Goal: Information Seeking & Learning: Learn about a topic

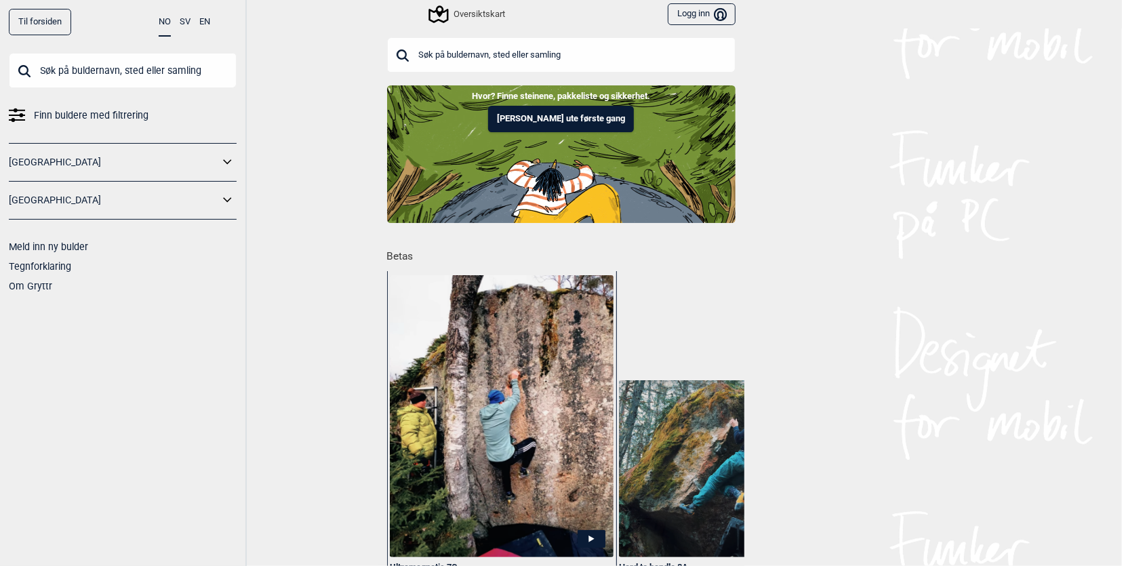
click at [640, 45] on input "text" at bounding box center [561, 54] width 349 height 35
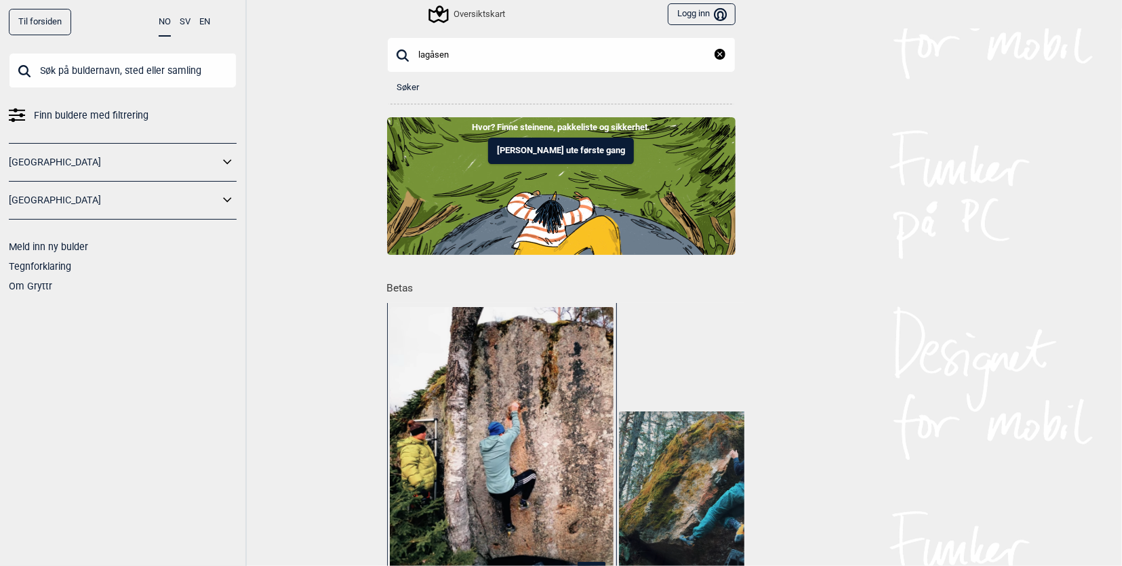
type input "lagåsen"
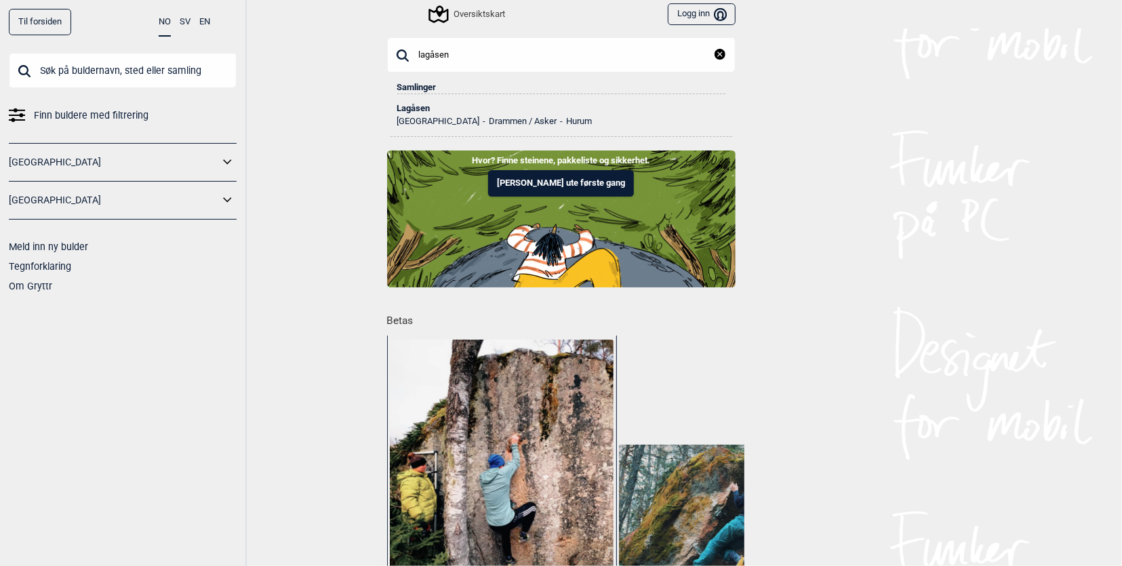
click at [426, 108] on div "Lagåsen" at bounding box center [561, 108] width 328 height 9
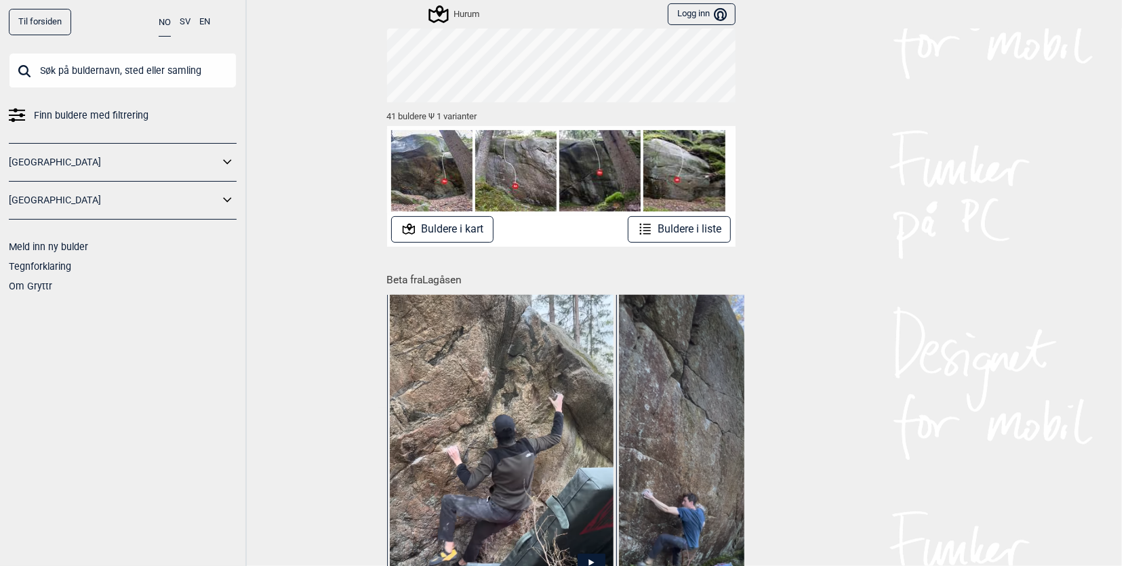
scroll to position [153, 0]
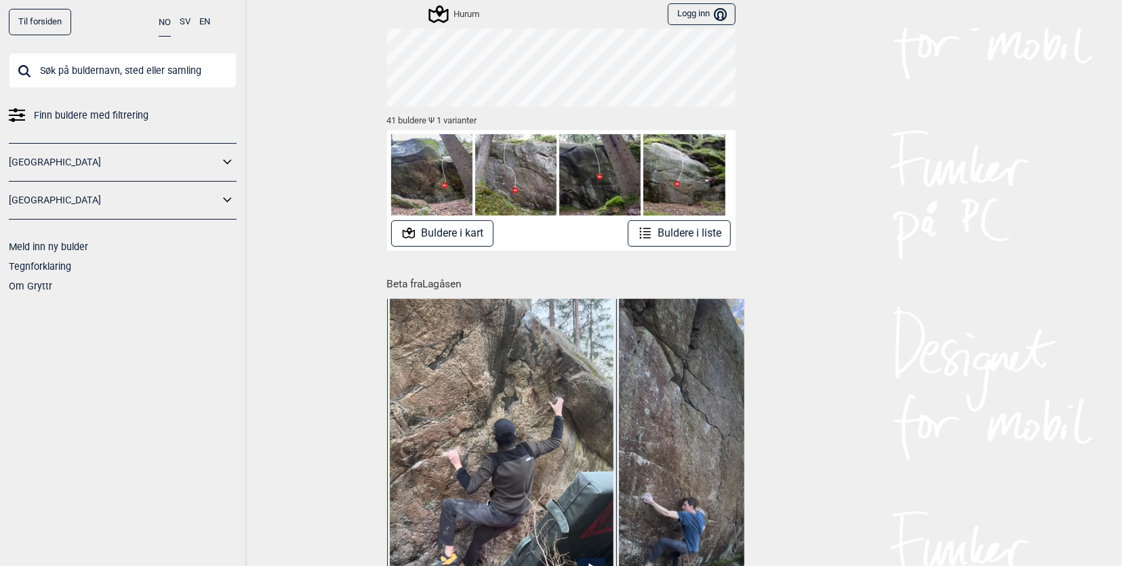
click at [442, 189] on img at bounding box center [431, 174] width 81 height 81
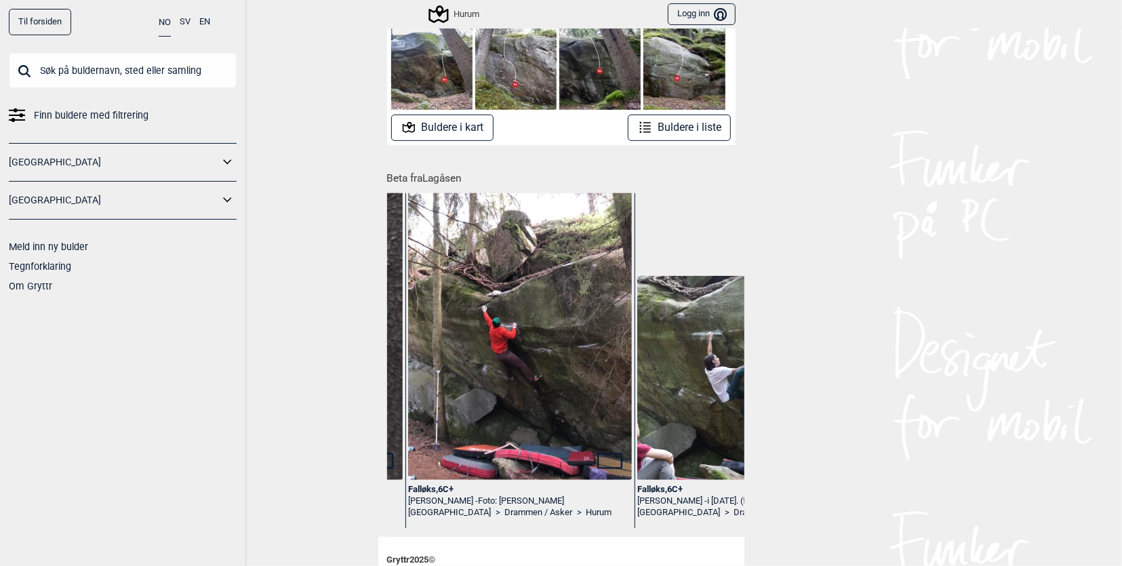
scroll to position [0, 5216]
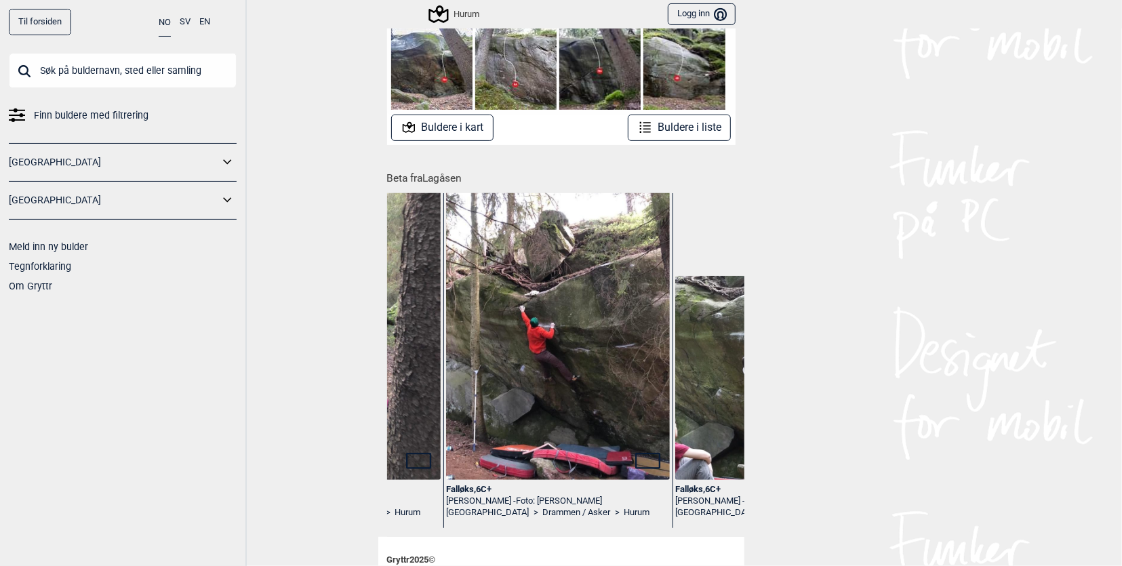
click at [536, 453] on img at bounding box center [557, 331] width 223 height 298
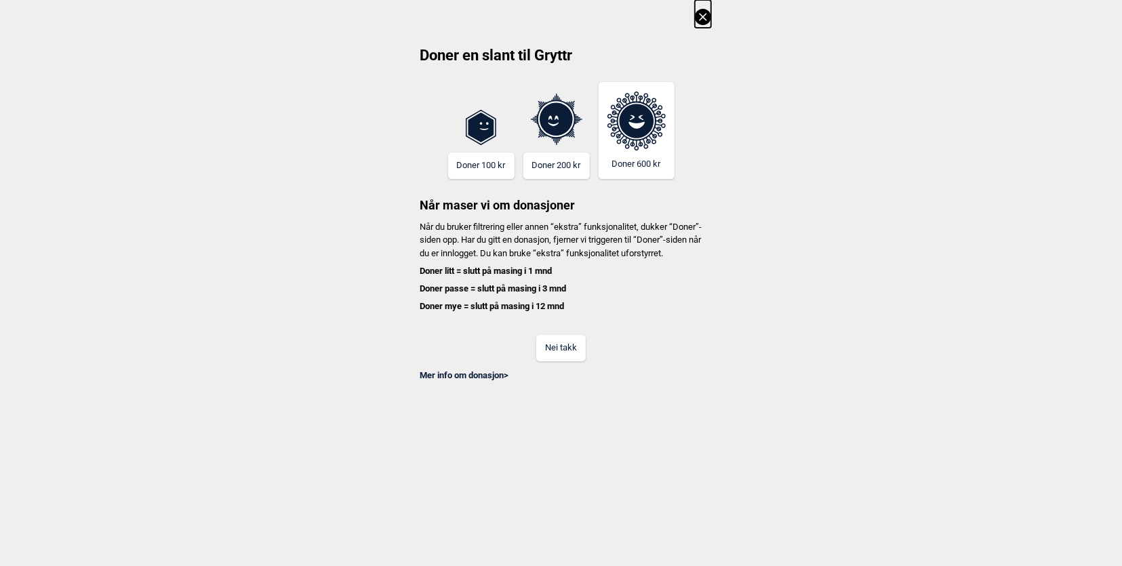
click at [551, 360] on button "Nei takk" at bounding box center [561, 348] width 50 height 26
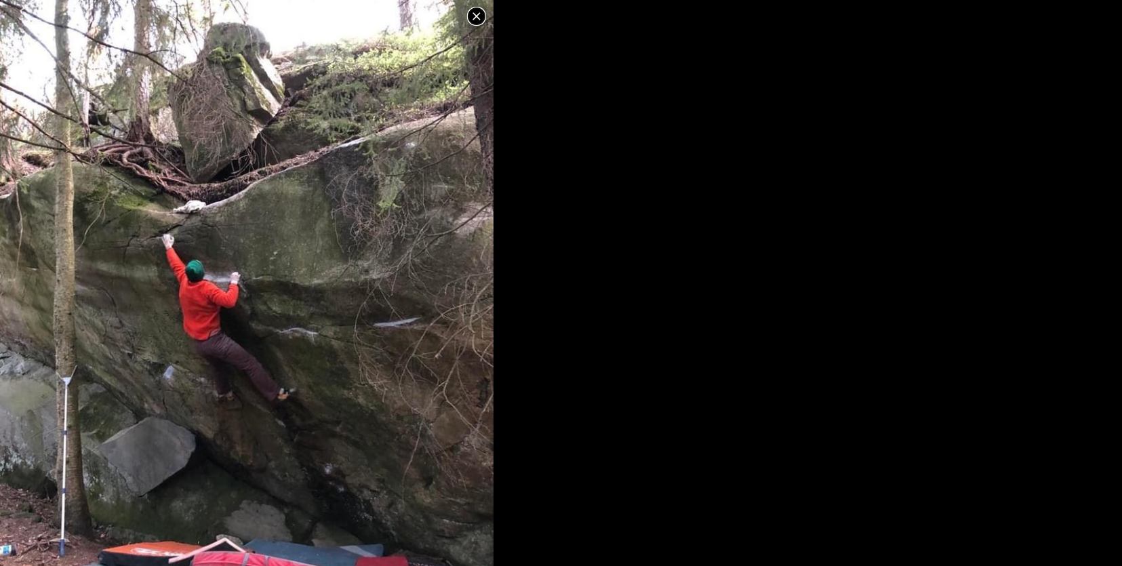
scroll to position [0, 0]
click at [472, 17] on icon at bounding box center [477, 17] width 16 height 16
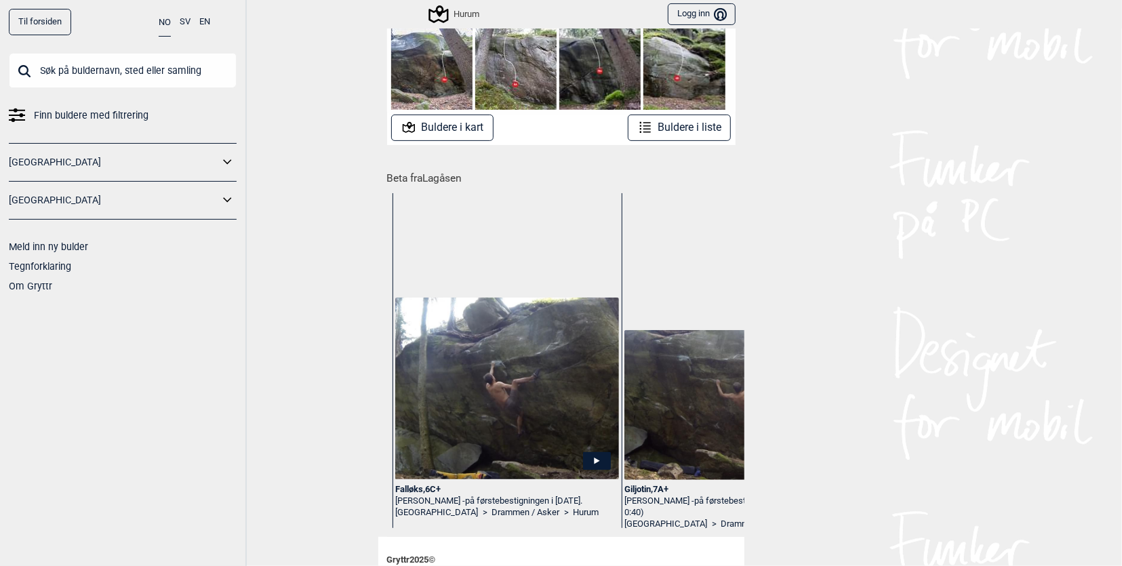
scroll to position [0, 4274]
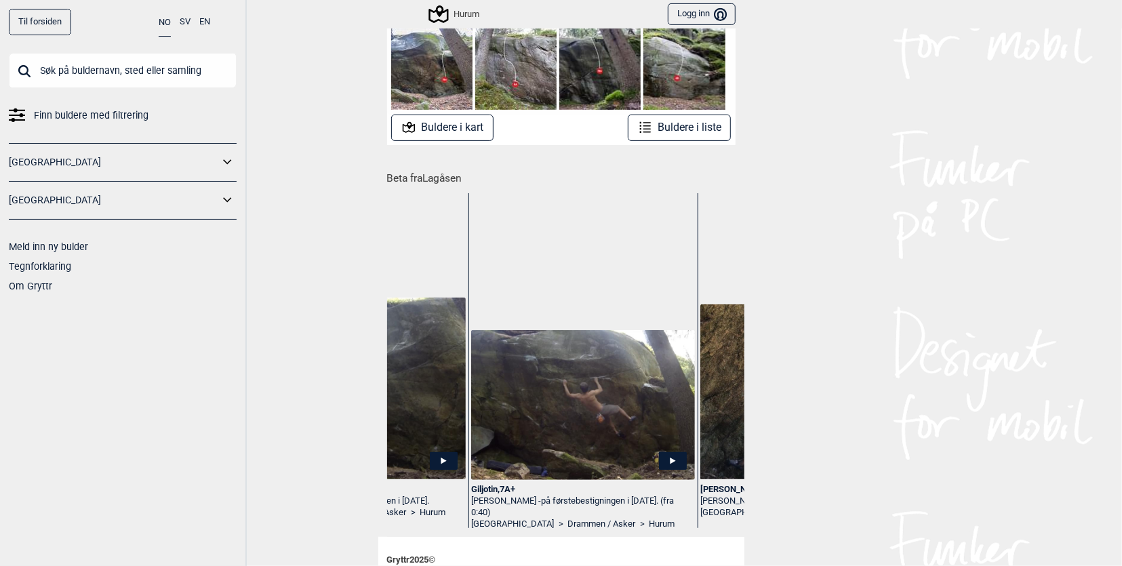
click at [599, 444] on img at bounding box center [582, 405] width 223 height 150
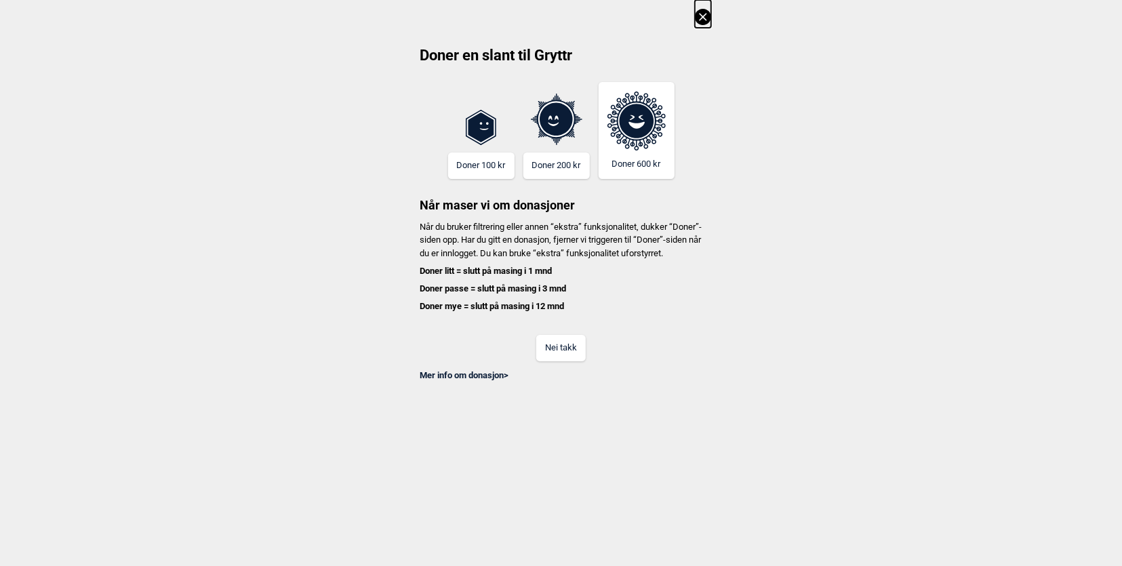
click at [581, 361] on button "Nei takk" at bounding box center [561, 348] width 50 height 26
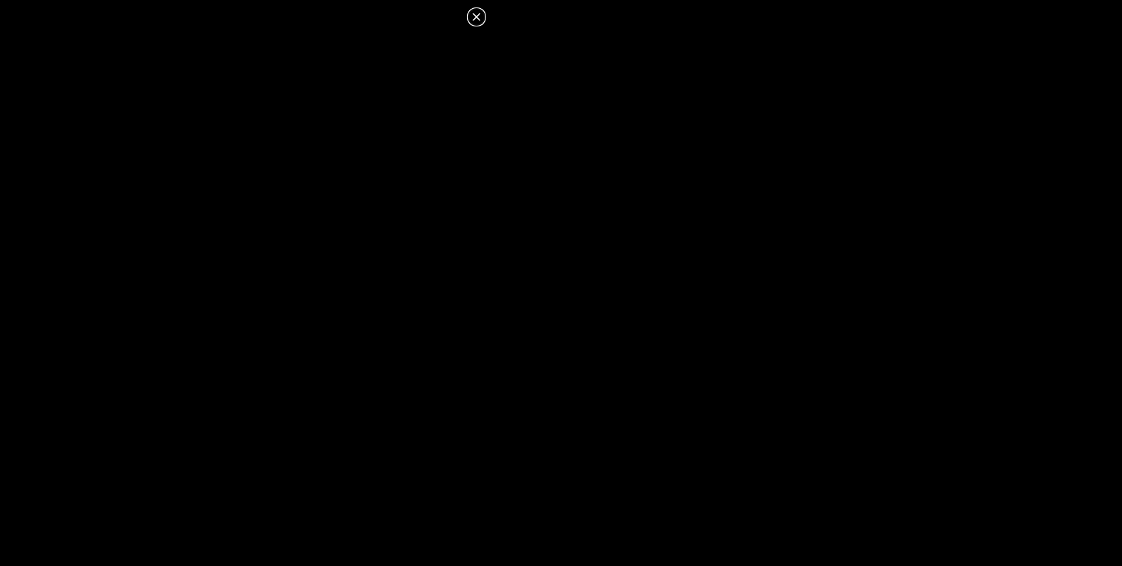
click at [480, 20] on icon at bounding box center [477, 17] width 16 height 16
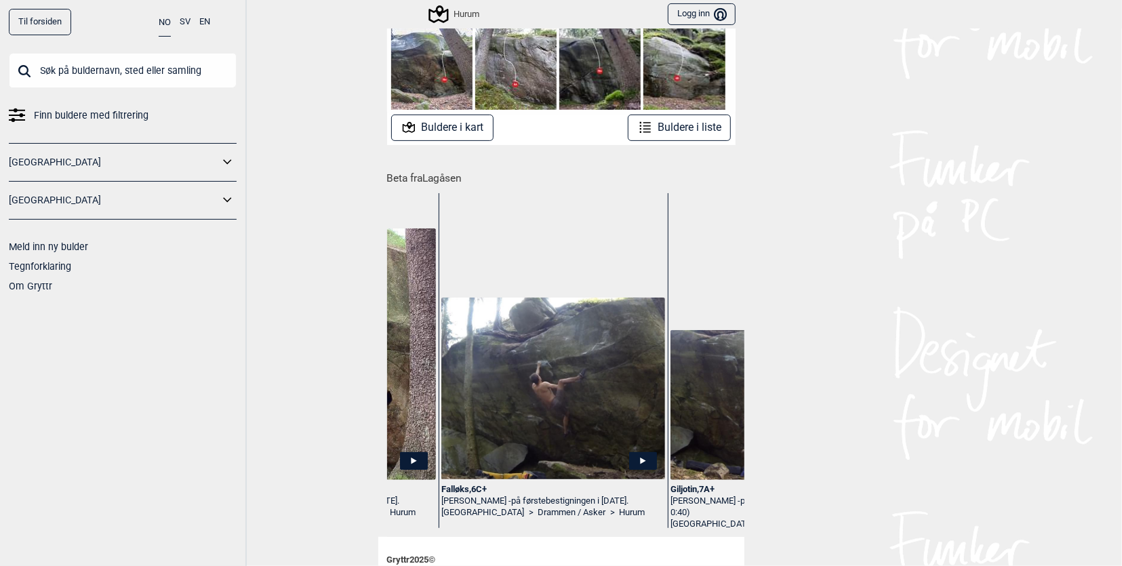
scroll to position [0, 4044]
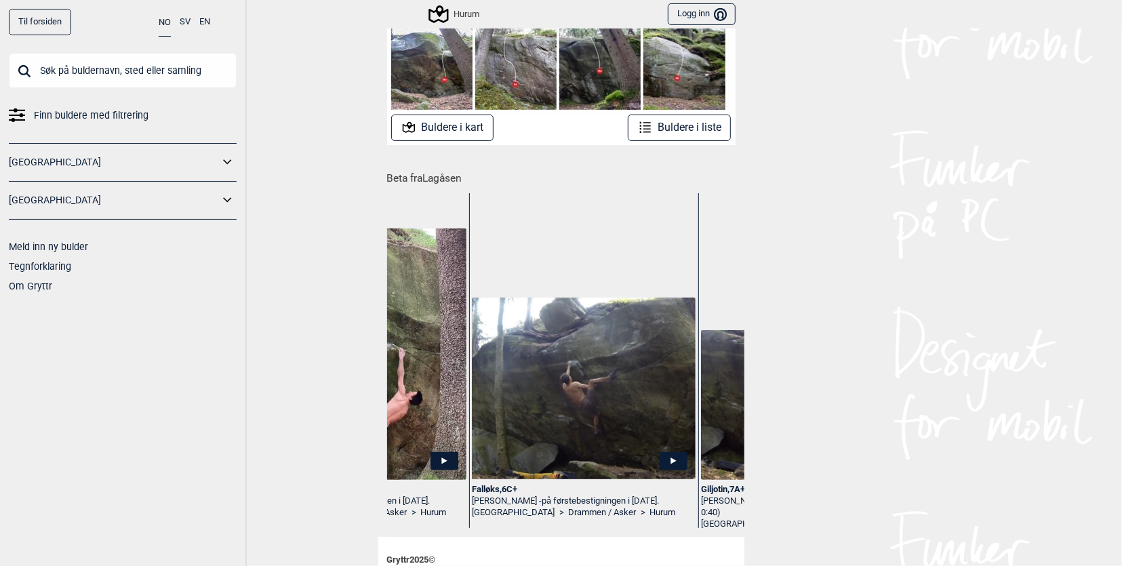
click at [592, 440] on img at bounding box center [583, 389] width 223 height 182
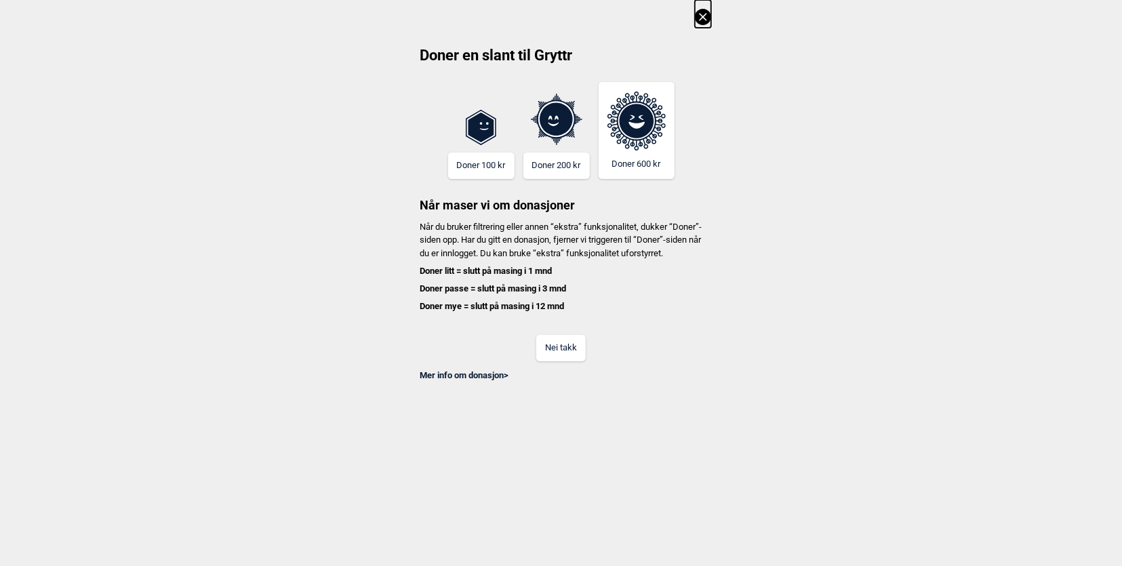
click at [564, 361] on button "Nei takk" at bounding box center [561, 348] width 50 height 26
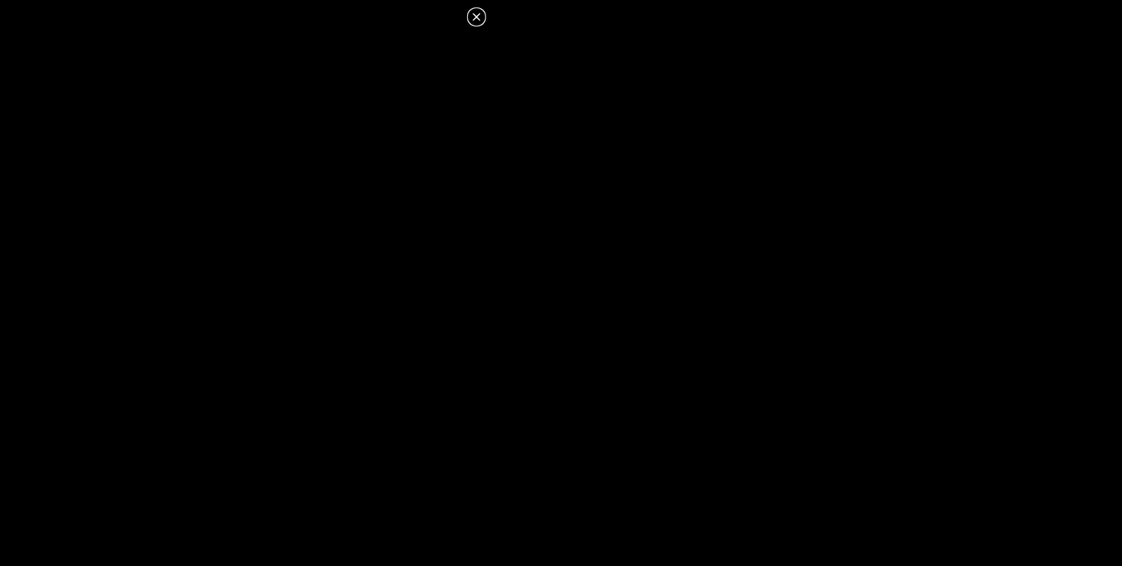
click at [478, 24] on icon at bounding box center [477, 17] width 16 height 16
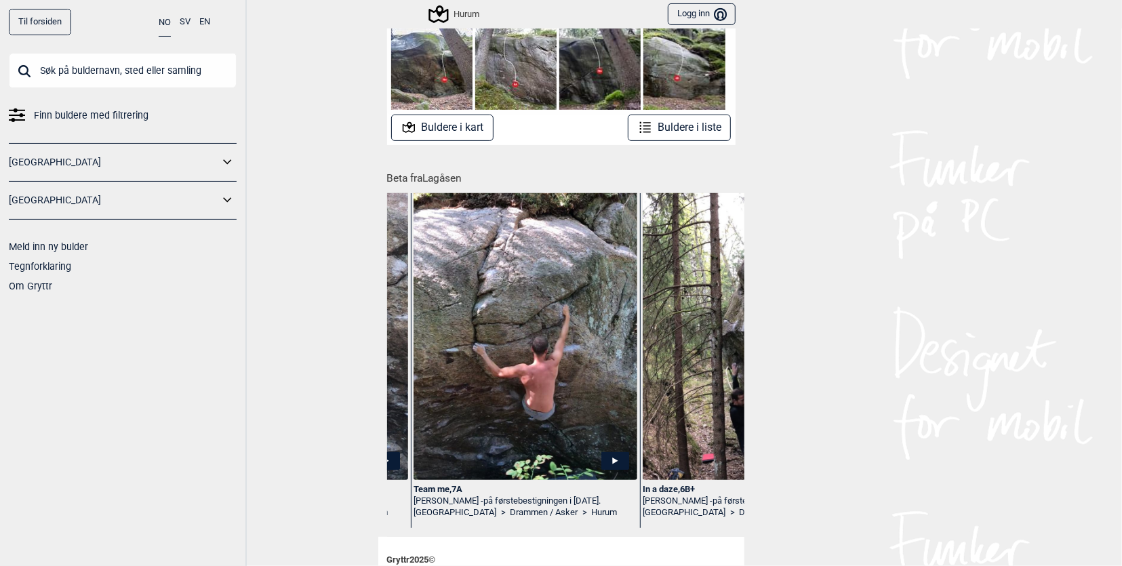
scroll to position [0, 2933]
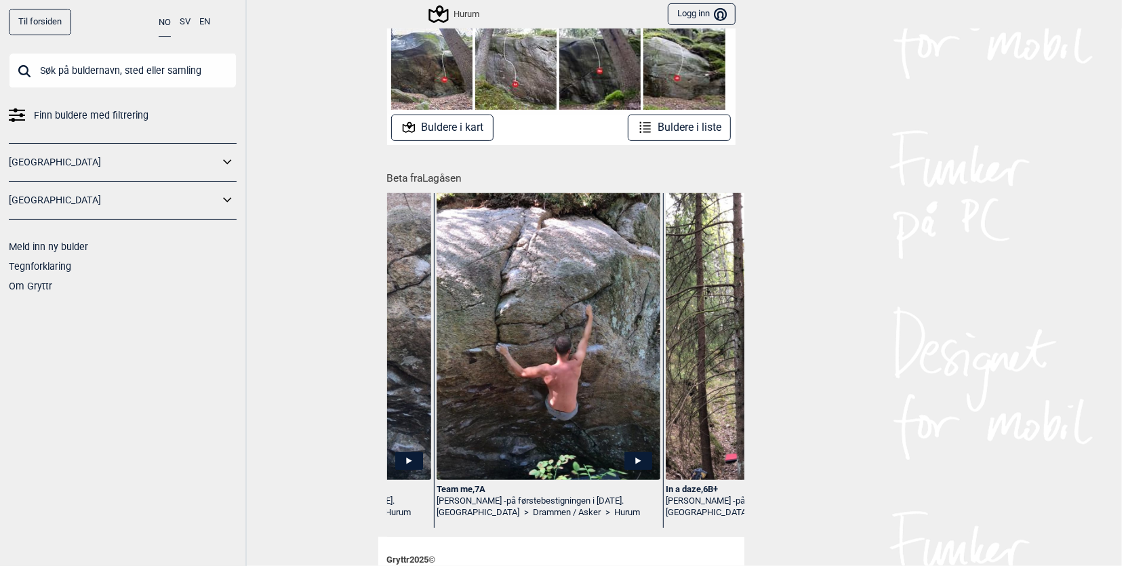
click at [521, 453] on img at bounding box center [548, 331] width 223 height 318
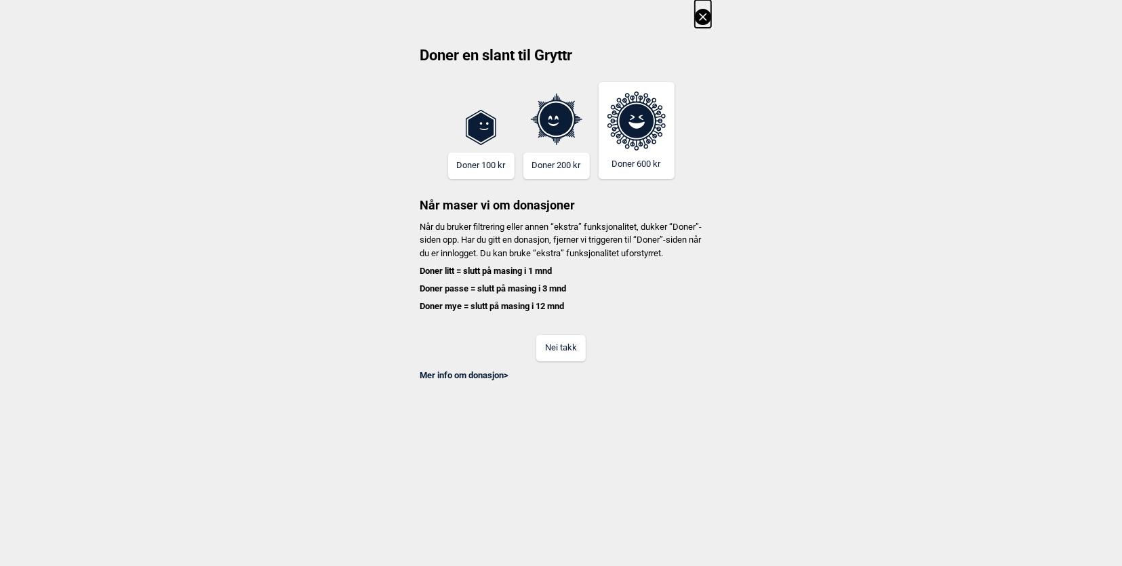
click at [556, 361] on button "Nei takk" at bounding box center [561, 348] width 50 height 26
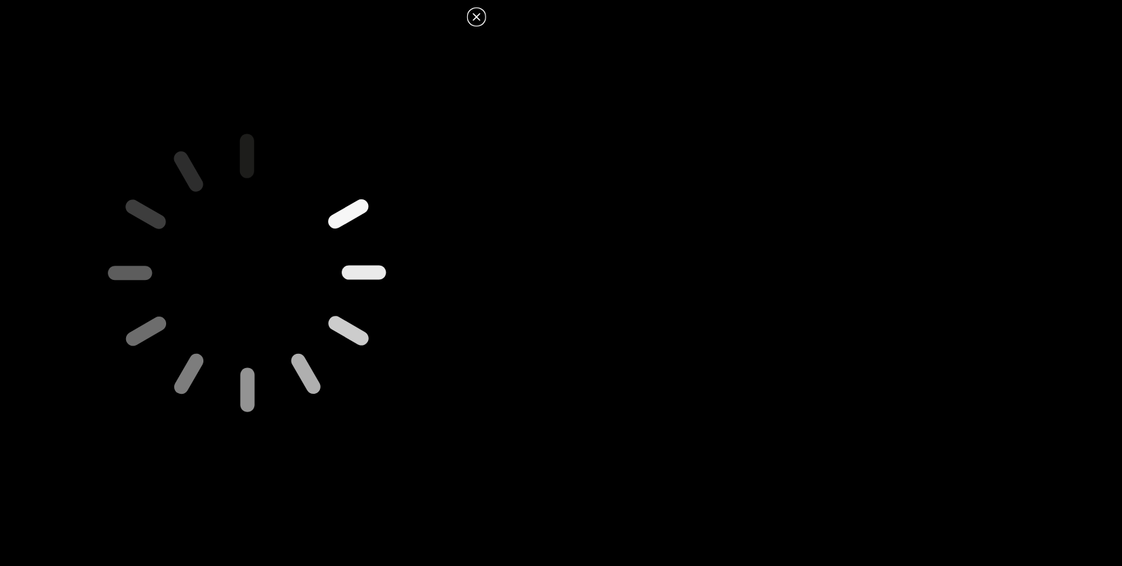
click at [481, 25] on div at bounding box center [247, 278] width 494 height 557
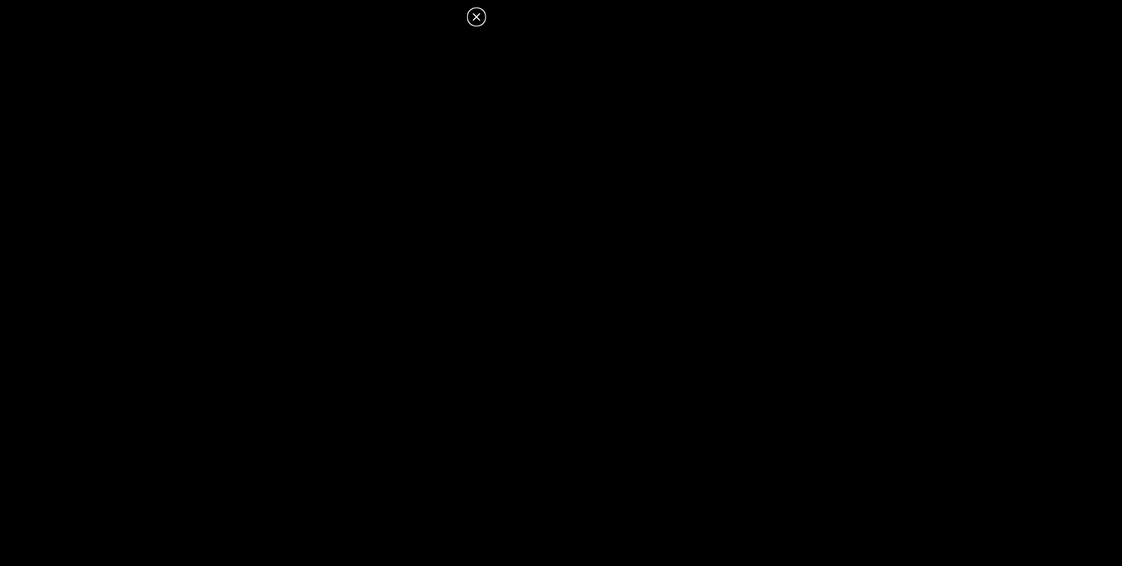
click at [479, 20] on icon at bounding box center [477, 17] width 16 height 16
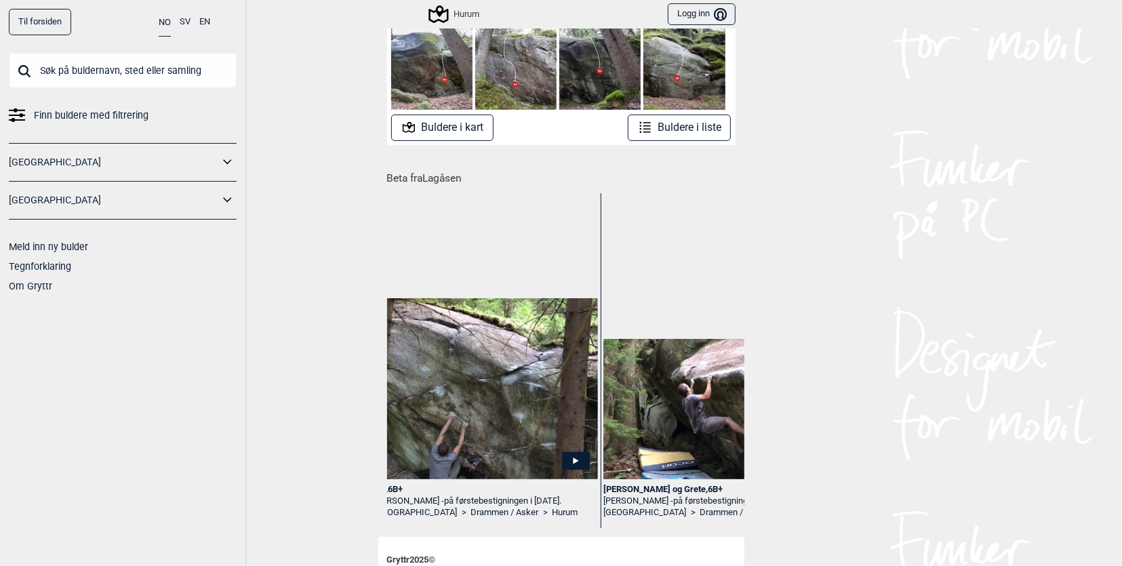
scroll to position [0, 3447]
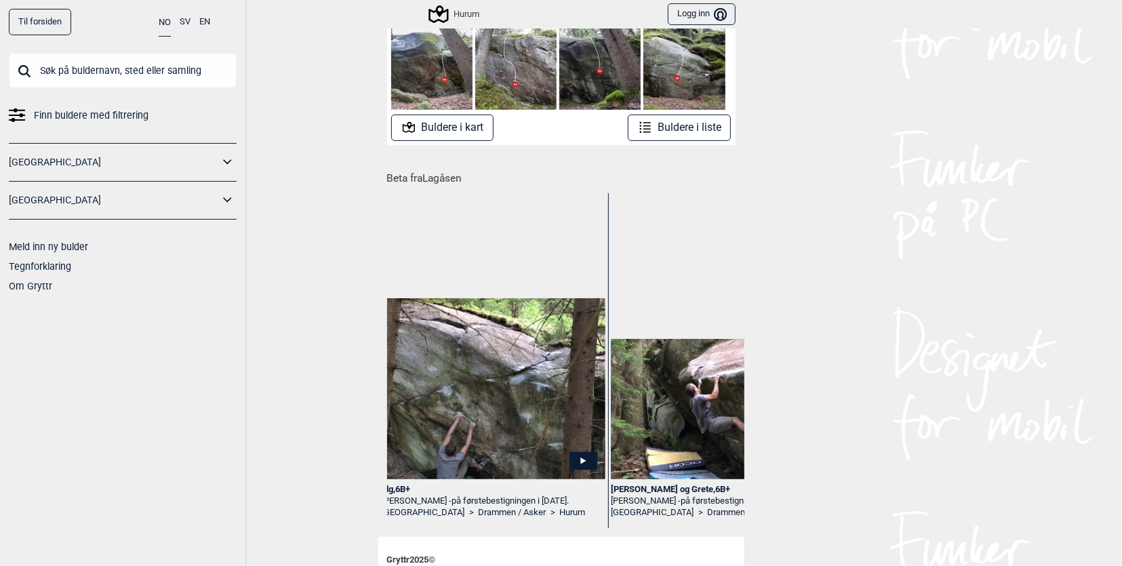
click at [522, 431] on img at bounding box center [493, 389] width 223 height 182
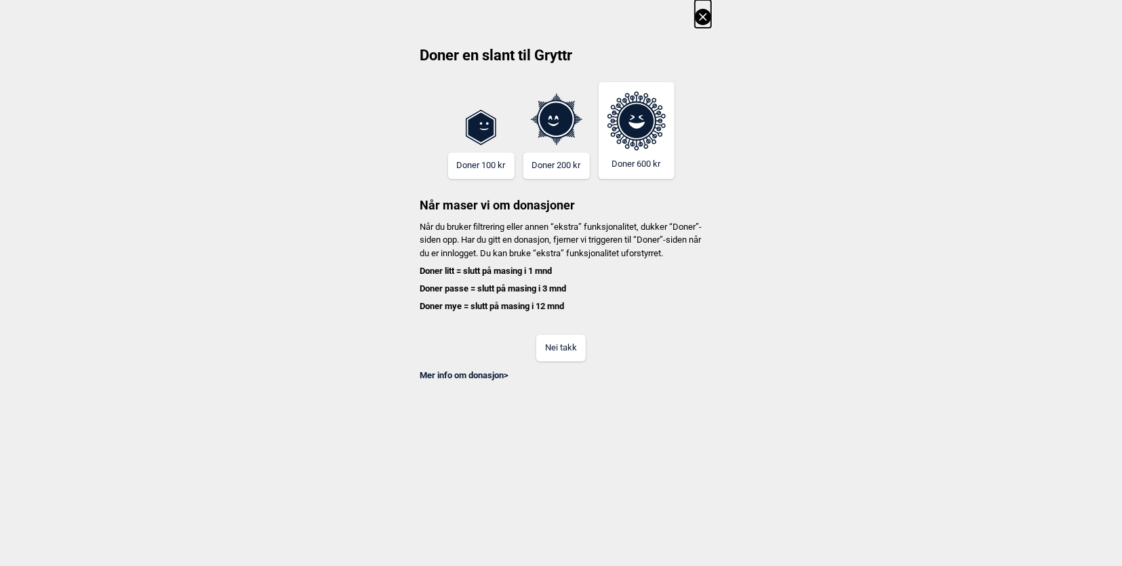
click at [545, 361] on button "Nei takk" at bounding box center [561, 348] width 50 height 26
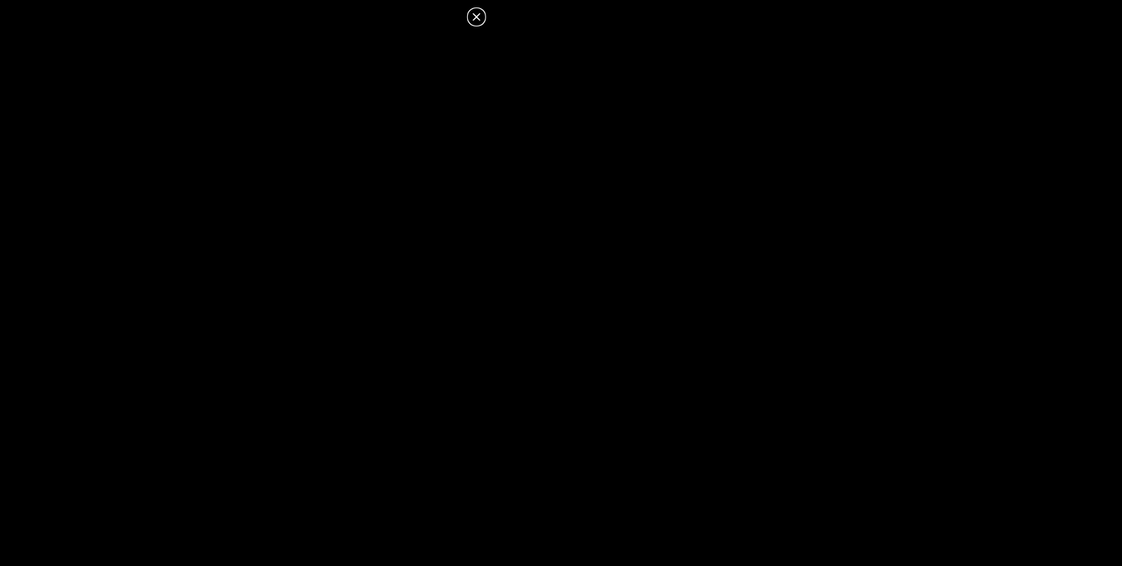
click at [479, 18] on icon at bounding box center [477, 17] width 16 height 16
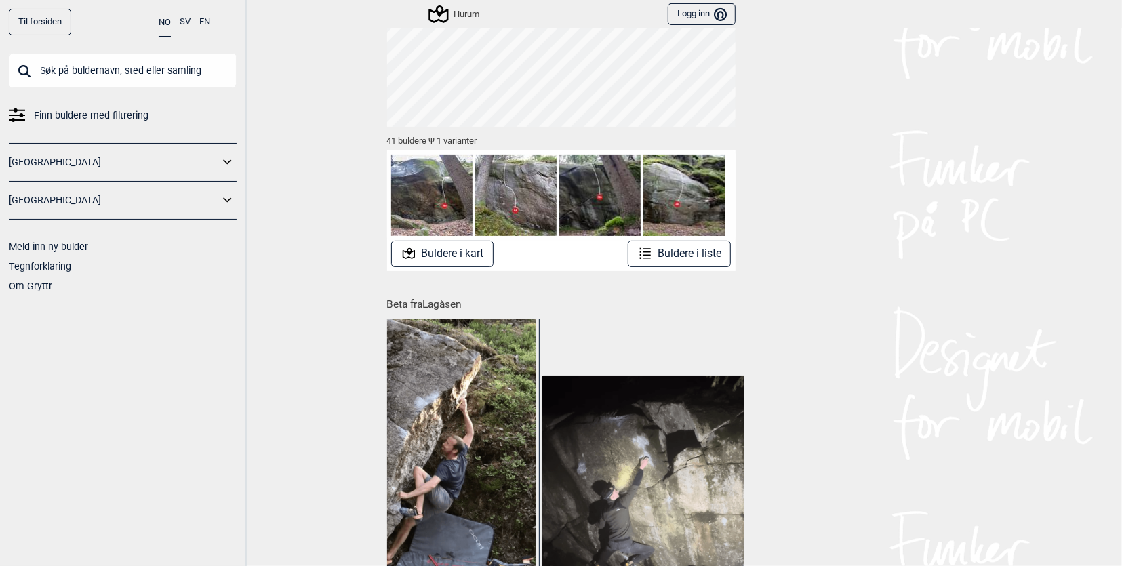
scroll to position [0, 0]
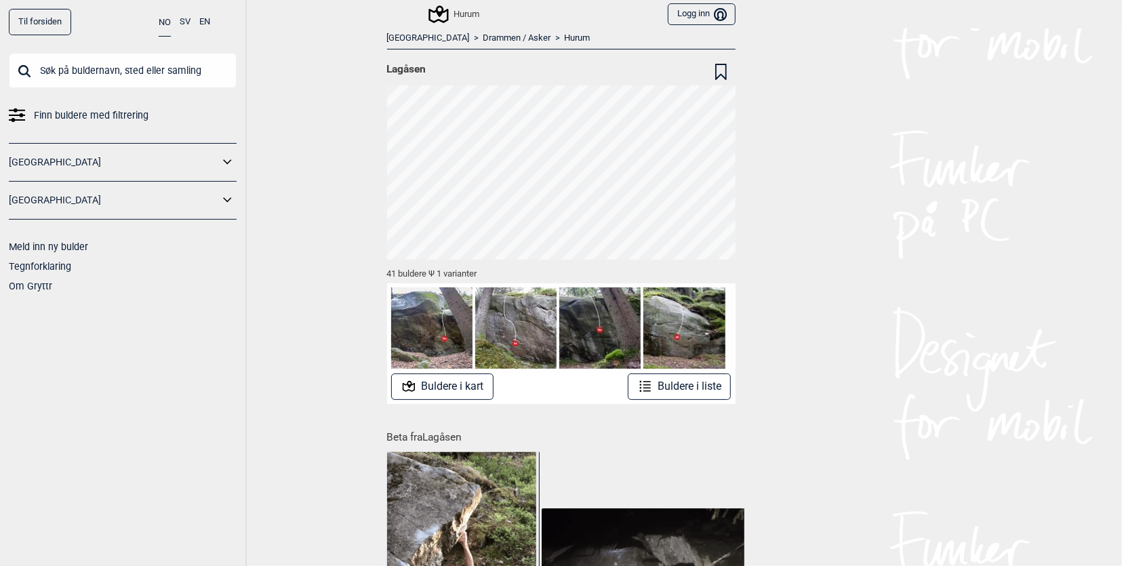
click at [142, 77] on input "text" at bounding box center [123, 70] width 228 height 35
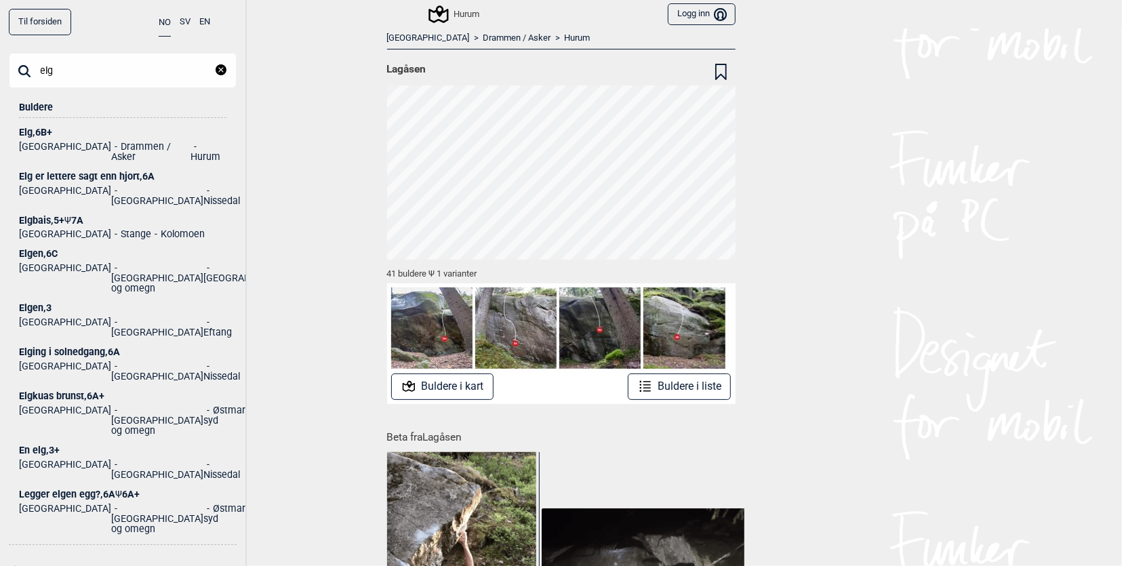
type input "elg"
click at [47, 130] on div "Elg , 6B+" at bounding box center [123, 133] width 208 height 10
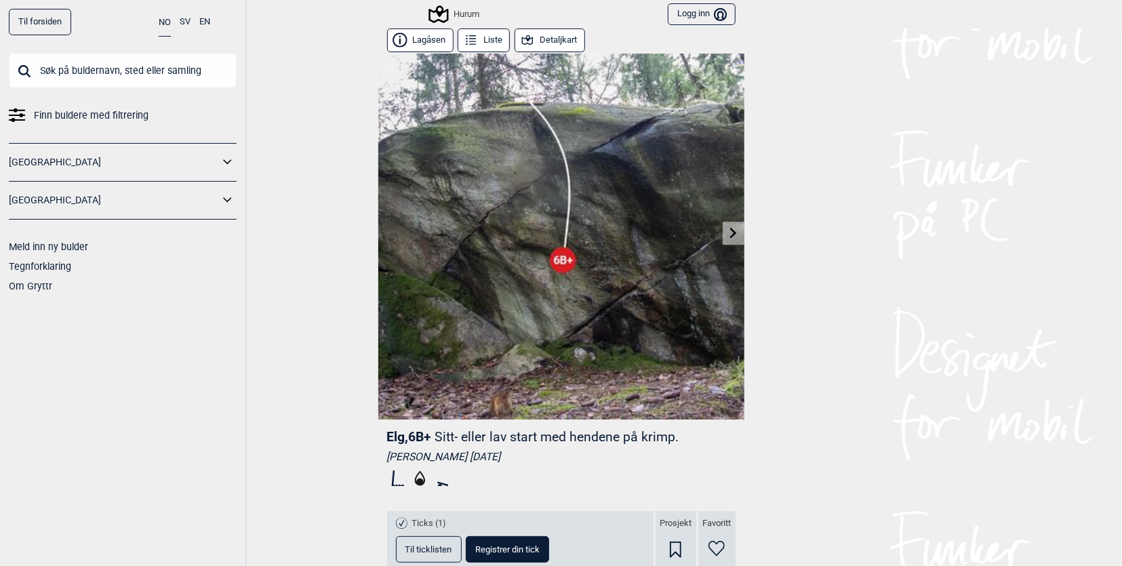
click at [730, 234] on icon at bounding box center [733, 232] width 7 height 11
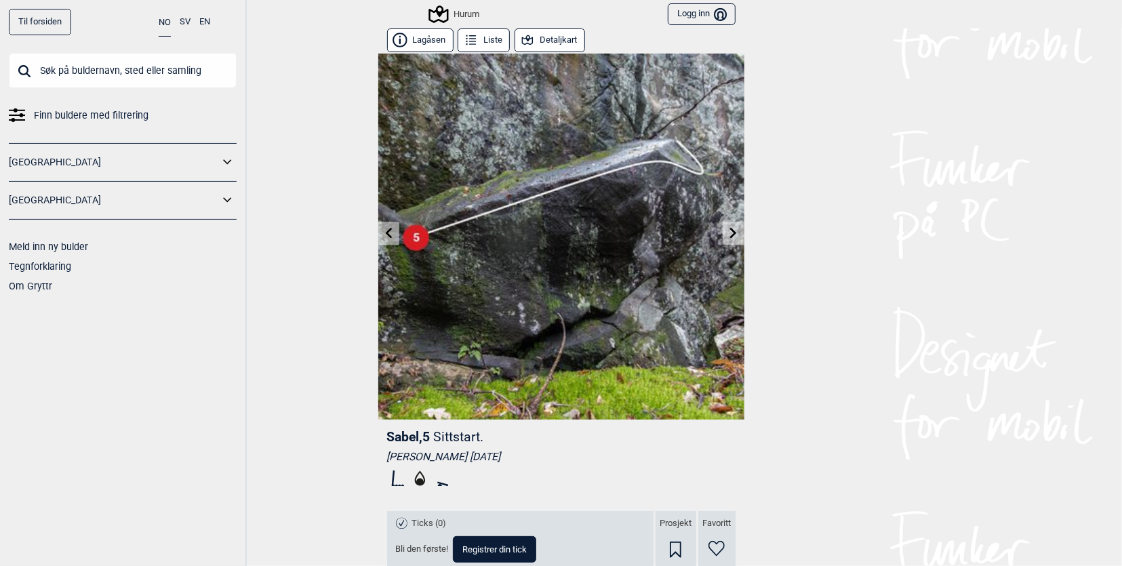
click at [730, 234] on icon at bounding box center [733, 232] width 7 height 11
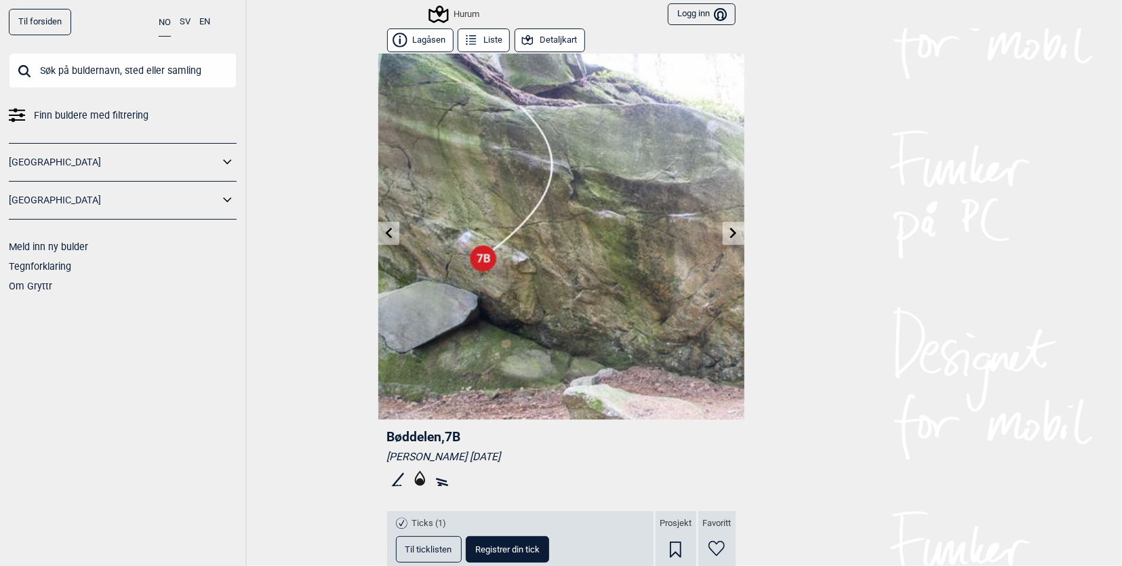
click at [730, 234] on icon at bounding box center [733, 232] width 7 height 11
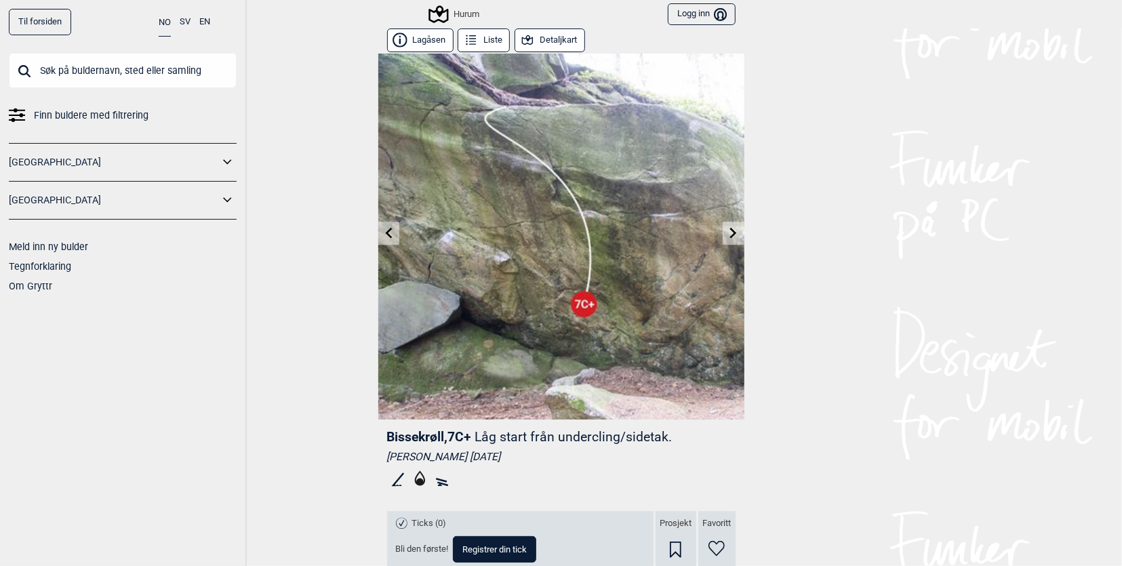
click at [386, 235] on icon at bounding box center [388, 232] width 11 height 11
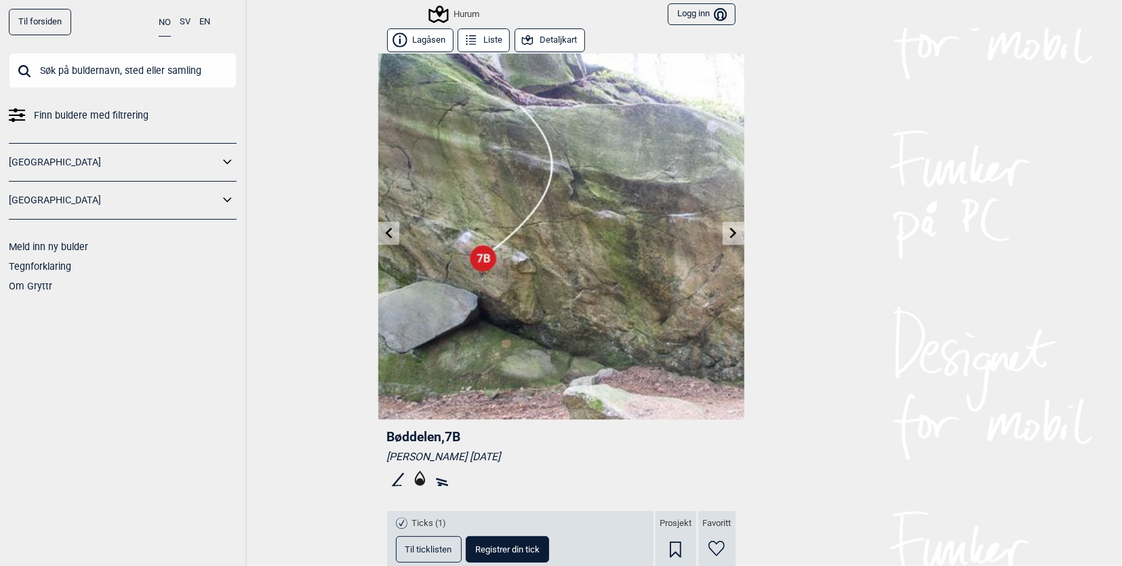
click at [386, 235] on icon at bounding box center [388, 232] width 11 height 11
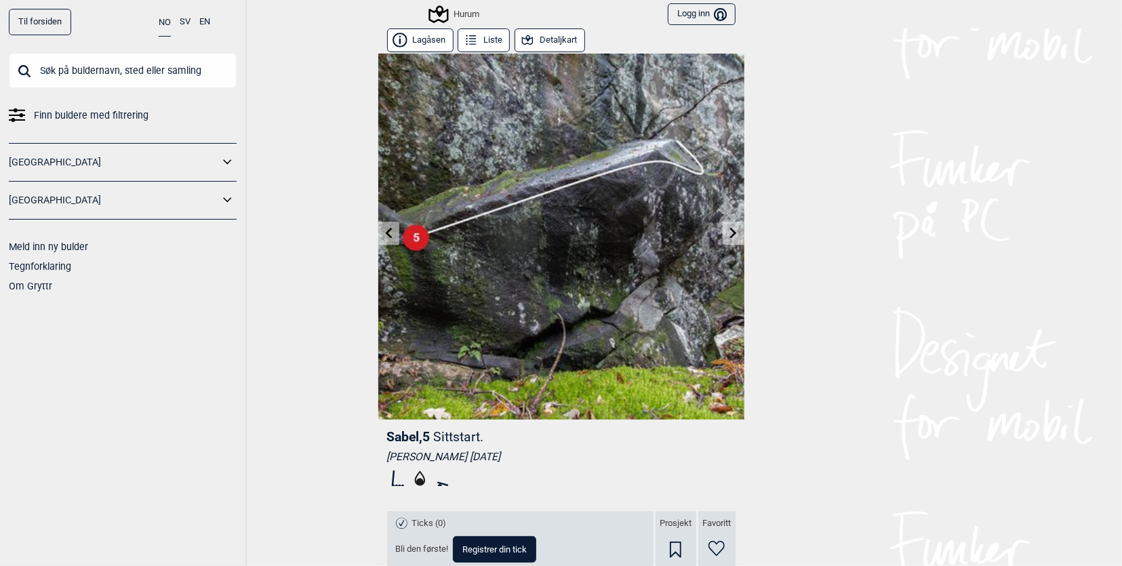
click at [386, 235] on icon at bounding box center [388, 232] width 11 height 11
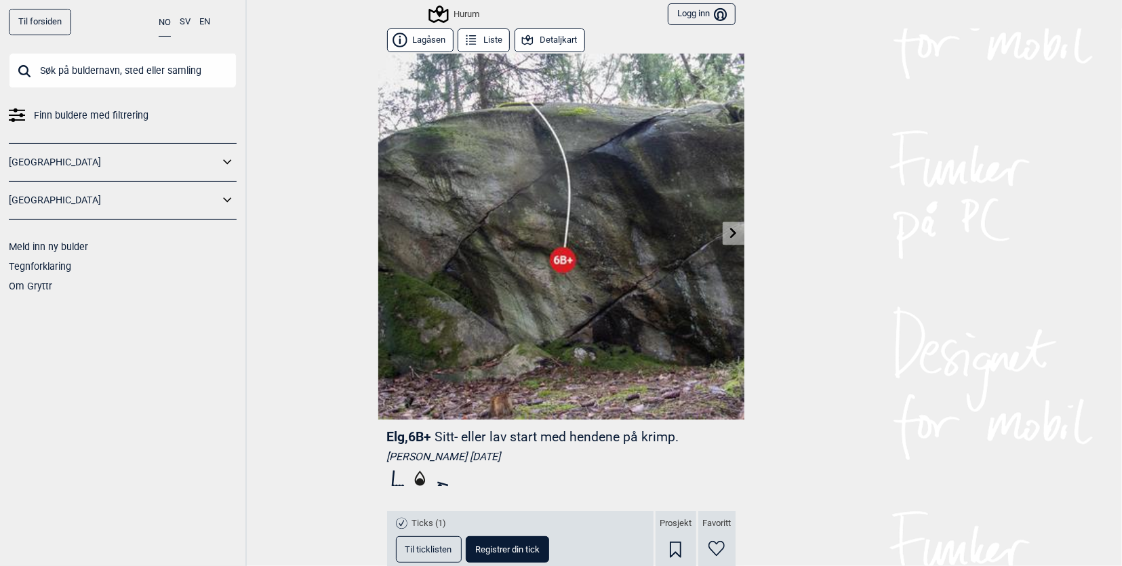
click at [728, 231] on icon at bounding box center [733, 232] width 11 height 11
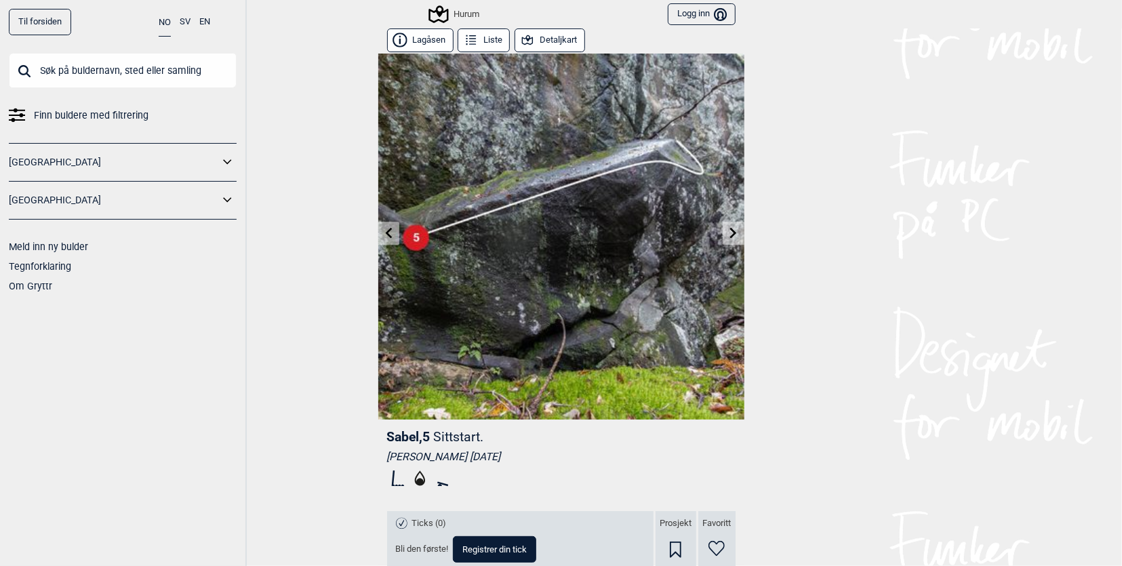
click at [728, 231] on icon at bounding box center [733, 232] width 11 height 11
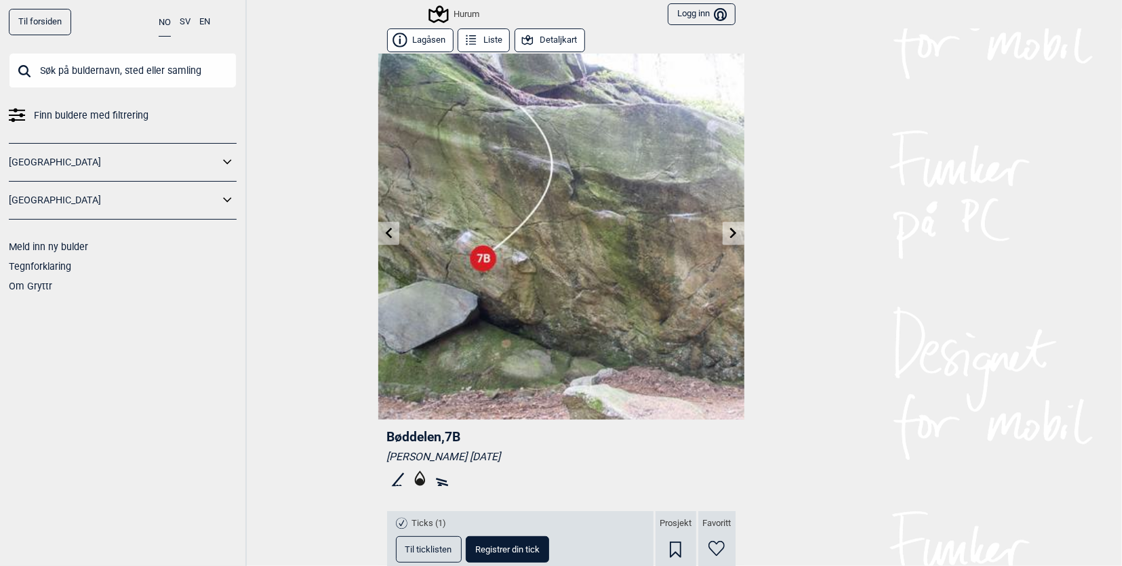
click at [728, 231] on icon at bounding box center [733, 232] width 11 height 11
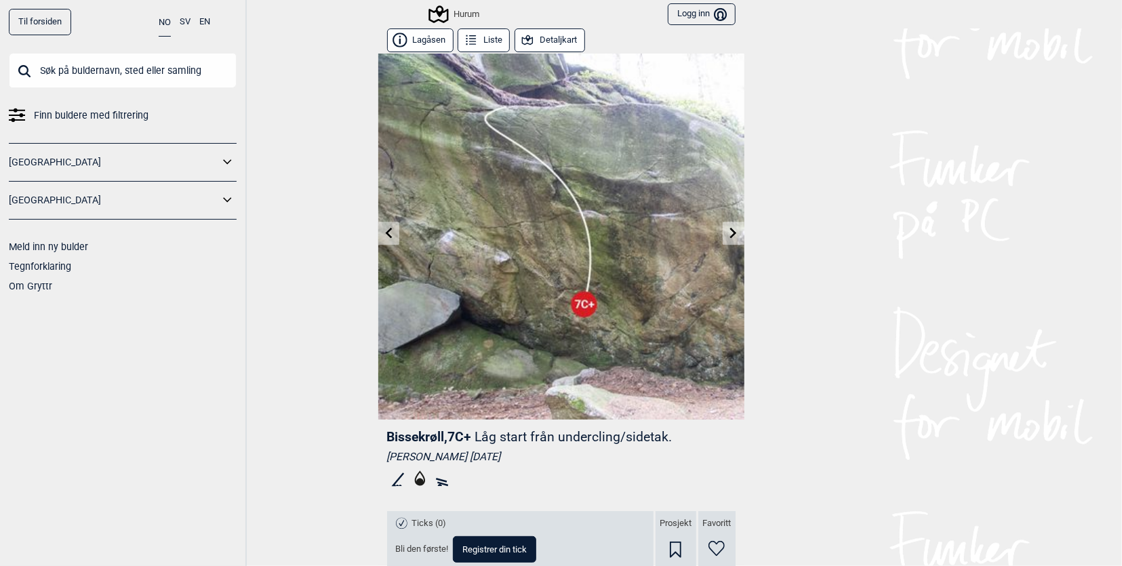
click at [728, 231] on icon at bounding box center [733, 232] width 11 height 11
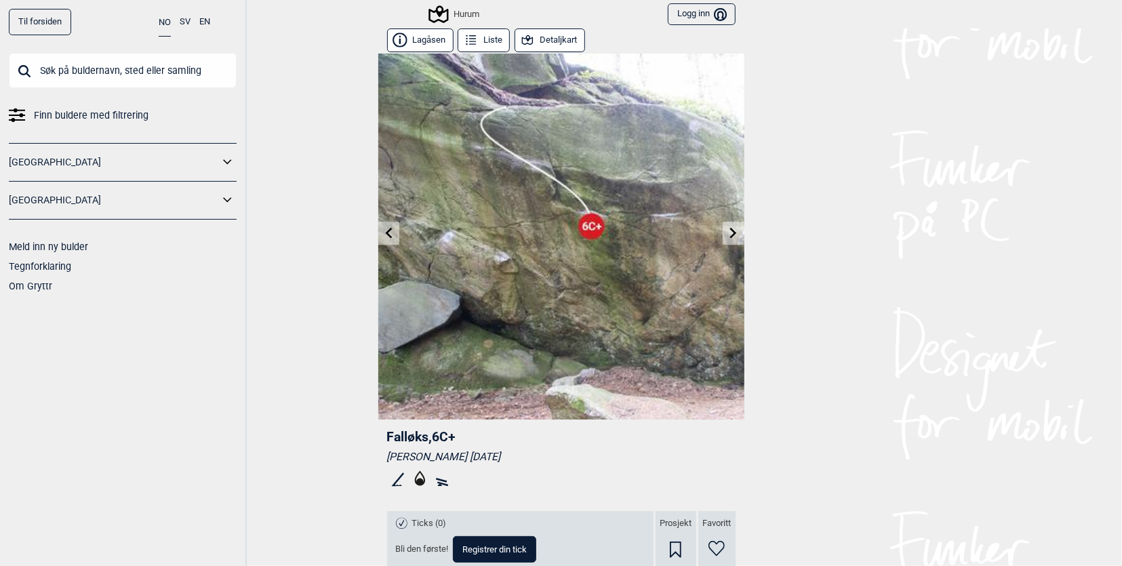
click at [389, 230] on link at bounding box center [388, 233] width 21 height 22
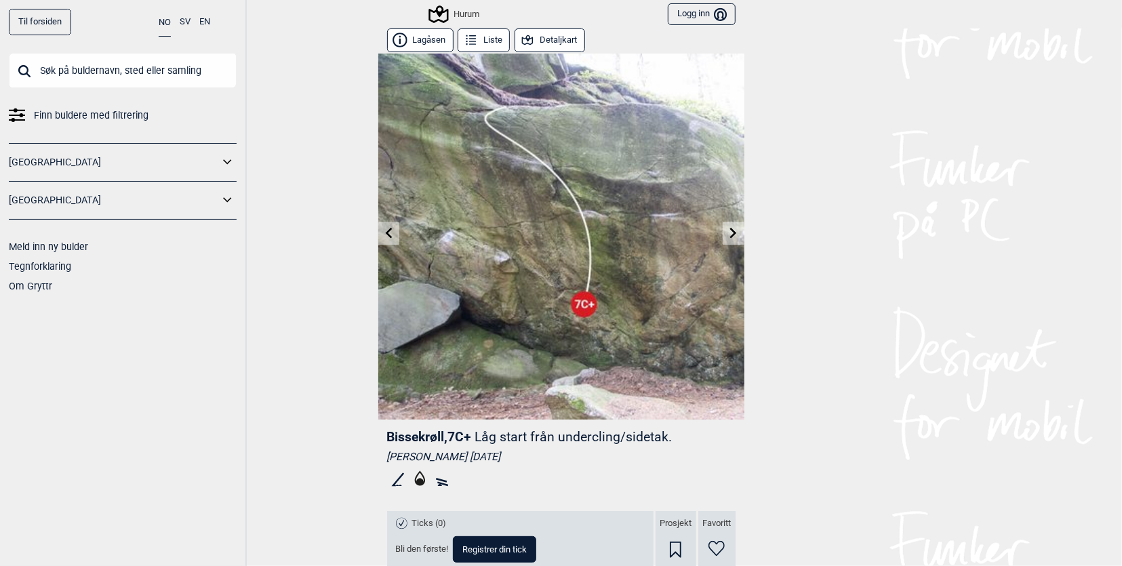
click at [385, 234] on icon at bounding box center [388, 232] width 11 height 11
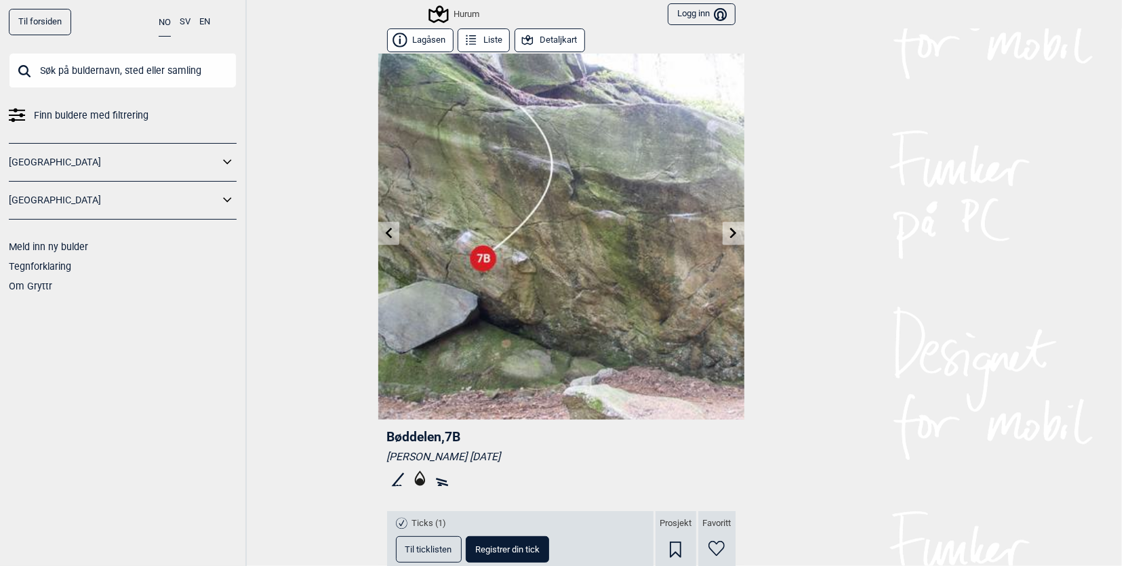
click at [733, 229] on link at bounding box center [733, 233] width 21 height 22
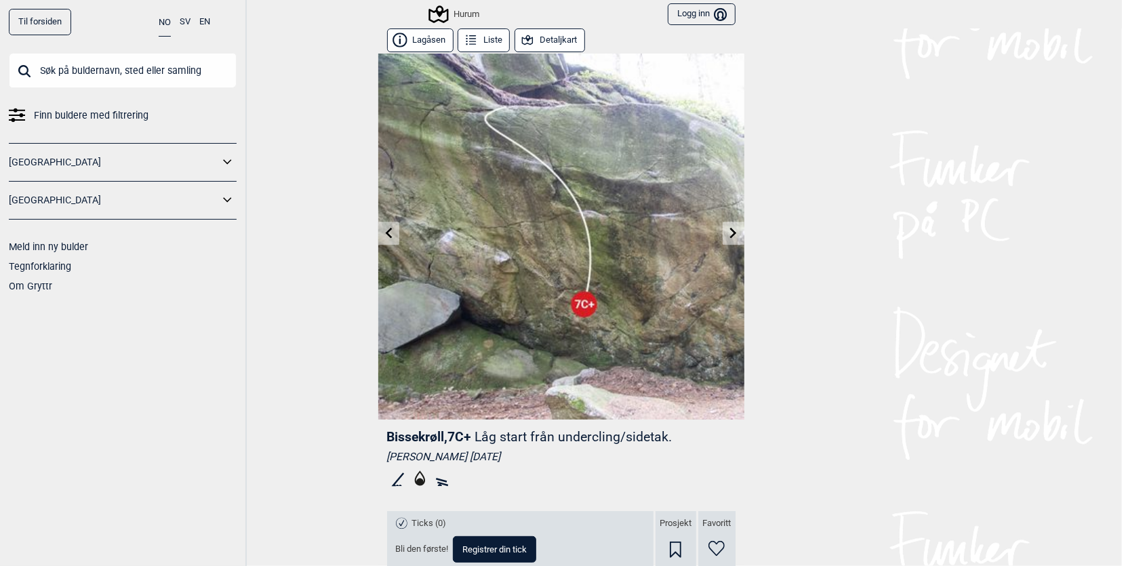
click at [733, 229] on link at bounding box center [733, 233] width 21 height 22
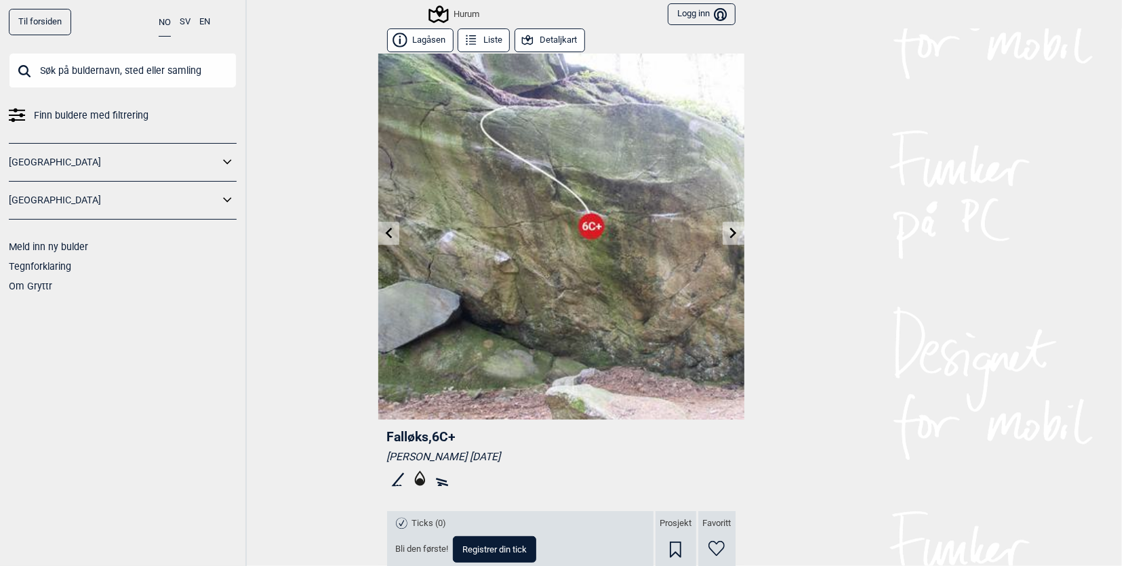
click at [733, 229] on link at bounding box center [733, 233] width 21 height 22
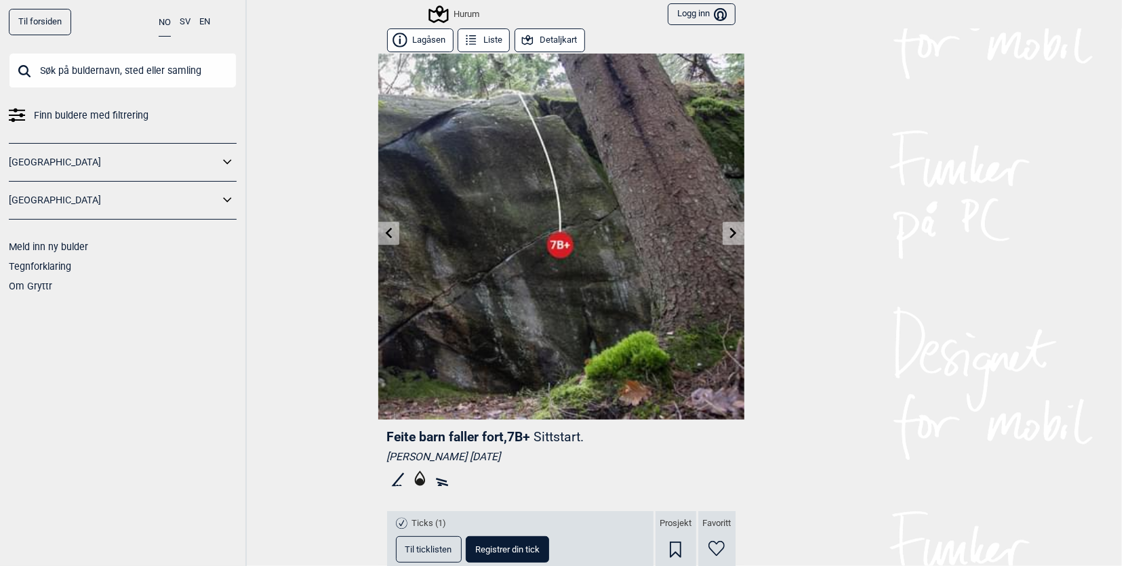
click at [382, 237] on link at bounding box center [388, 233] width 21 height 22
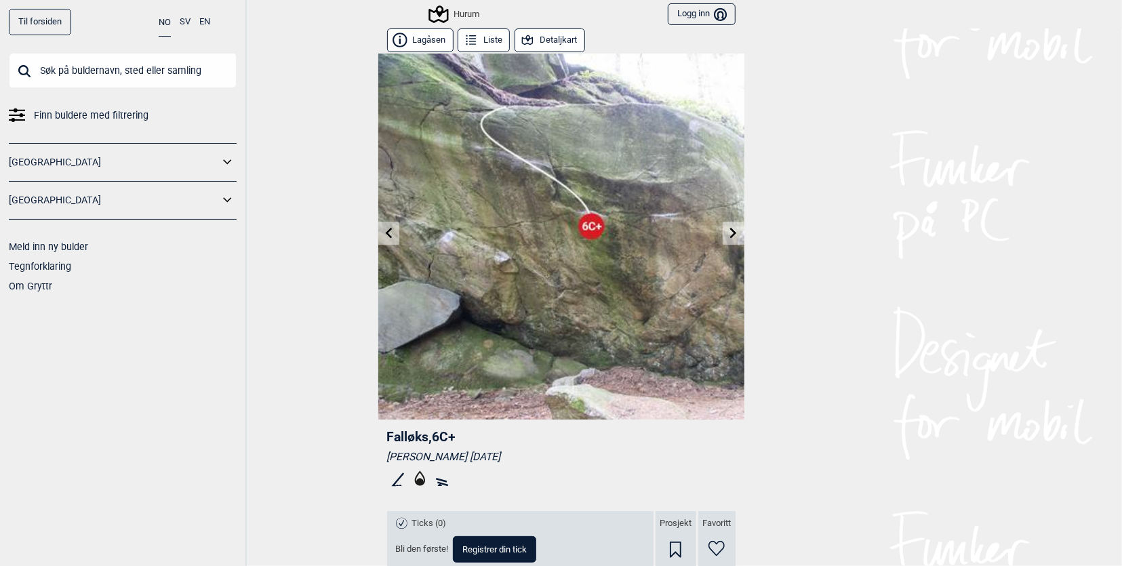
click at [730, 235] on icon at bounding box center [733, 232] width 11 height 11
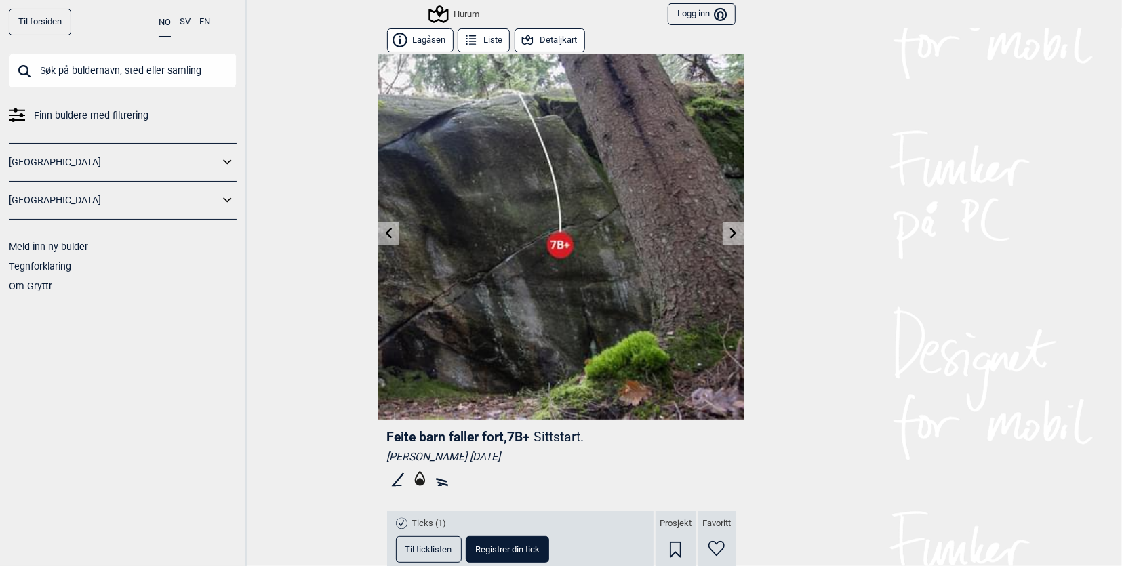
click at [730, 235] on icon at bounding box center [733, 232] width 11 height 11
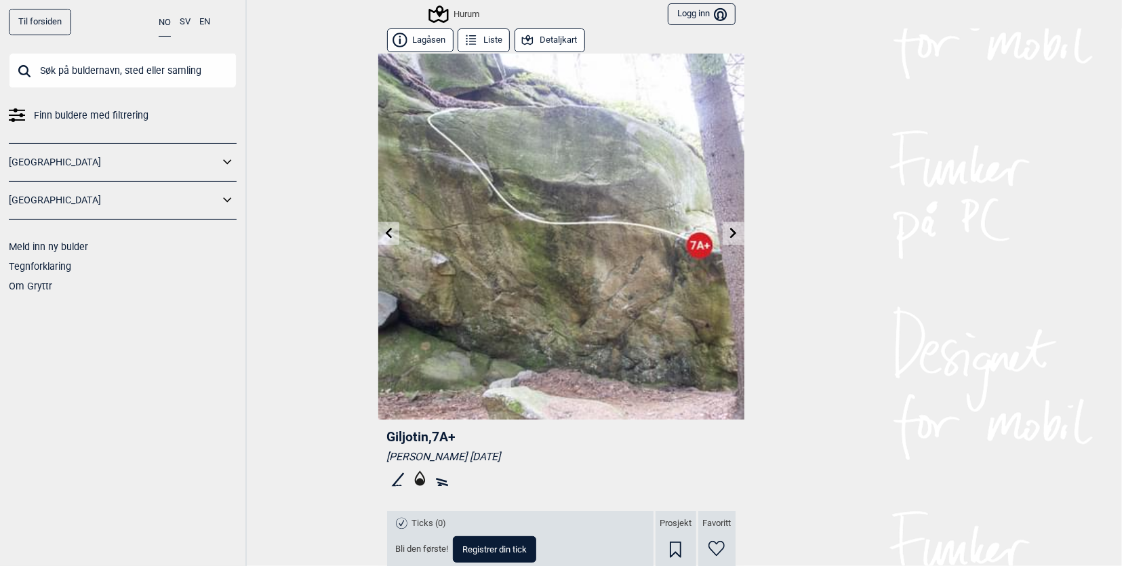
click at [383, 235] on icon at bounding box center [388, 232] width 11 height 11
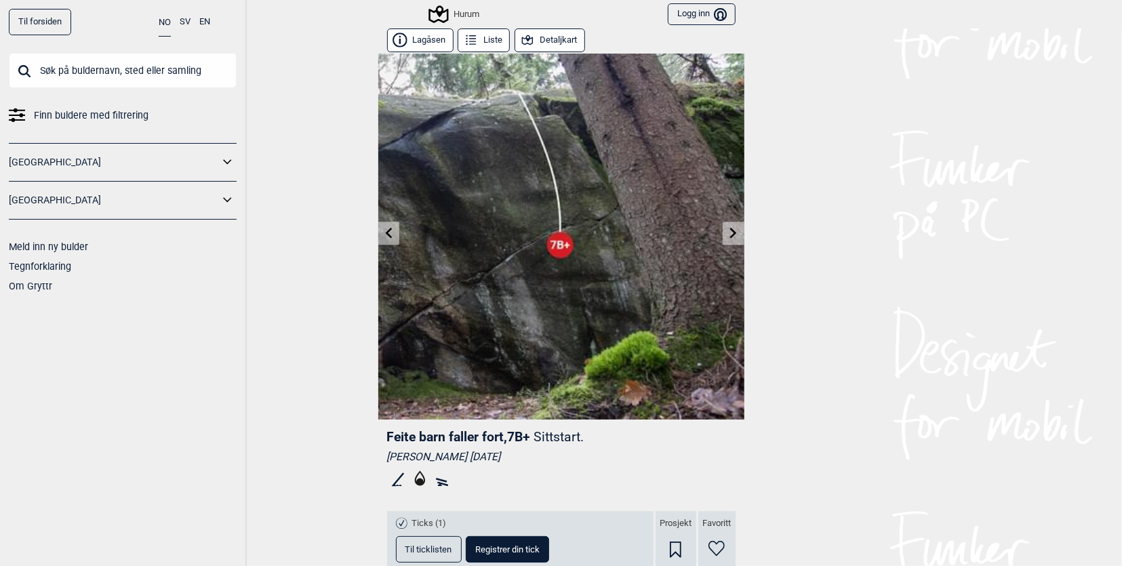
click at [728, 237] on icon at bounding box center [733, 232] width 11 height 11
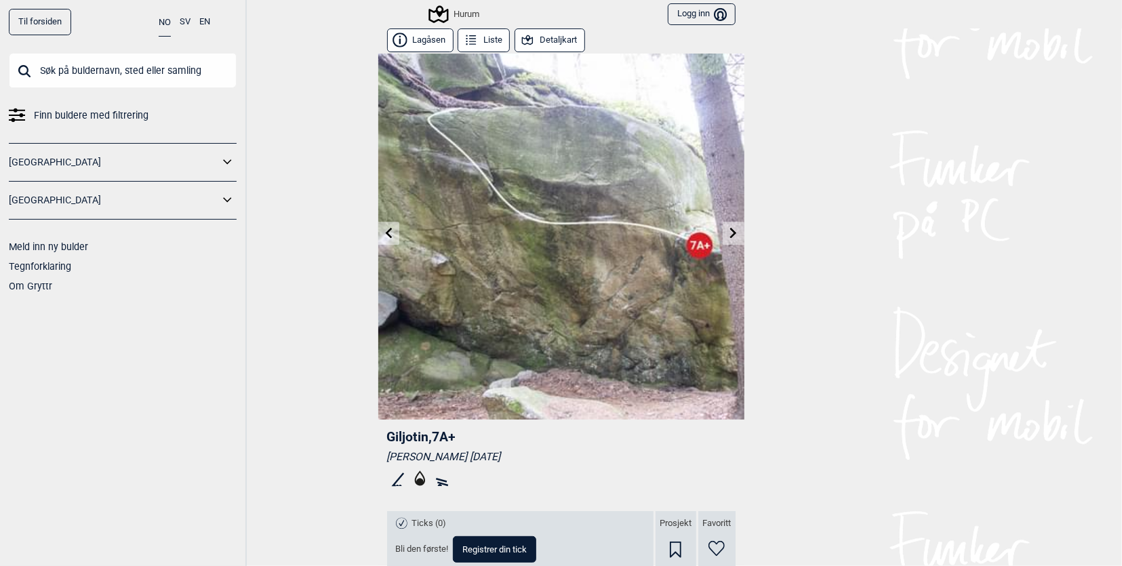
click at [728, 237] on icon at bounding box center [733, 232] width 11 height 11
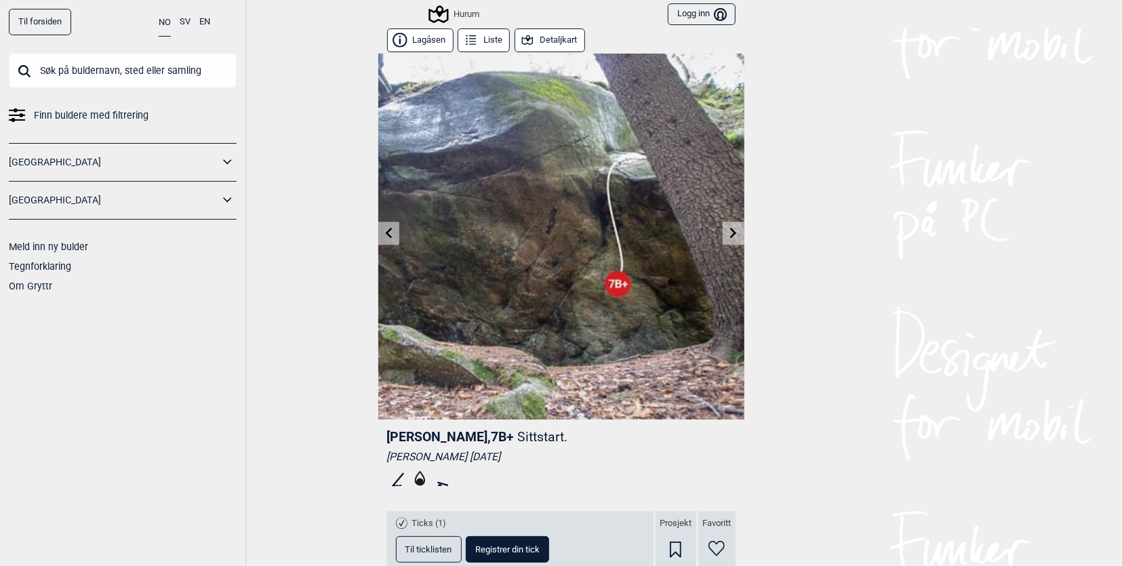
click at [728, 237] on icon at bounding box center [733, 232] width 11 height 11
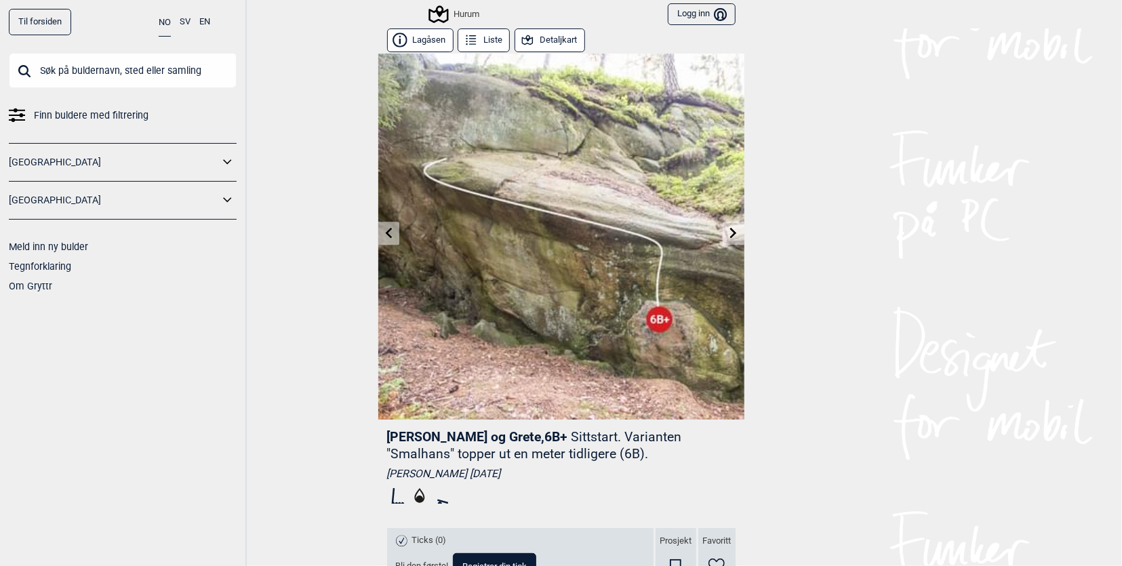
click at [724, 238] on link at bounding box center [733, 233] width 21 height 22
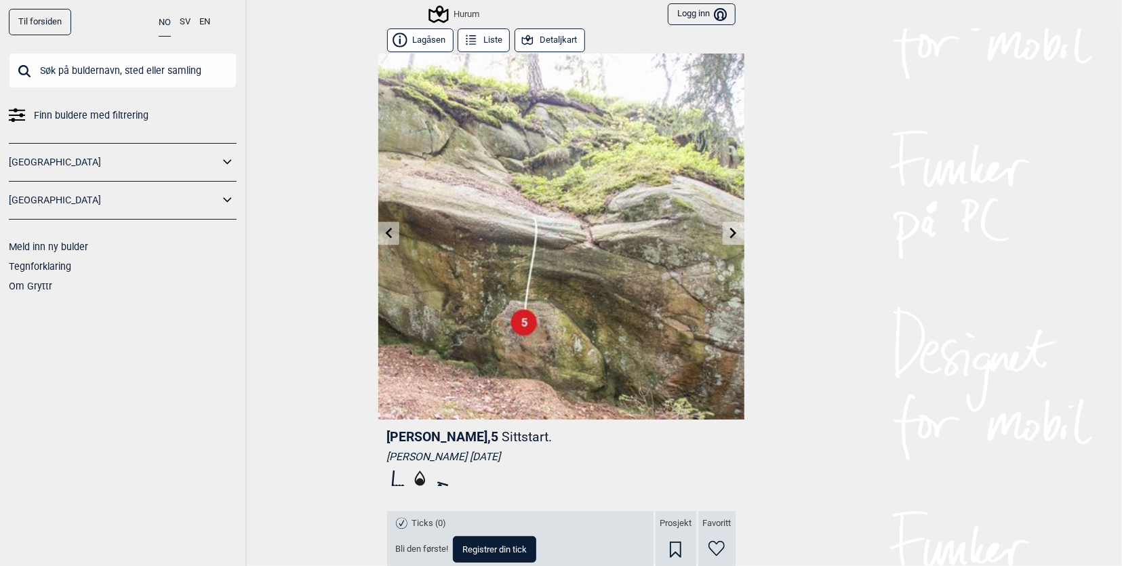
click at [724, 238] on link at bounding box center [733, 233] width 21 height 22
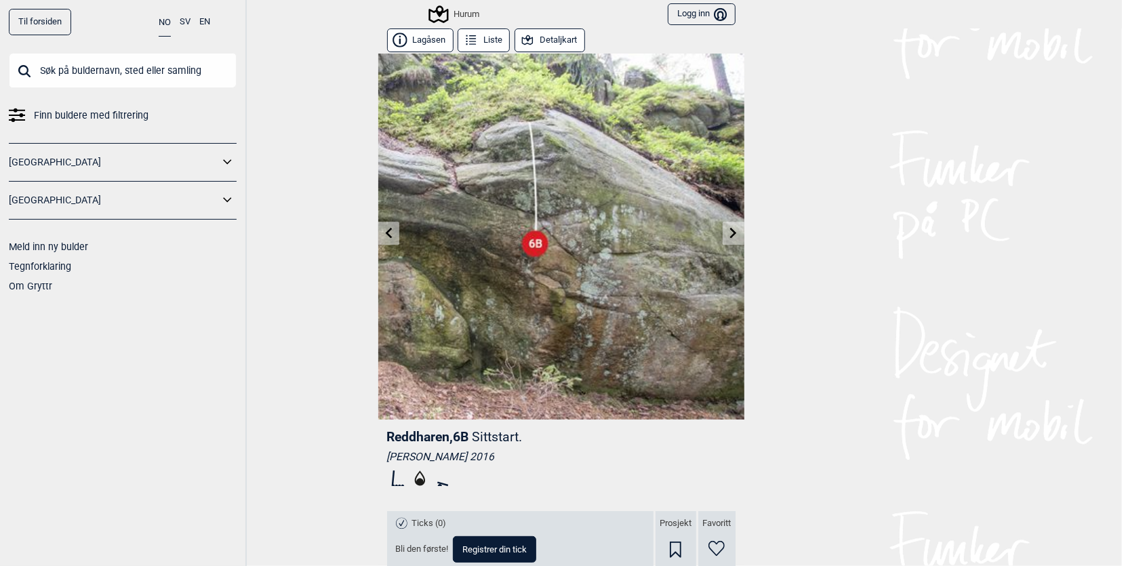
click at [728, 237] on icon at bounding box center [733, 232] width 11 height 11
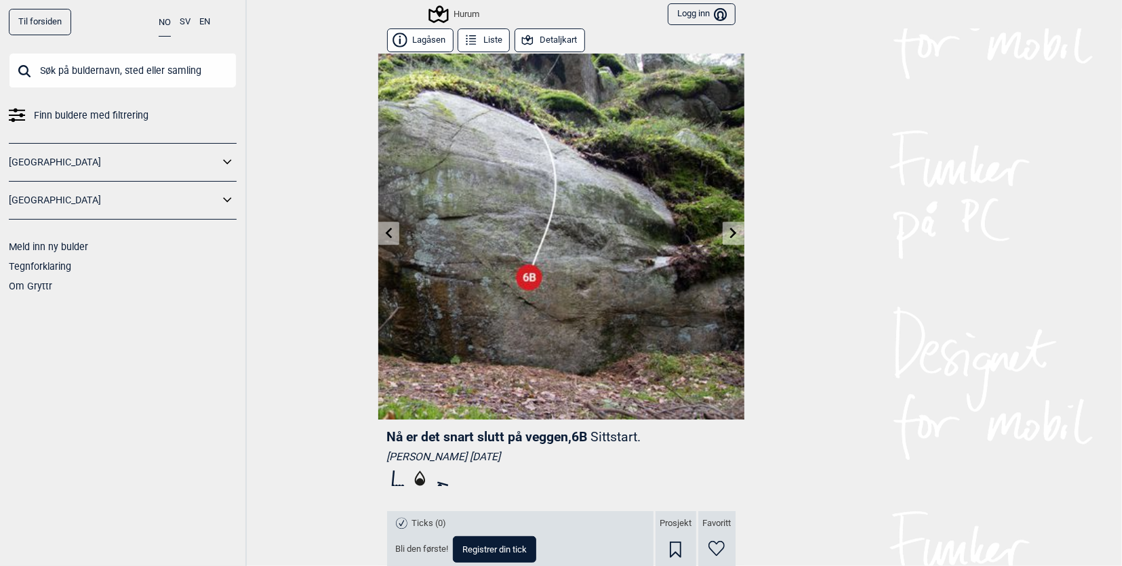
click at [724, 238] on link at bounding box center [733, 233] width 21 height 22
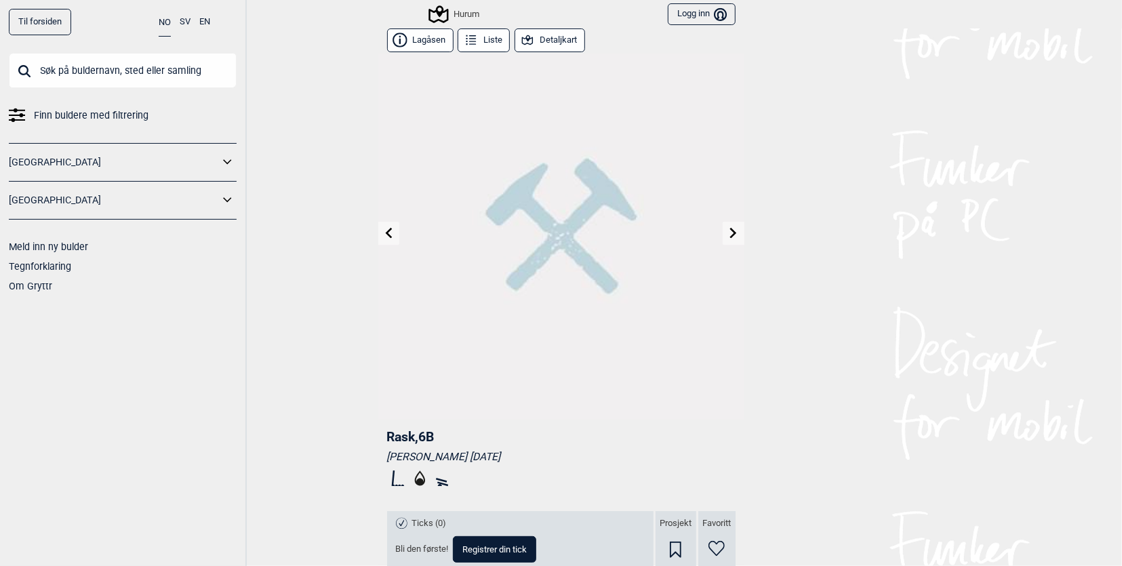
click at [724, 239] on link at bounding box center [733, 233] width 21 height 22
click at [723, 241] on link at bounding box center [733, 233] width 21 height 22
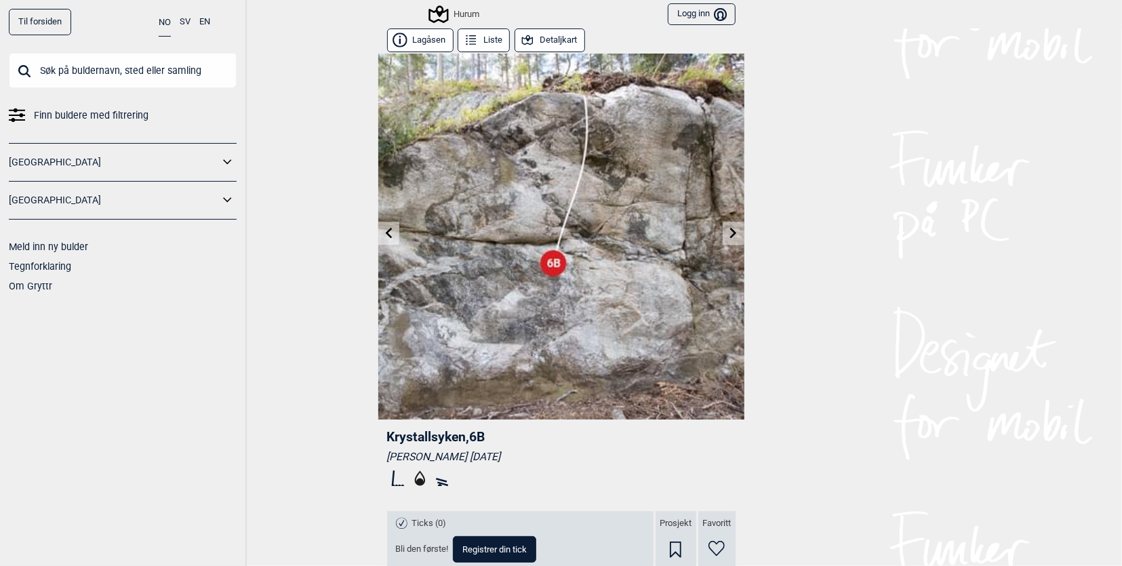
click at [723, 239] on link at bounding box center [733, 233] width 21 height 22
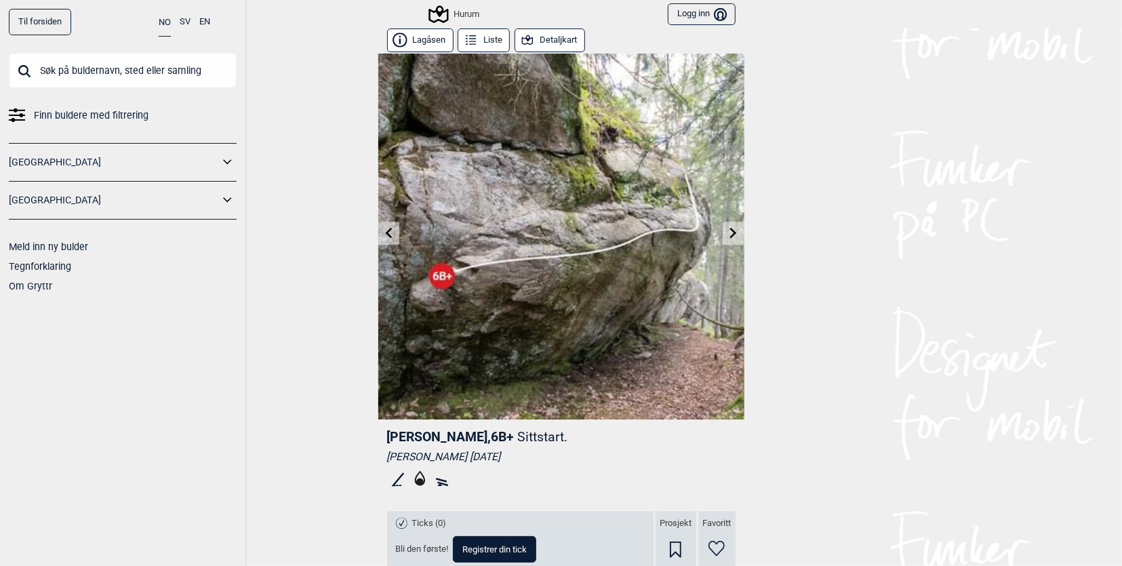
click at [724, 239] on link at bounding box center [733, 233] width 21 height 22
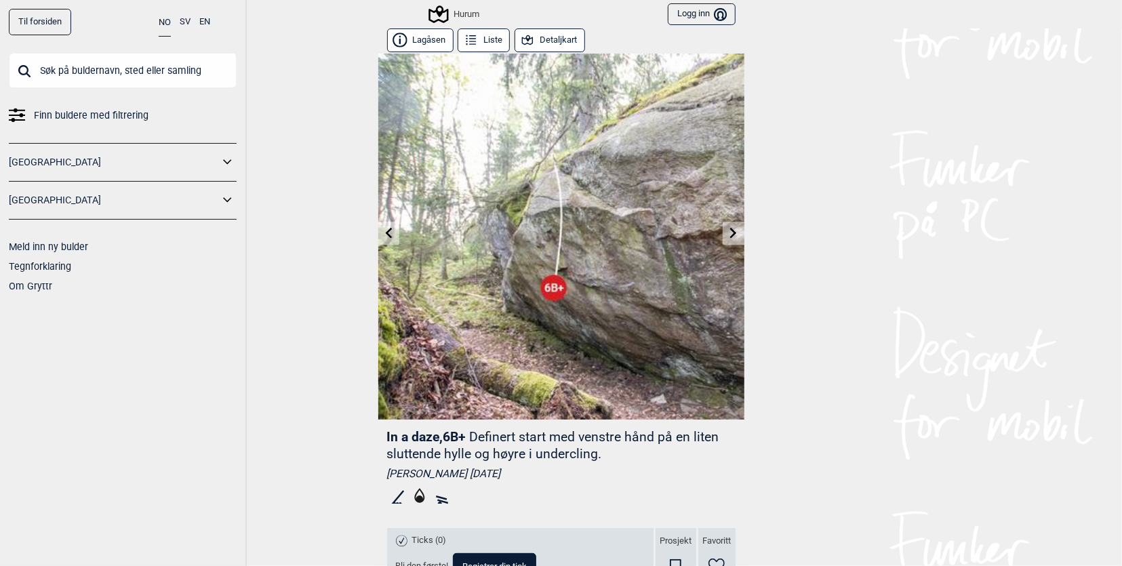
click at [724, 241] on link at bounding box center [733, 233] width 21 height 22
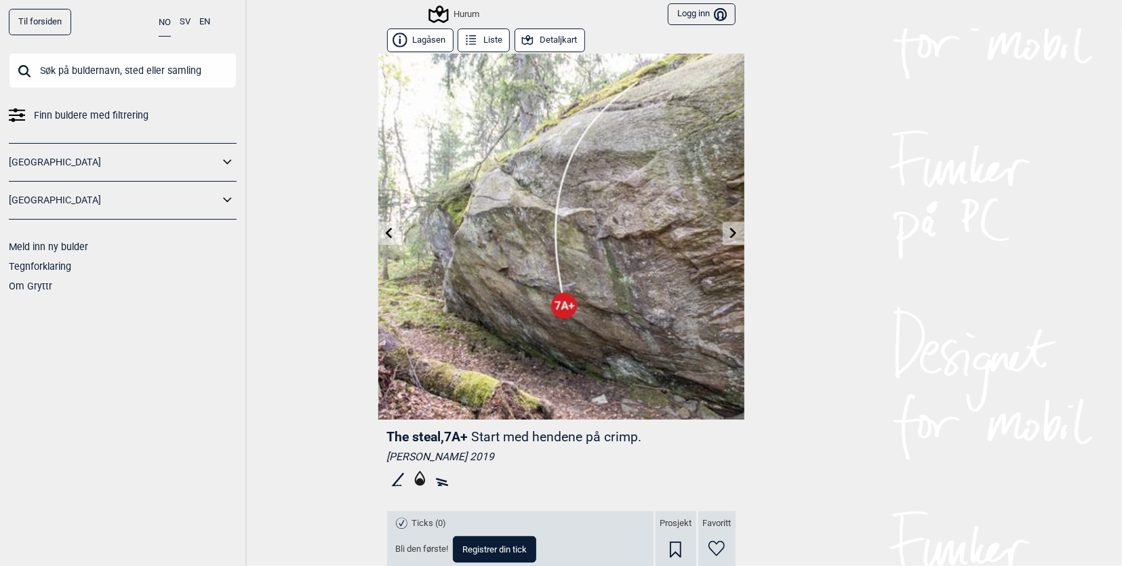
click at [728, 232] on icon at bounding box center [733, 232] width 11 height 11
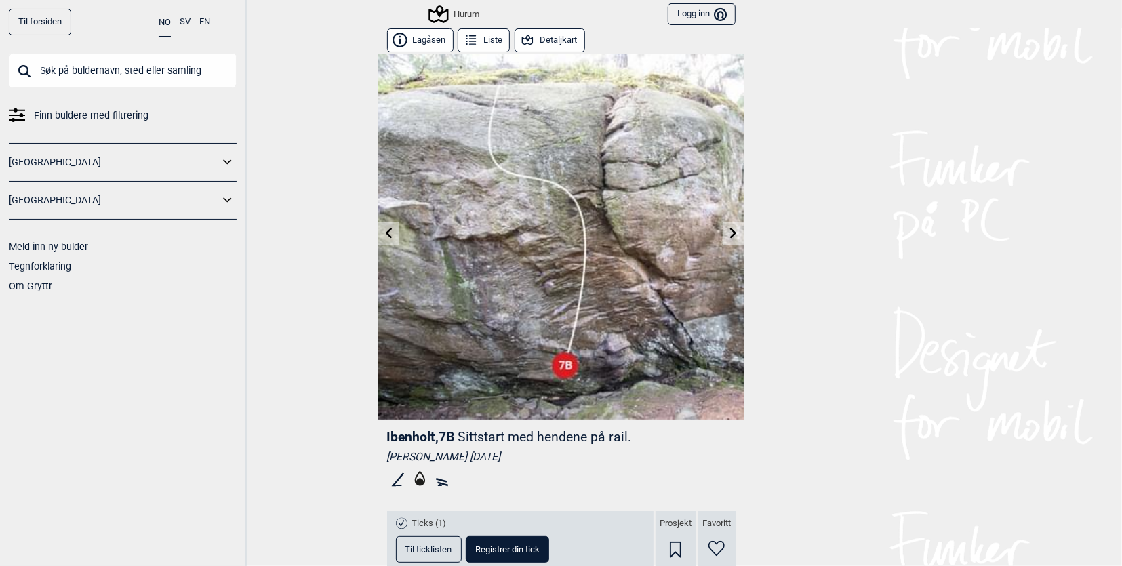
click at [378, 229] on link at bounding box center [388, 233] width 21 height 22
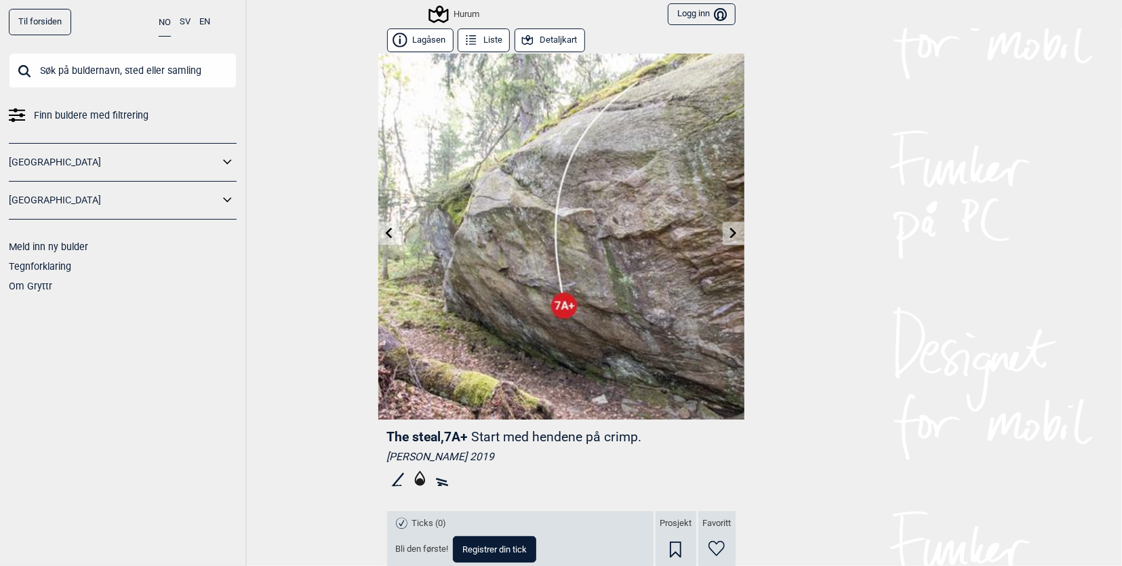
click at [734, 241] on link at bounding box center [733, 233] width 21 height 22
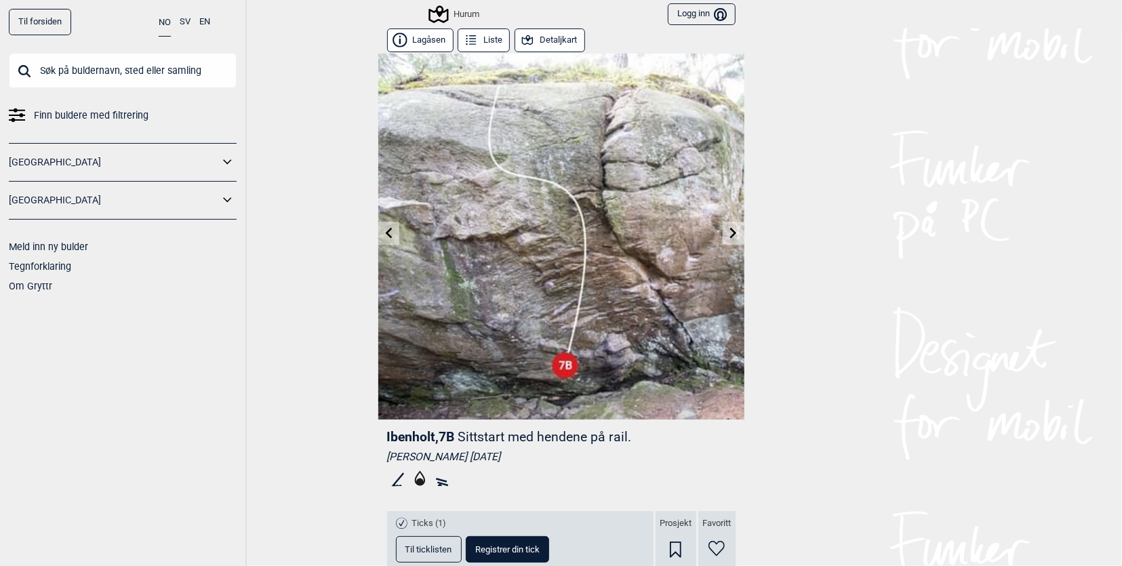
click at [732, 236] on icon at bounding box center [733, 232] width 11 height 11
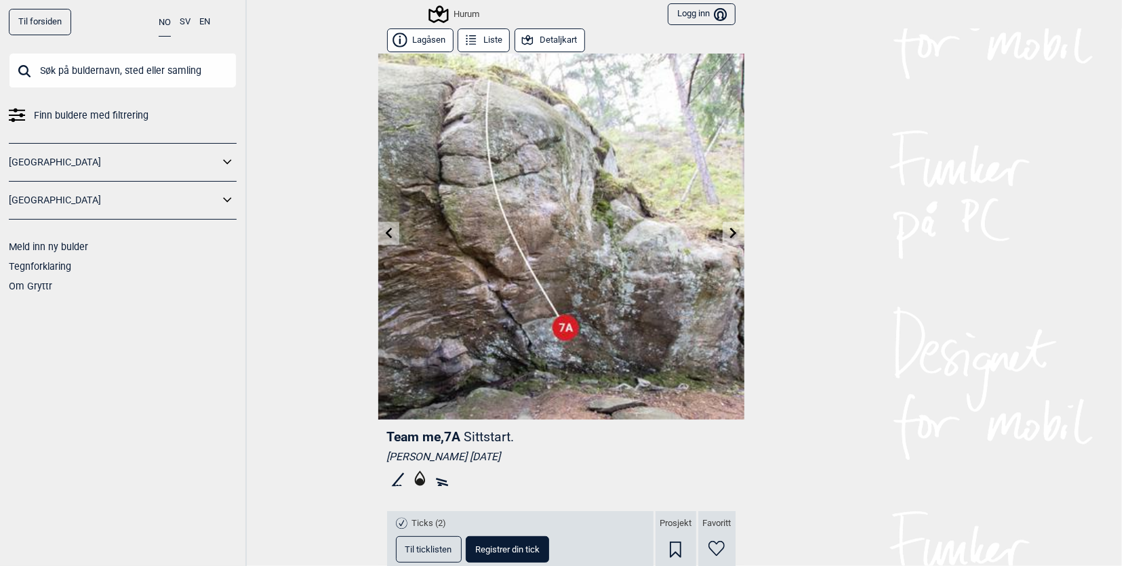
click at [723, 229] on link at bounding box center [733, 233] width 21 height 22
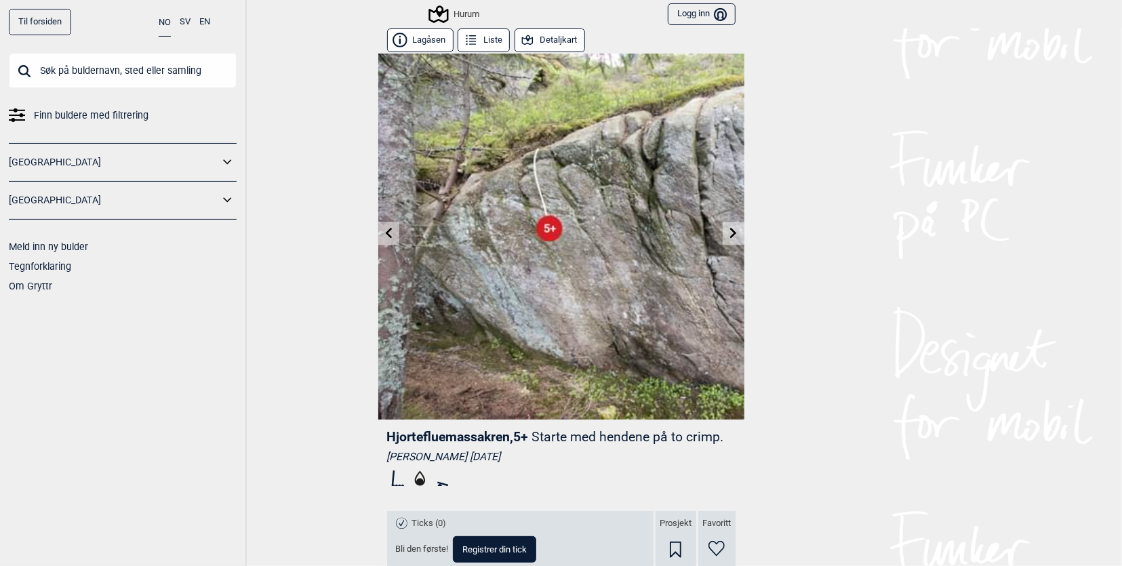
click at [723, 229] on link at bounding box center [733, 233] width 21 height 22
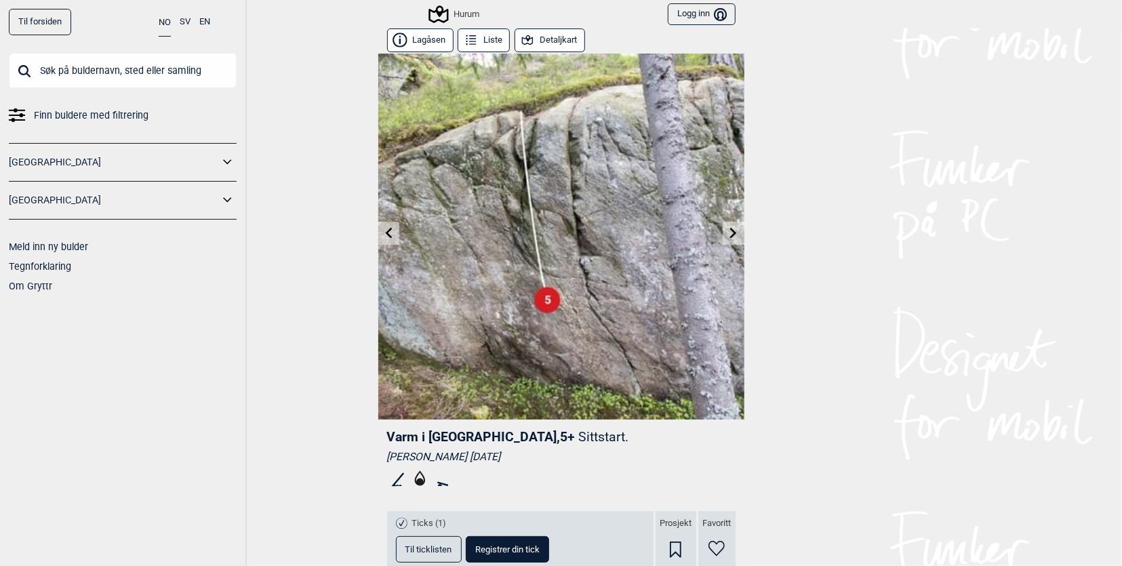
click at [723, 229] on link at bounding box center [733, 233] width 21 height 22
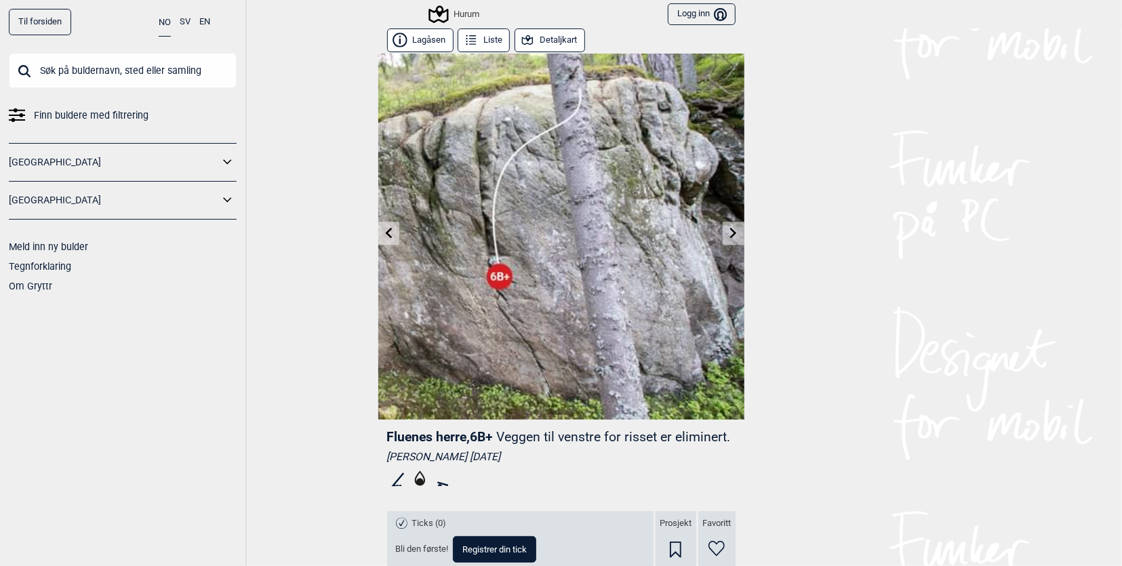
click at [723, 229] on link at bounding box center [733, 233] width 21 height 22
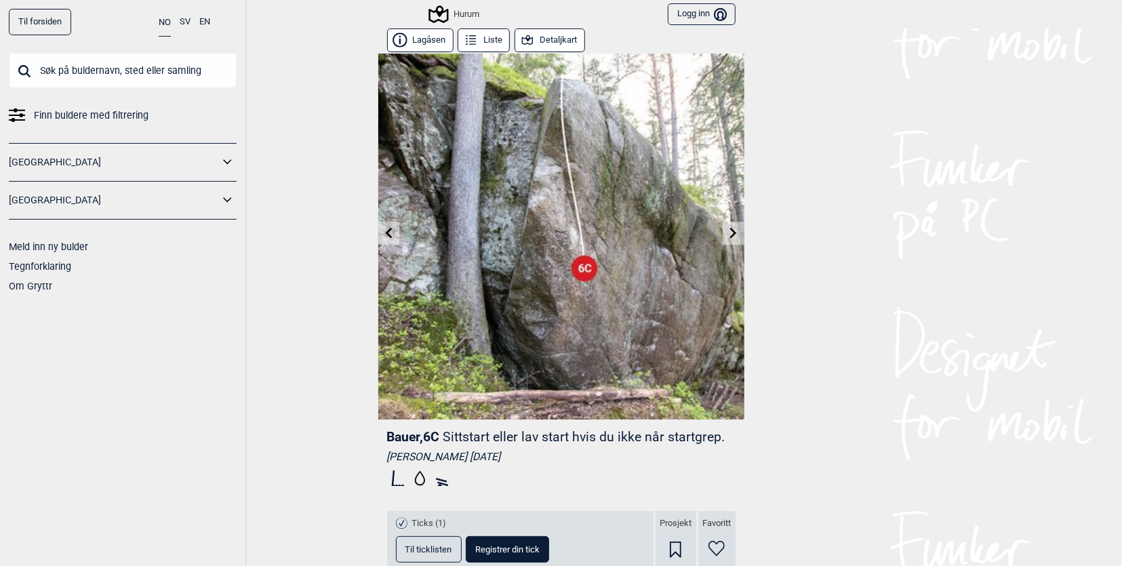
click at [723, 229] on link at bounding box center [733, 233] width 21 height 22
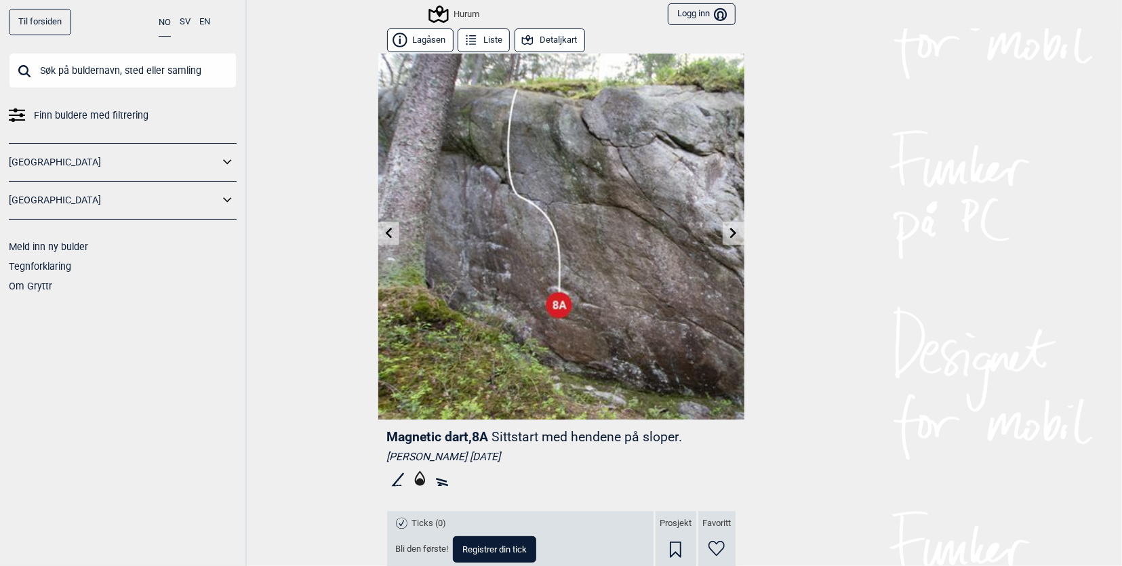
click at [723, 229] on link at bounding box center [733, 233] width 21 height 22
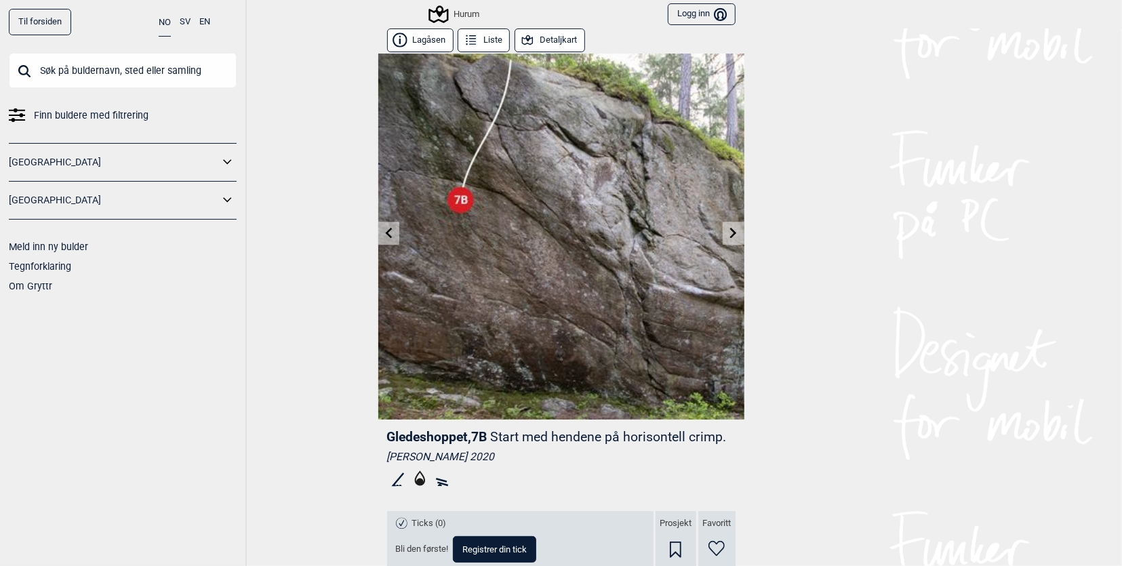
click at [728, 233] on icon at bounding box center [733, 232] width 11 height 11
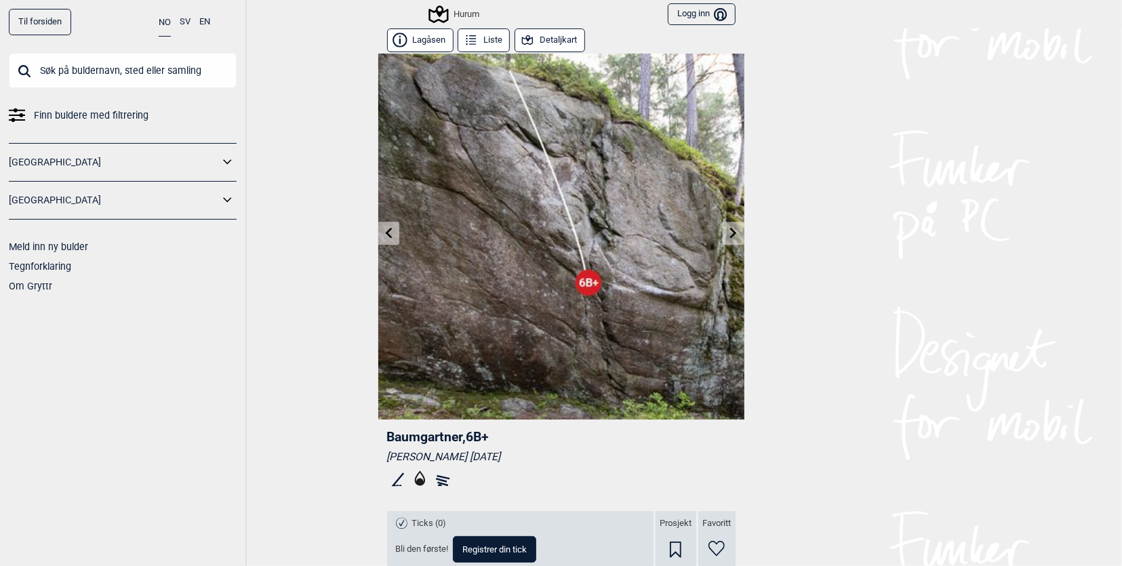
click at [728, 233] on icon at bounding box center [733, 232] width 11 height 11
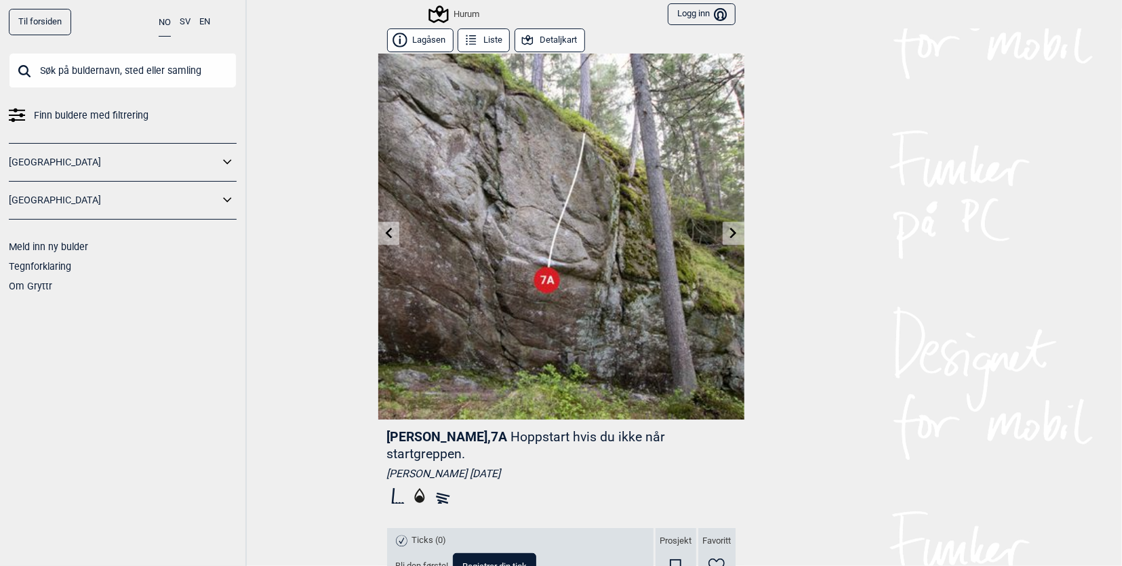
click at [728, 233] on icon at bounding box center [733, 232] width 11 height 11
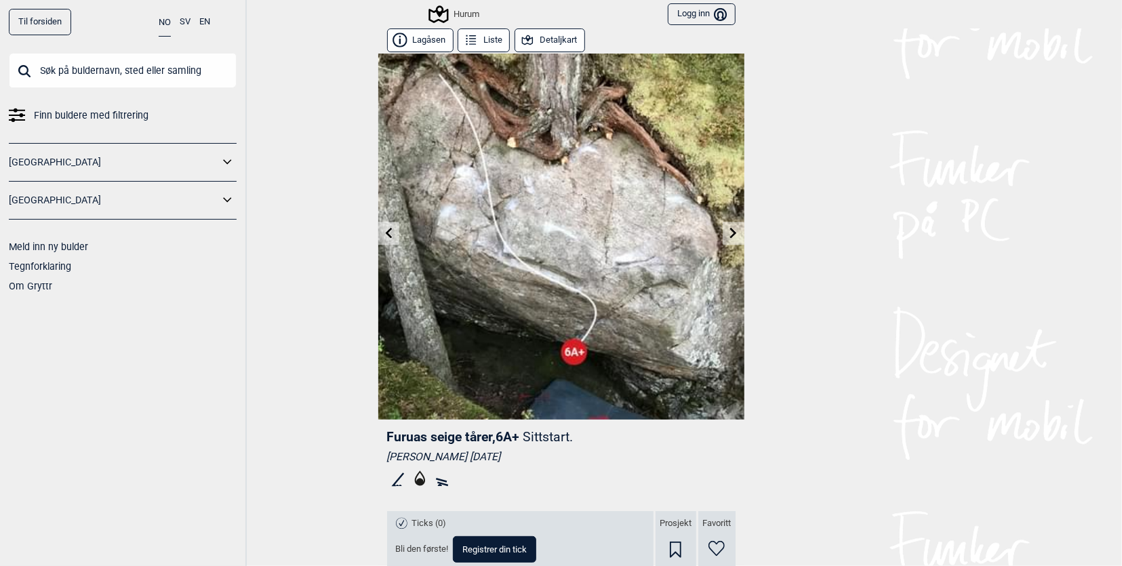
click at [728, 234] on icon at bounding box center [733, 232] width 11 height 11
click at [728, 233] on icon at bounding box center [733, 232] width 11 height 11
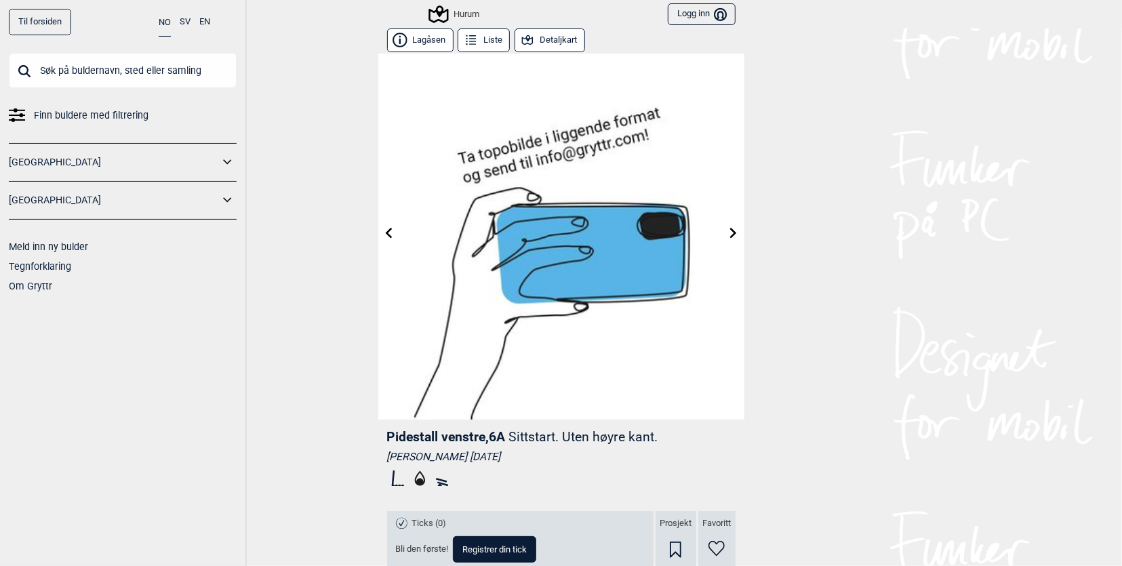
click at [728, 233] on icon at bounding box center [733, 232] width 11 height 11
click at [728, 235] on icon at bounding box center [733, 232] width 11 height 11
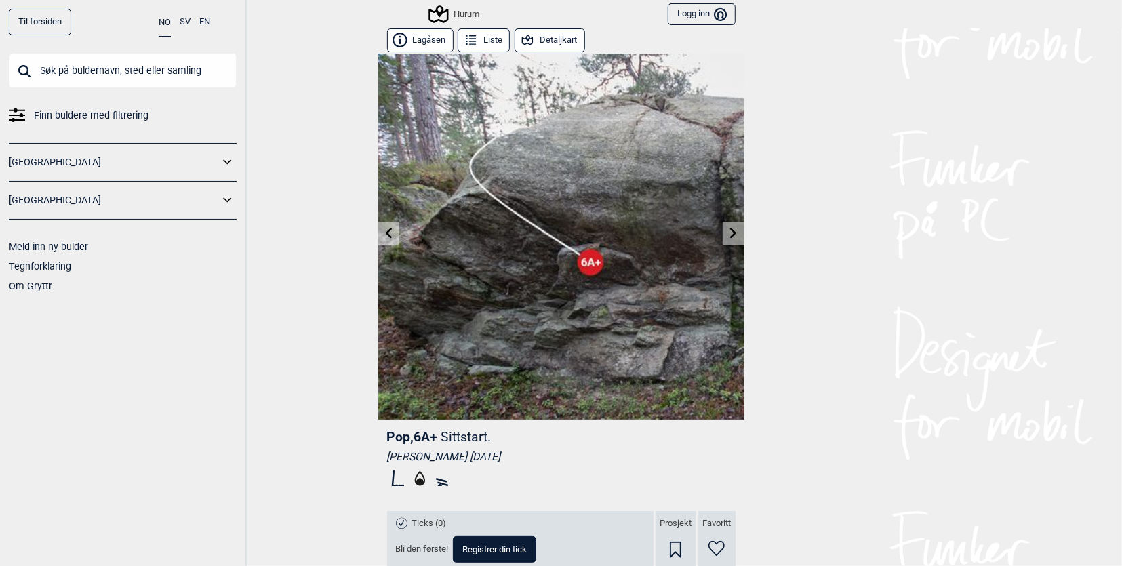
click at [728, 235] on icon at bounding box center [733, 232] width 11 height 11
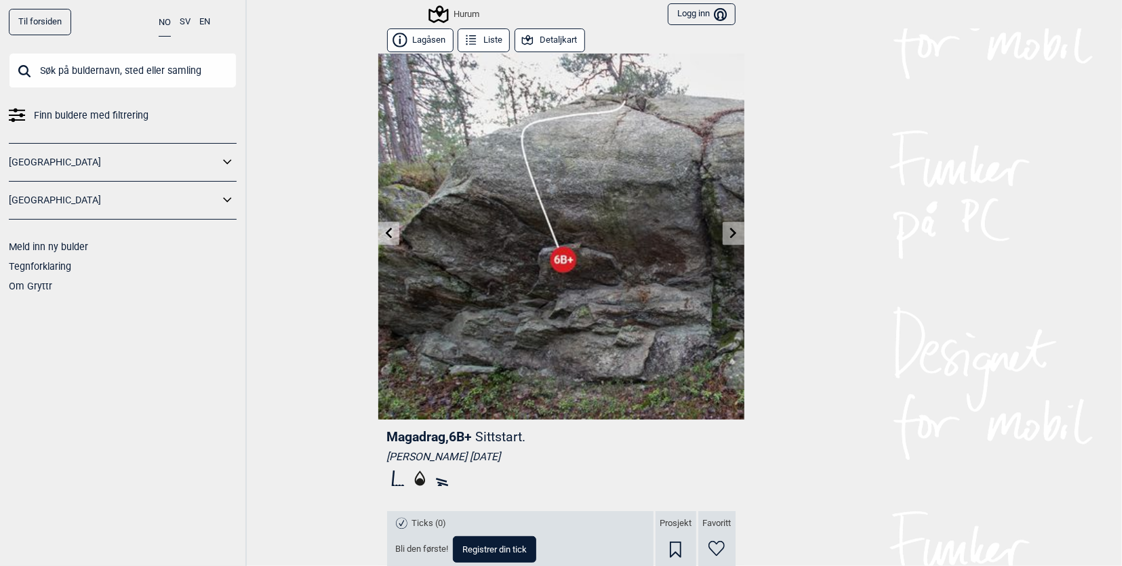
click at [728, 235] on icon at bounding box center [733, 232] width 11 height 11
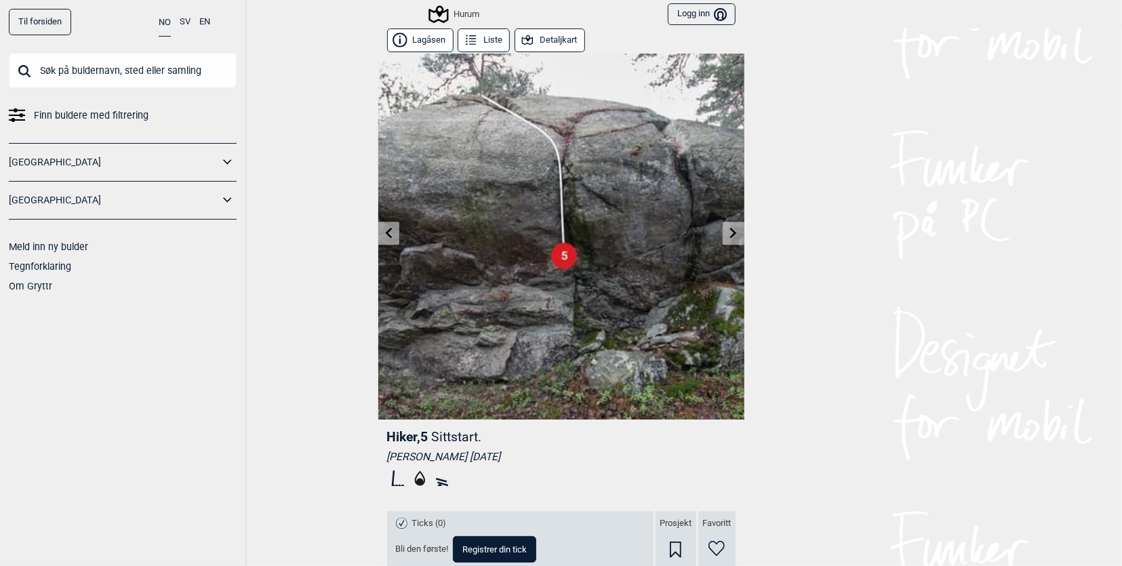
click at [728, 235] on icon at bounding box center [733, 232] width 11 height 11
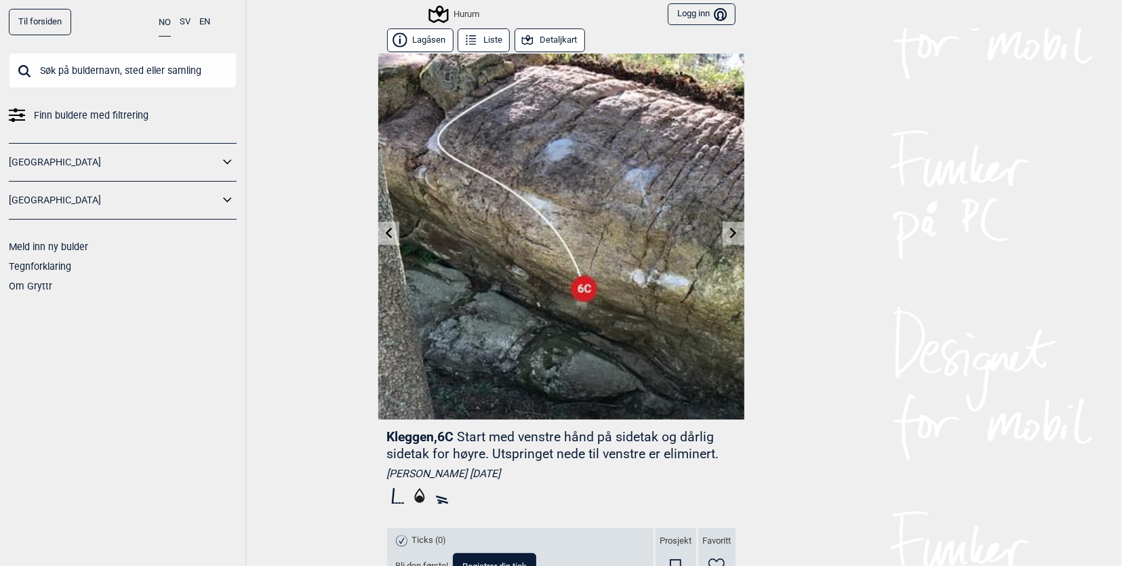
click at [728, 235] on icon at bounding box center [733, 232] width 11 height 11
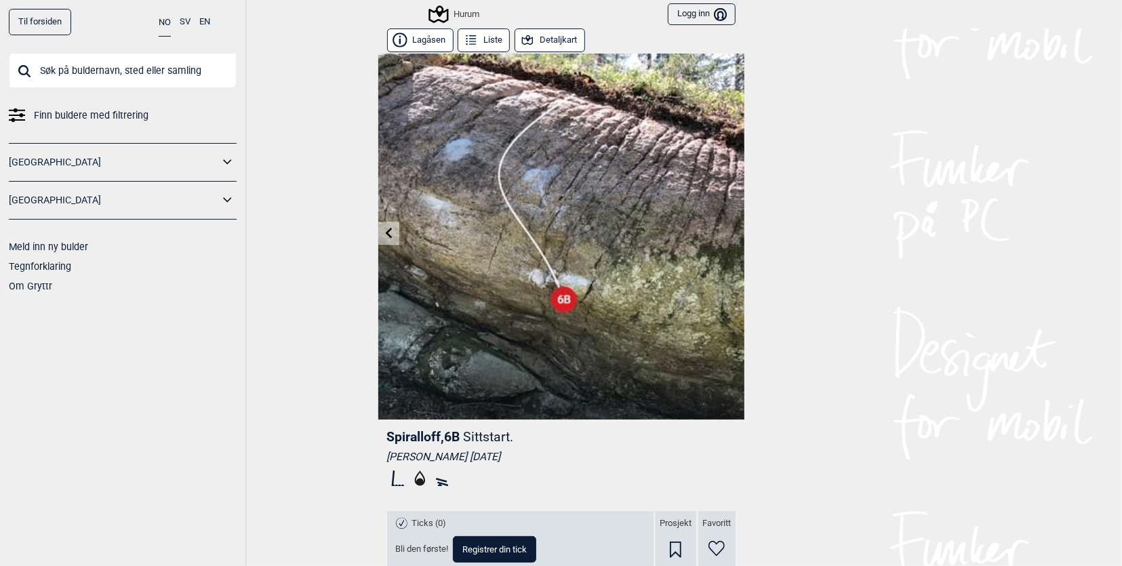
click at [725, 235] on img at bounding box center [561, 237] width 366 height 366
click at [390, 237] on link at bounding box center [388, 233] width 21 height 22
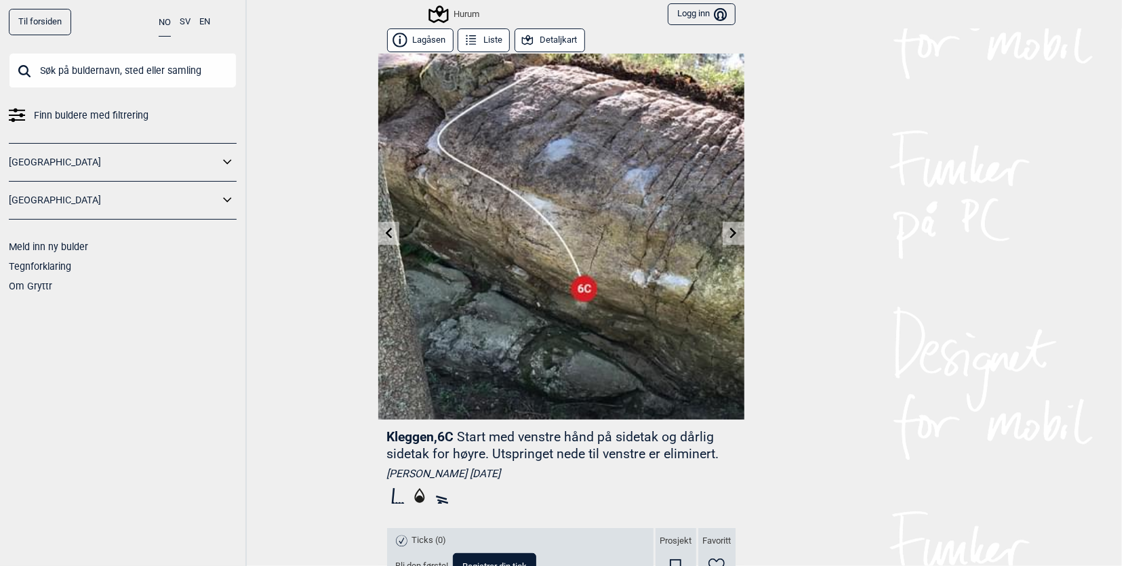
click at [390, 237] on link at bounding box center [388, 233] width 21 height 22
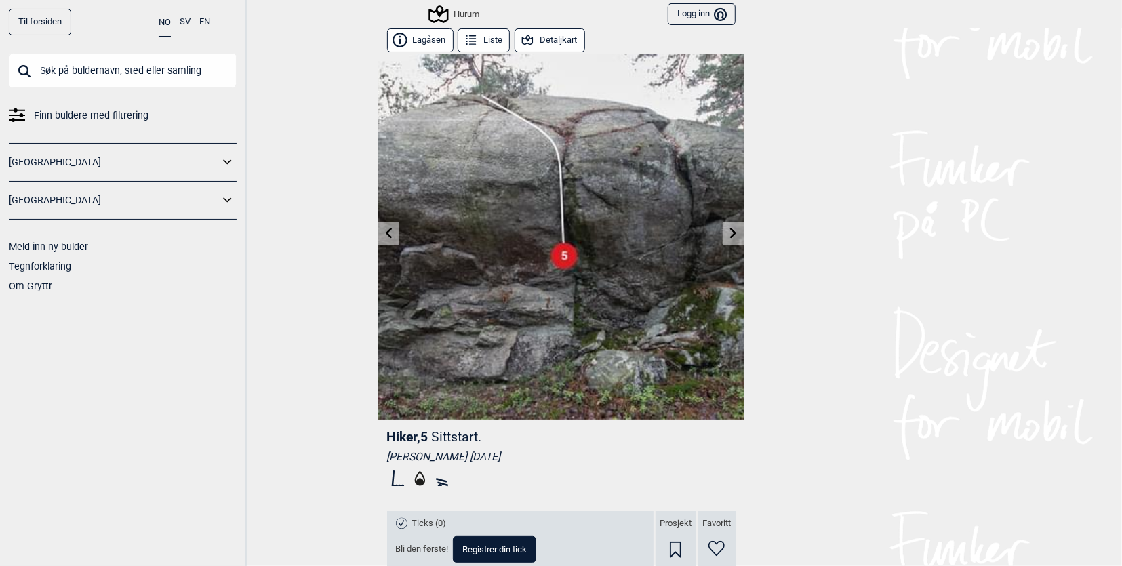
click at [390, 243] on link at bounding box center [388, 233] width 21 height 22
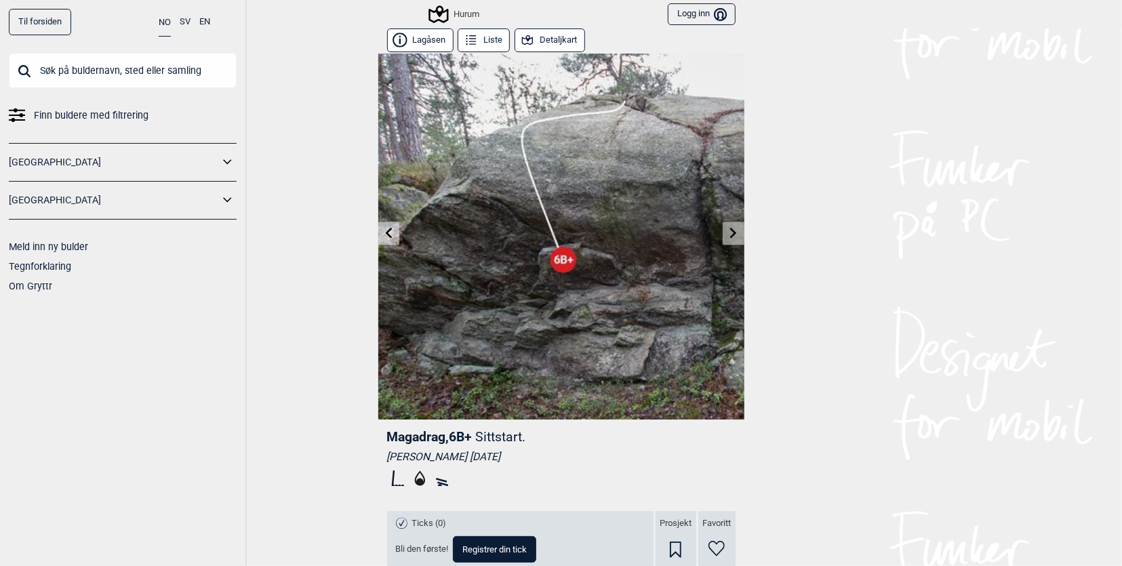
click at [390, 240] on link at bounding box center [388, 233] width 21 height 22
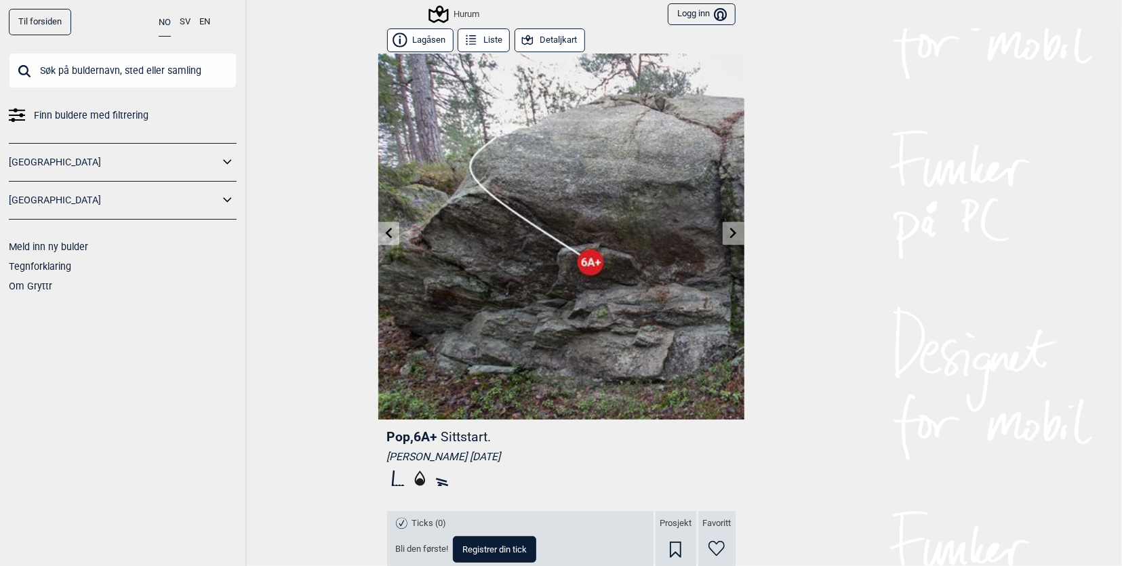
click at [390, 241] on link at bounding box center [388, 233] width 21 height 22
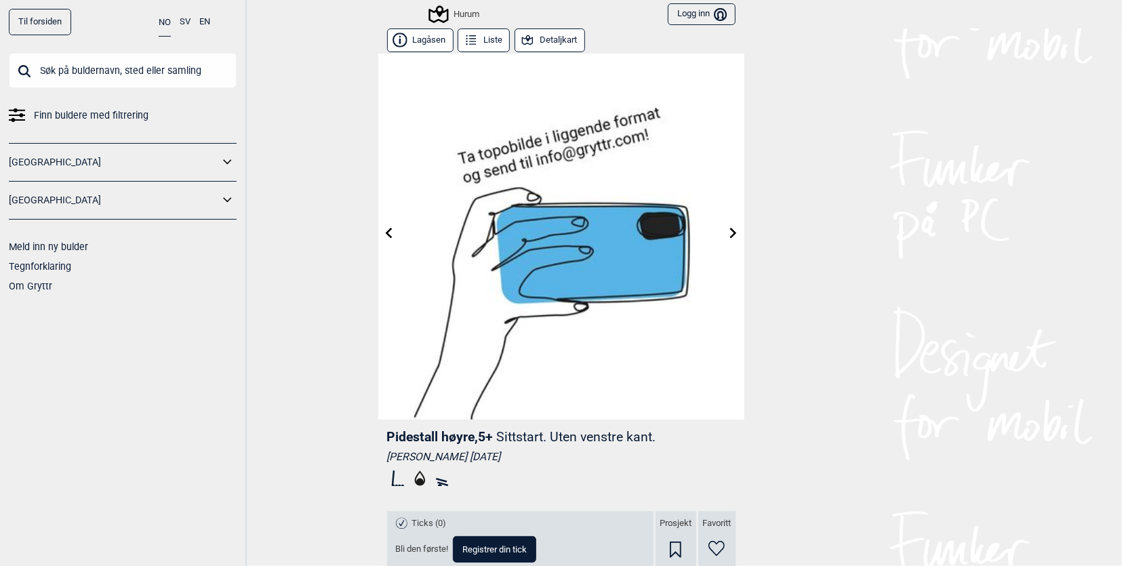
click at [390, 241] on link at bounding box center [388, 233] width 21 height 22
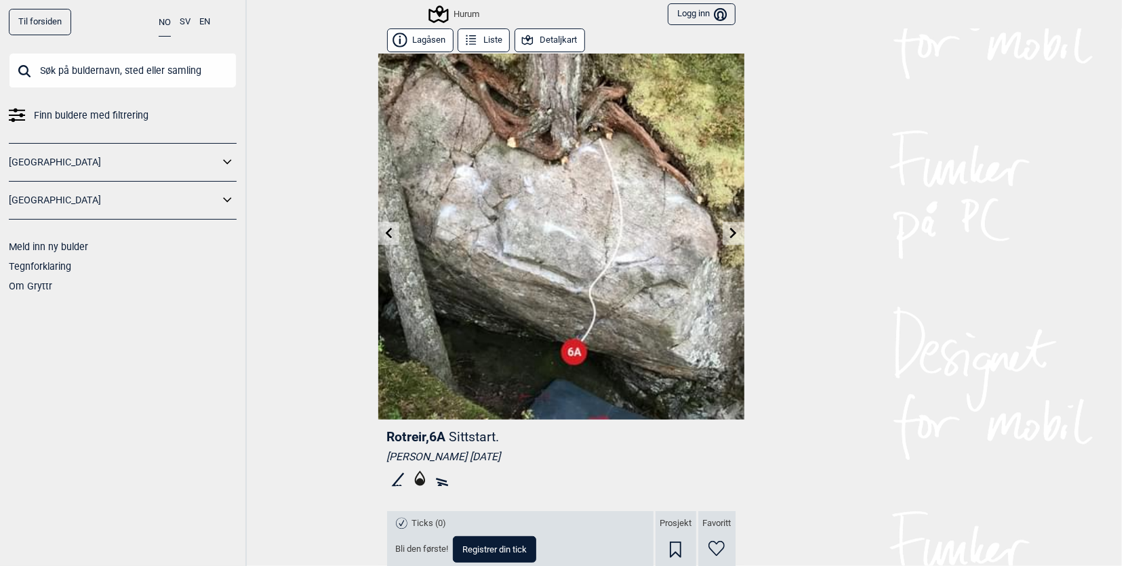
click at [390, 241] on link at bounding box center [388, 233] width 21 height 22
click at [389, 241] on link at bounding box center [388, 233] width 21 height 22
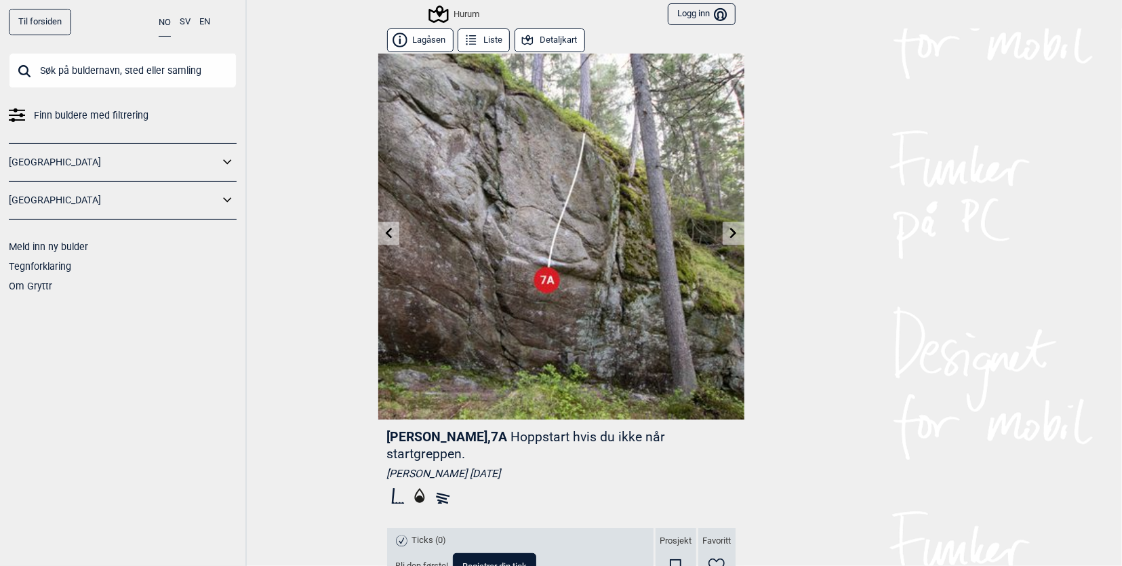
click at [378, 229] on link at bounding box center [388, 233] width 21 height 22
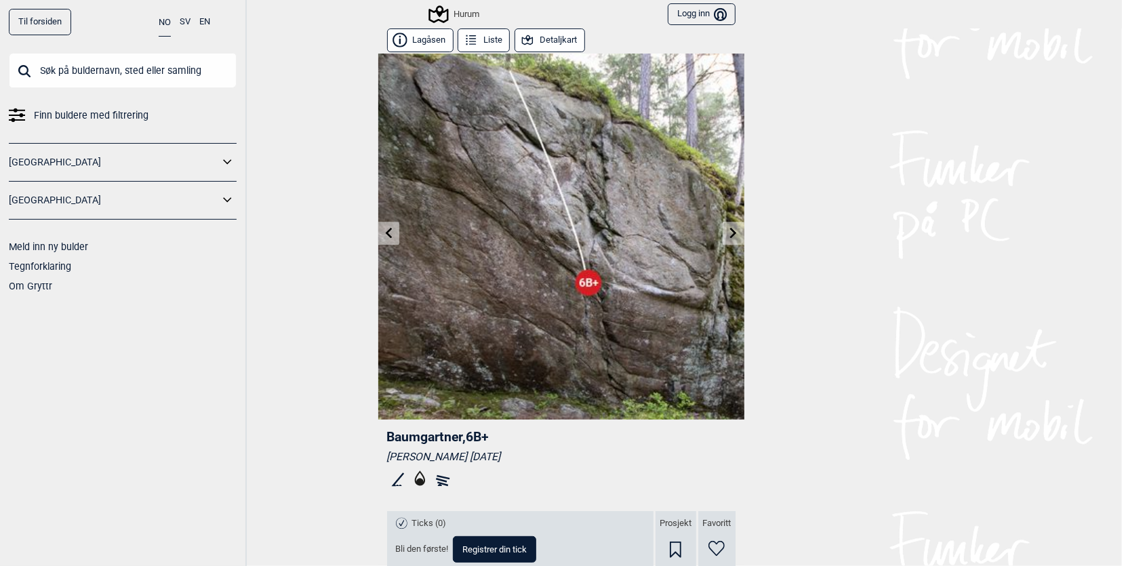
click at [383, 229] on icon at bounding box center [388, 232] width 11 height 11
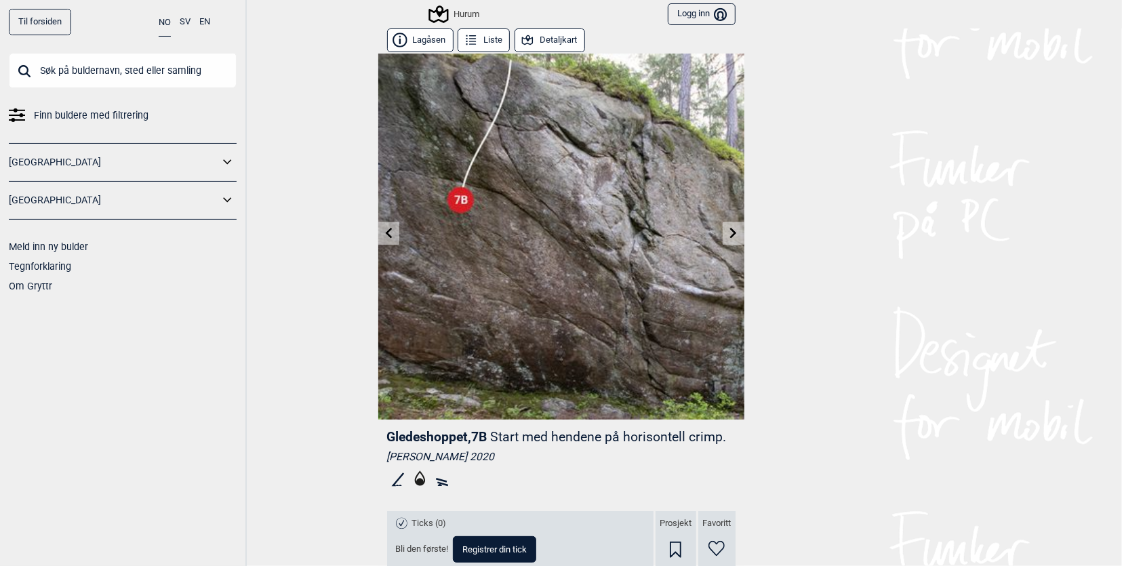
click at [383, 228] on icon at bounding box center [388, 232] width 11 height 11
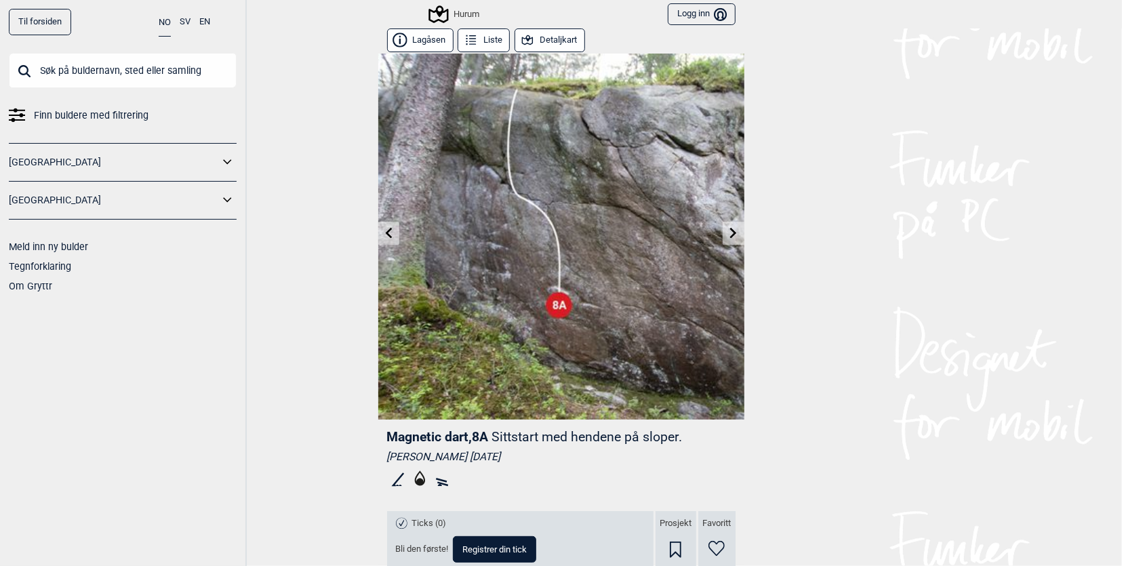
click at [383, 228] on icon at bounding box center [388, 232] width 11 height 11
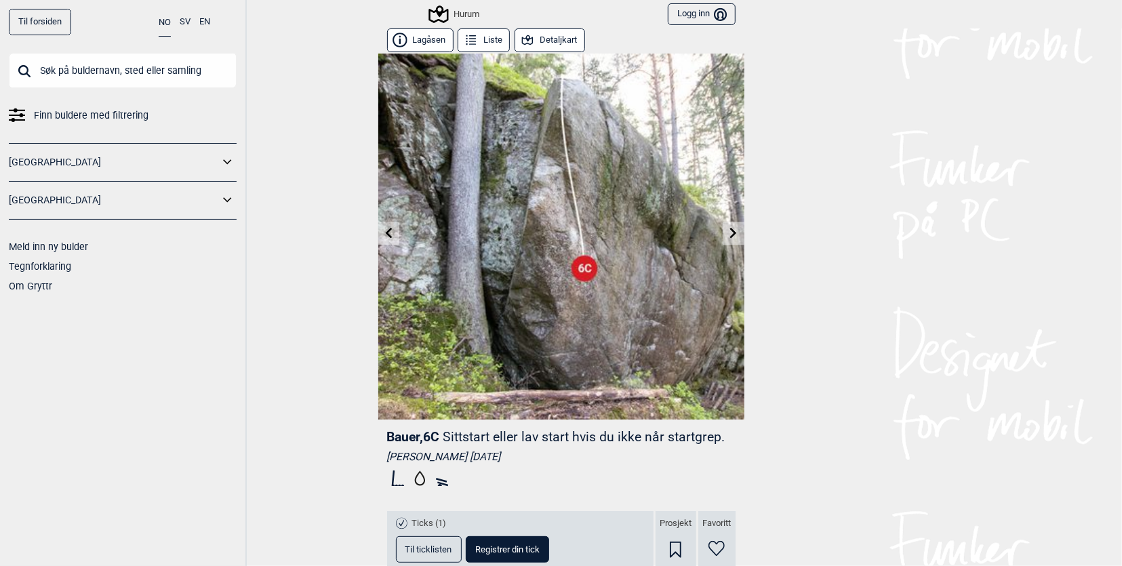
scroll to position [663, 0]
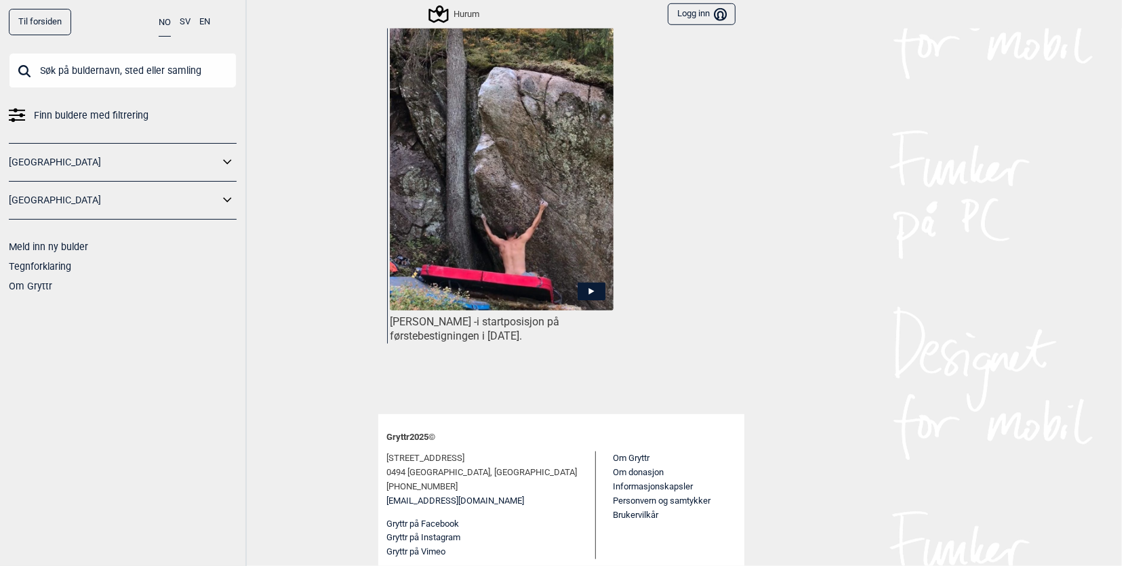
click at [589, 291] on icon at bounding box center [591, 291] width 5 height 7
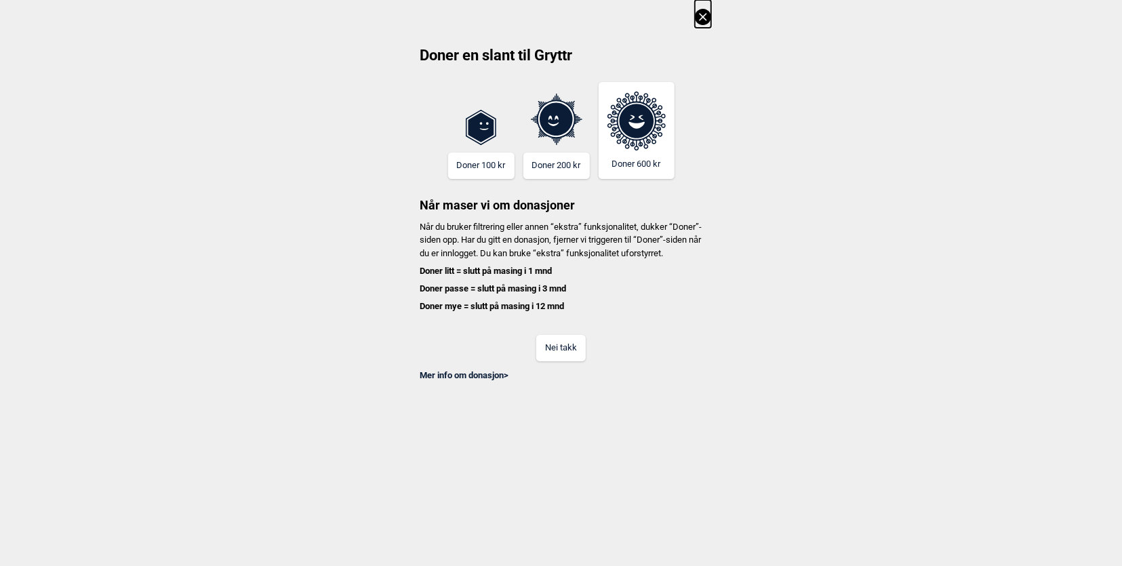
click at [551, 361] on button "Nei takk" at bounding box center [561, 348] width 50 height 26
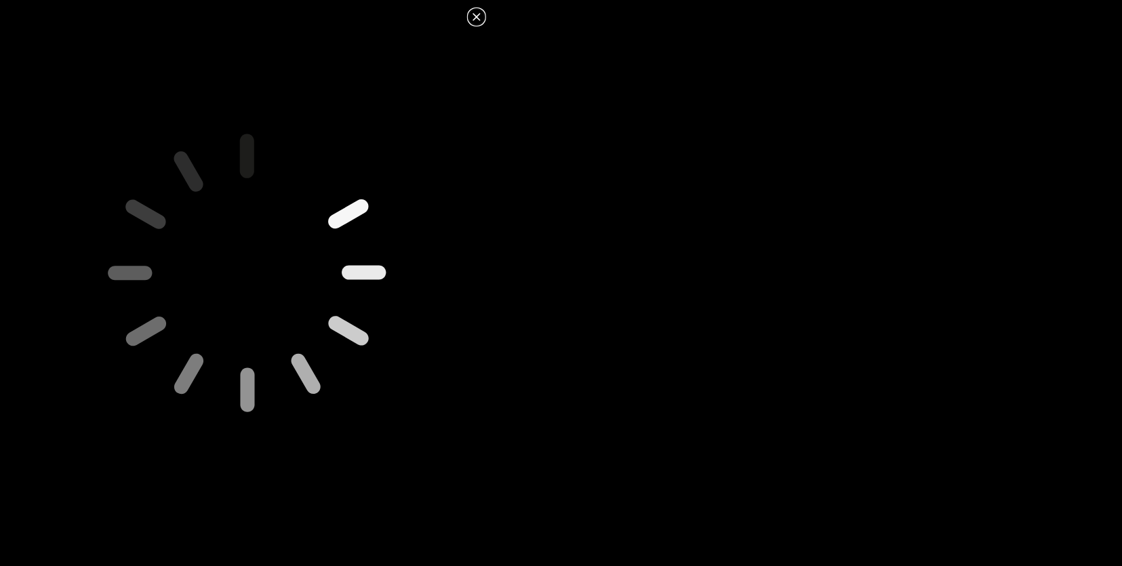
click at [475, 22] on icon at bounding box center [477, 17] width 16 height 16
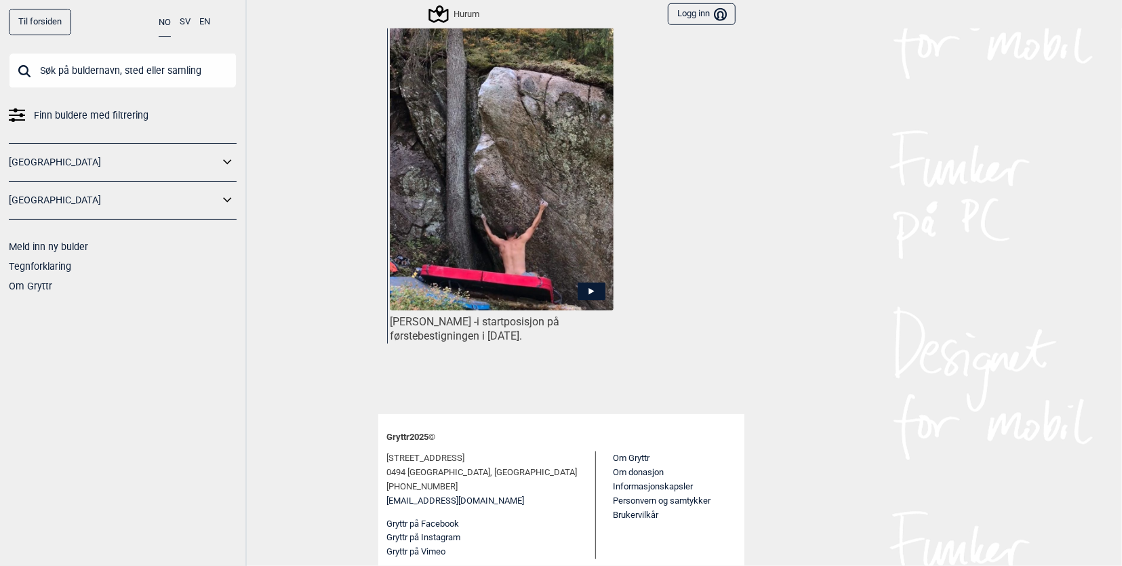
click at [515, 300] on img at bounding box center [501, 166] width 223 height 292
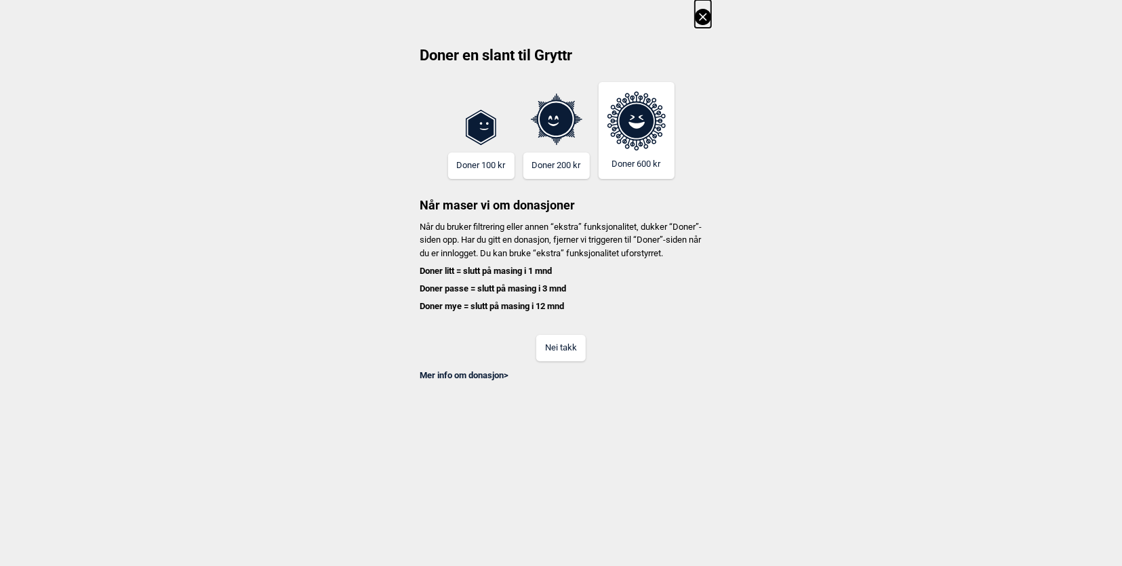
click at [548, 360] on button "Nei takk" at bounding box center [561, 348] width 50 height 26
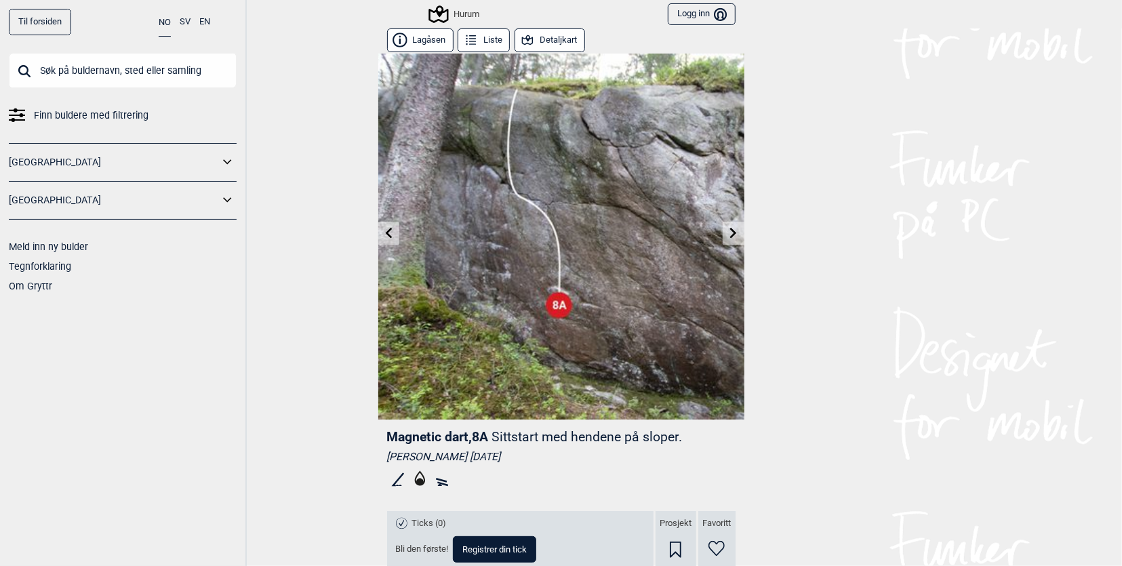
click at [383, 237] on icon at bounding box center [388, 232] width 11 height 11
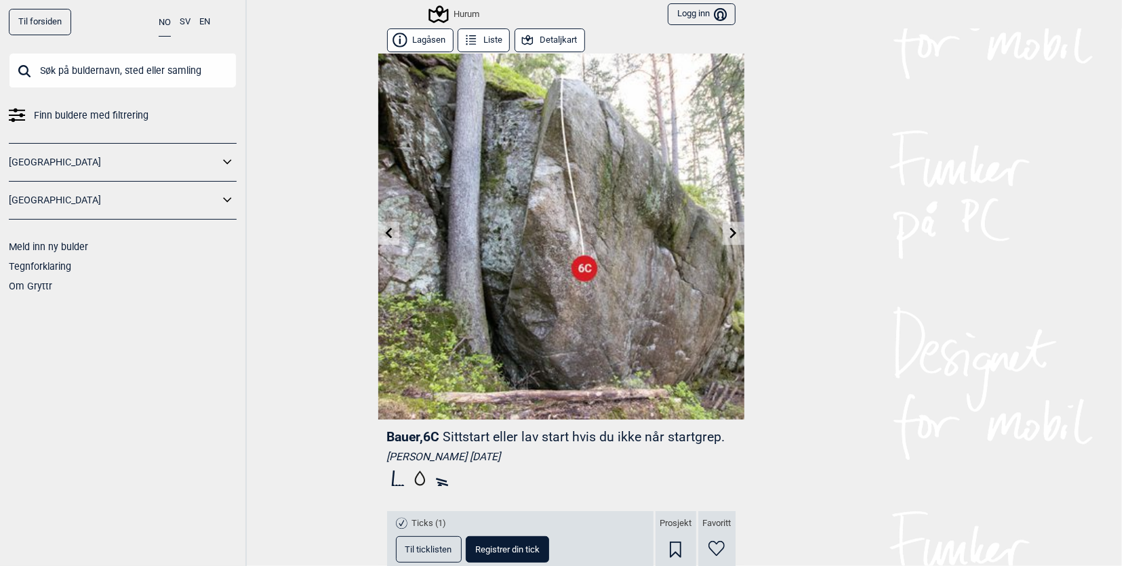
click at [383, 237] on icon at bounding box center [388, 232] width 11 height 11
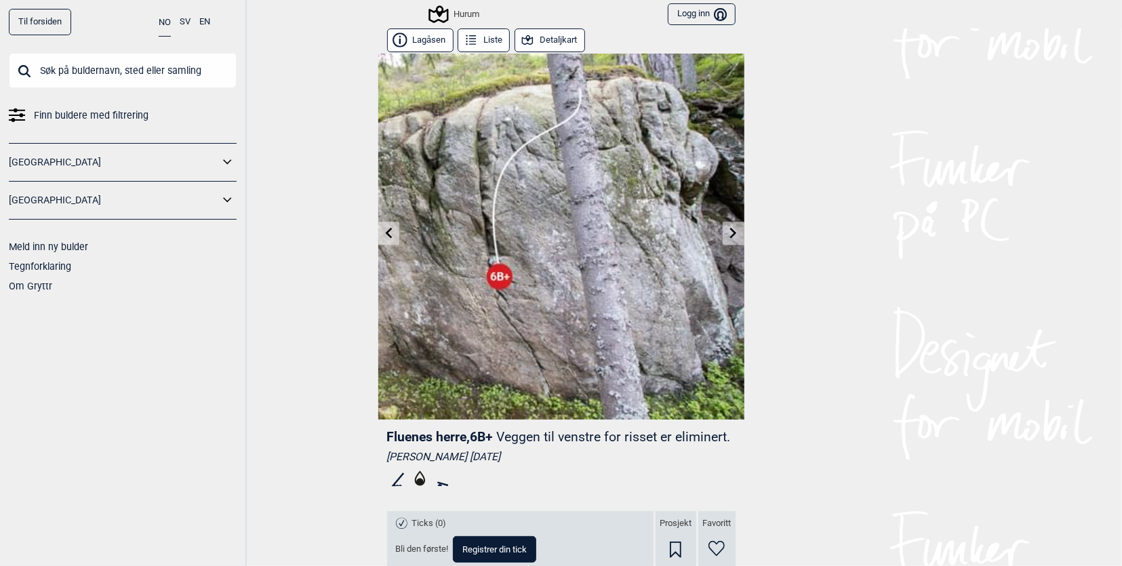
click at [383, 237] on icon at bounding box center [388, 232] width 11 height 11
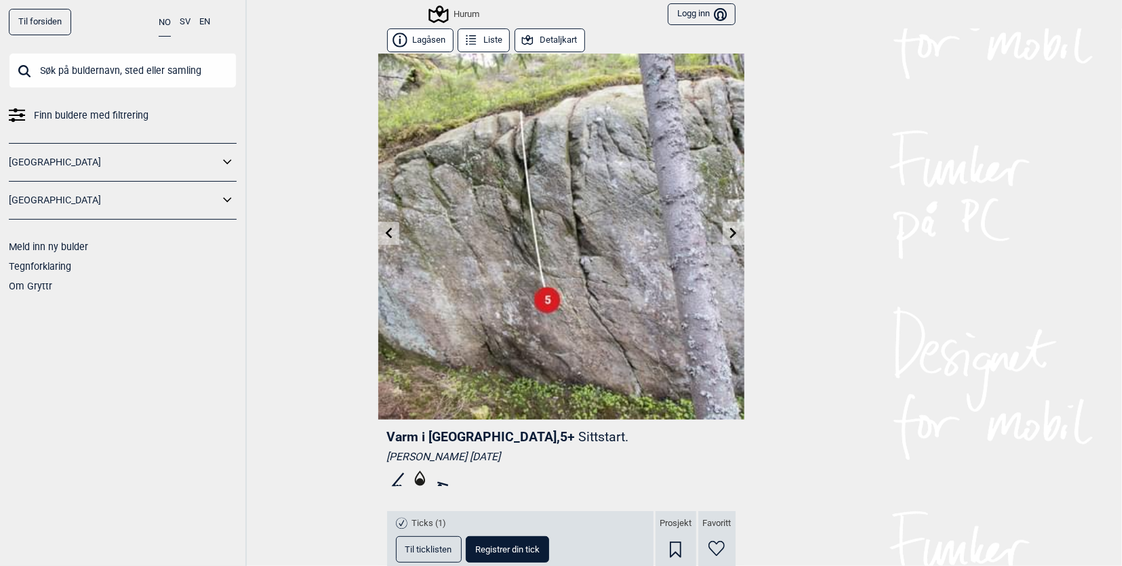
click at [383, 237] on icon at bounding box center [388, 232] width 11 height 11
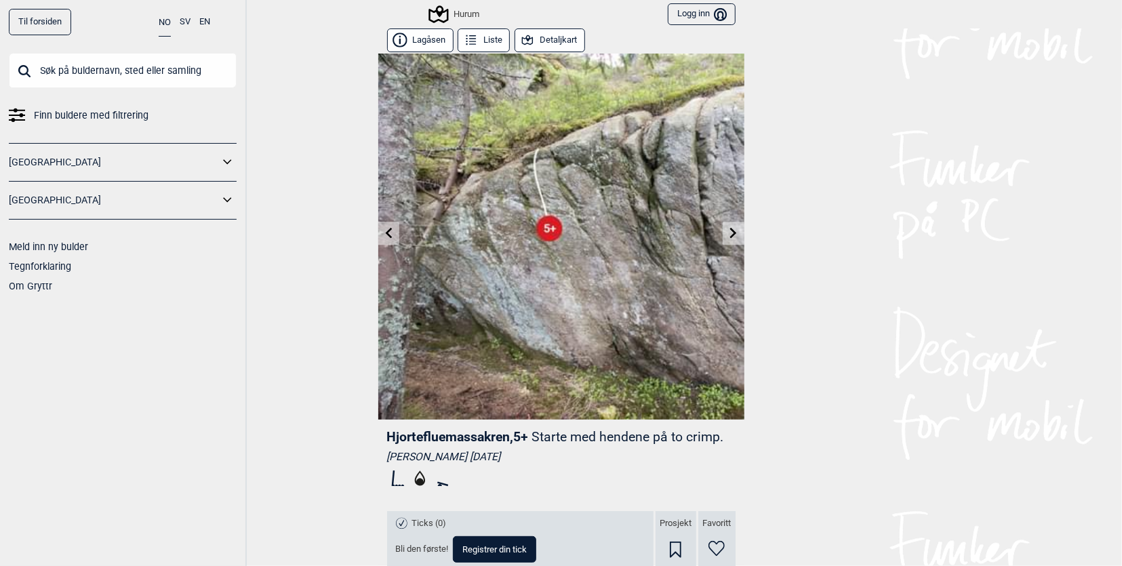
click at [383, 237] on icon at bounding box center [388, 232] width 11 height 11
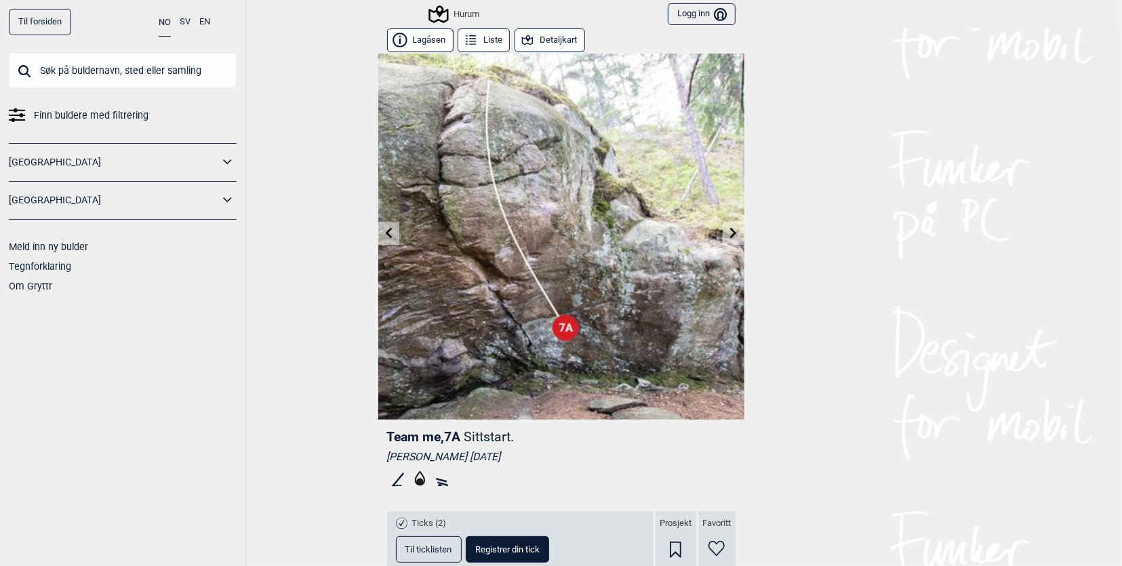
click at [386, 237] on icon at bounding box center [388, 232] width 7 height 11
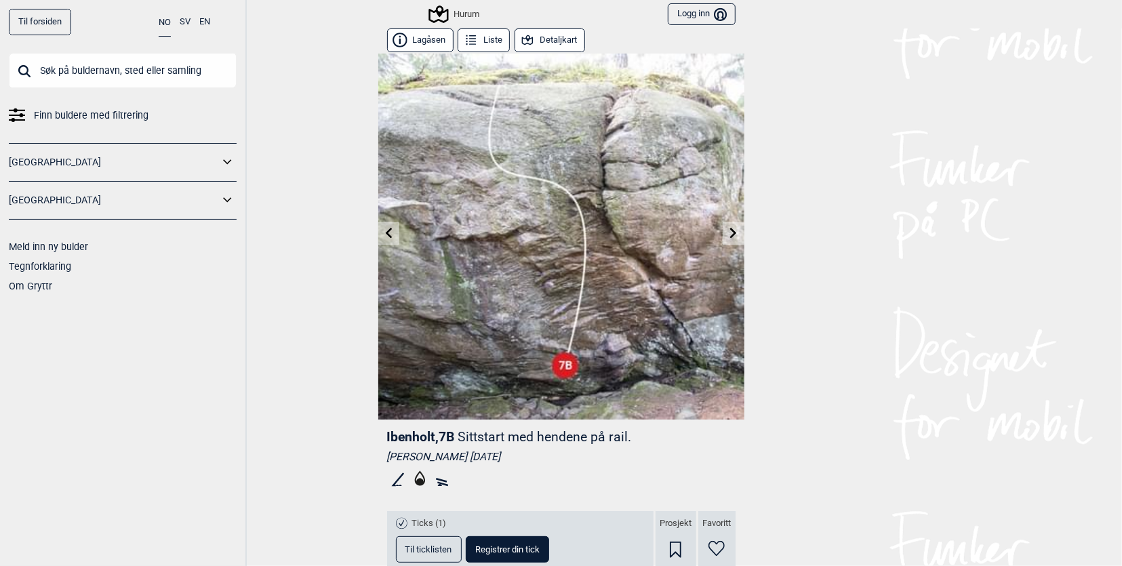
click at [386, 237] on icon at bounding box center [388, 232] width 7 height 11
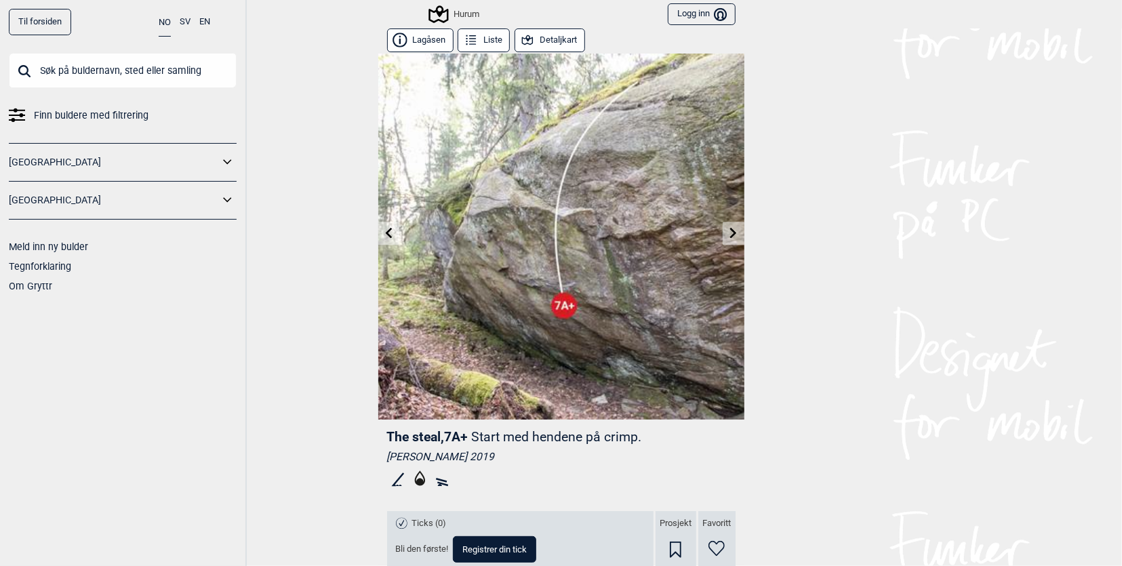
click at [385, 234] on icon at bounding box center [388, 232] width 7 height 11
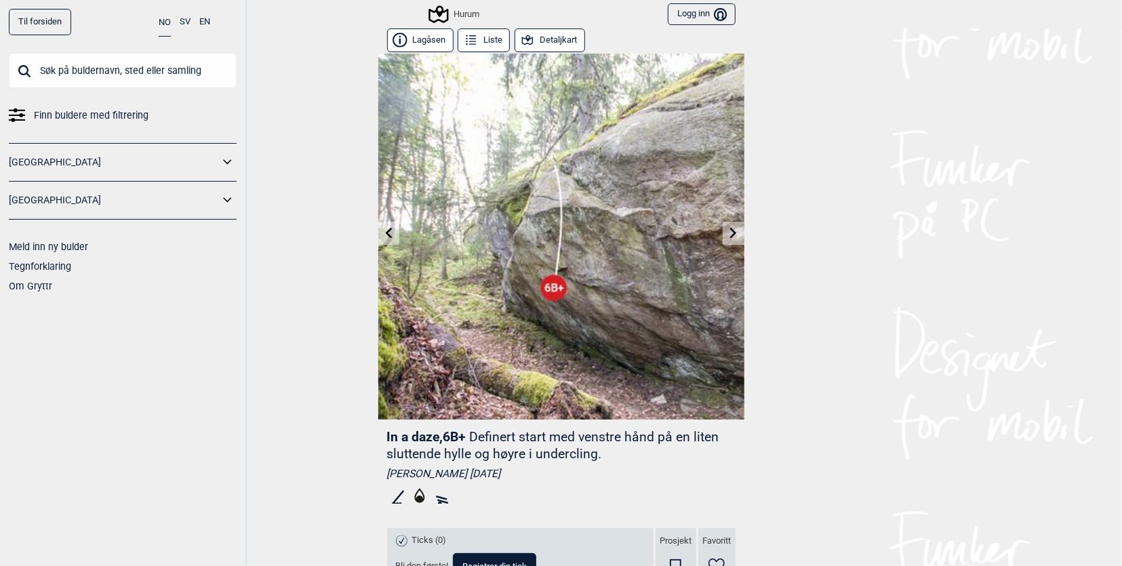
click at [385, 234] on icon at bounding box center [388, 232] width 7 height 11
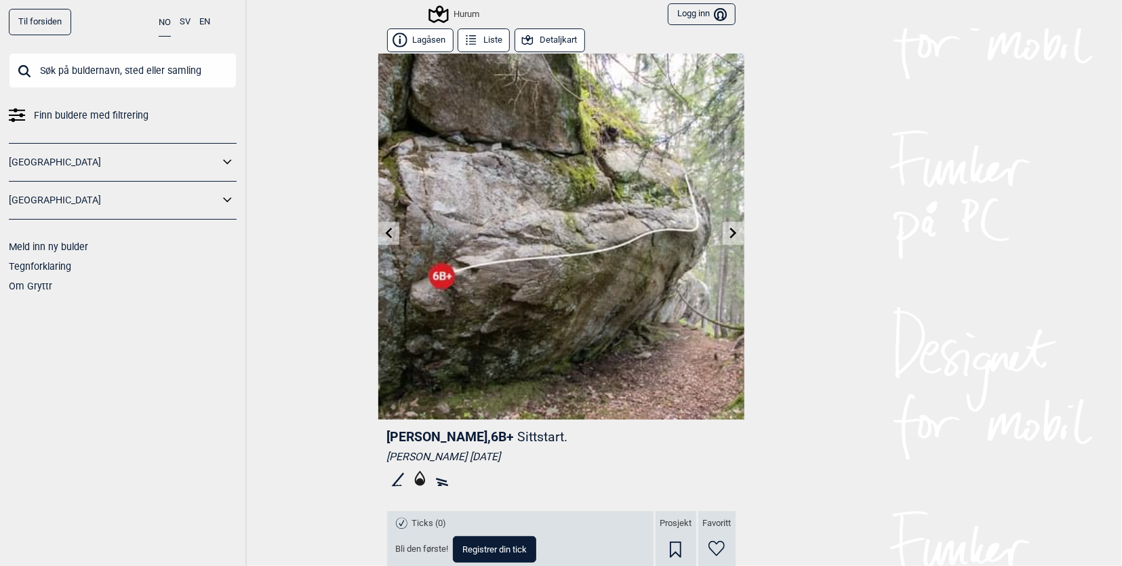
click at [385, 234] on icon at bounding box center [388, 232] width 7 height 11
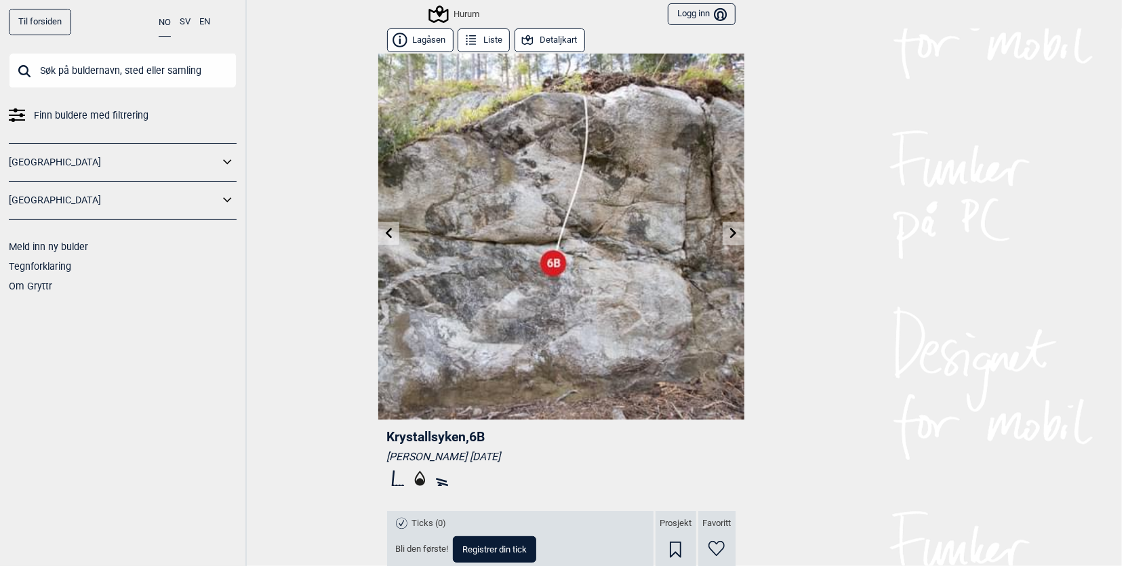
click at [385, 234] on icon at bounding box center [388, 232] width 7 height 11
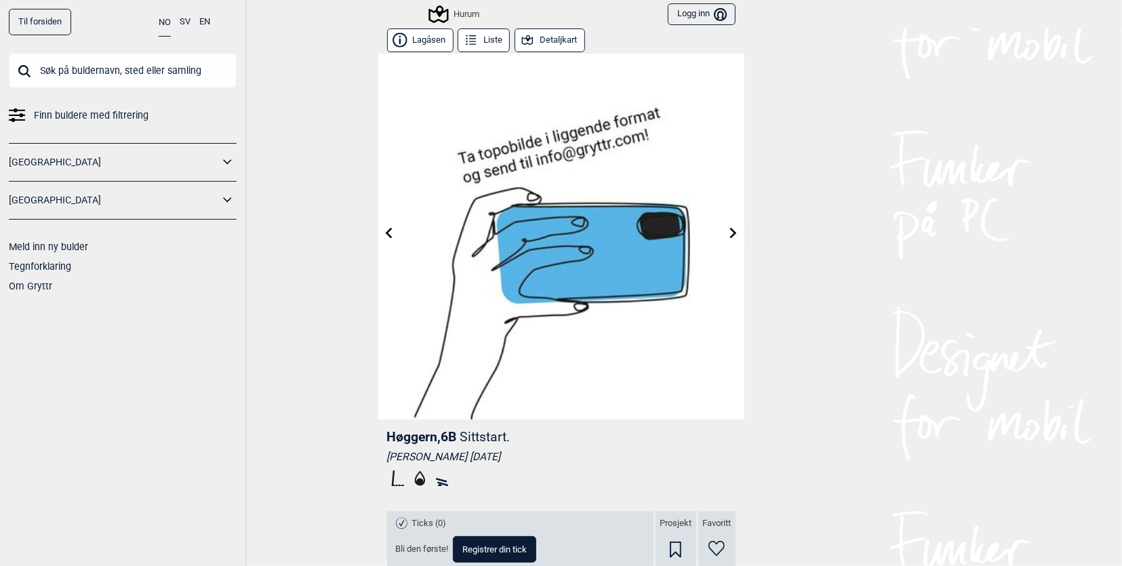
click at [385, 234] on icon at bounding box center [388, 232] width 7 height 11
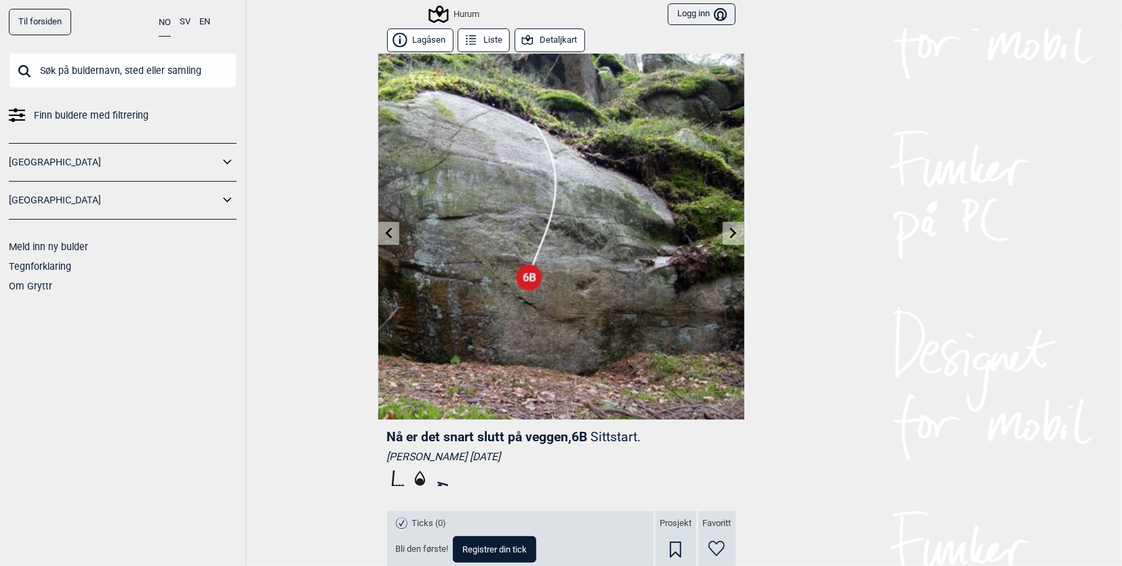
click at [385, 234] on icon at bounding box center [388, 232] width 7 height 11
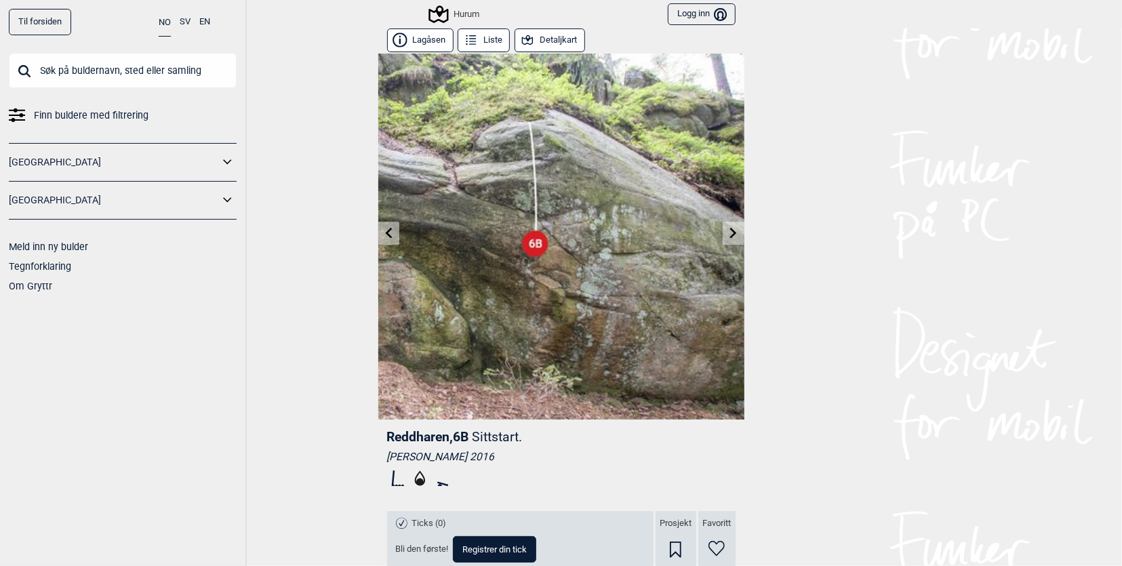
click at [385, 234] on icon at bounding box center [388, 232] width 7 height 11
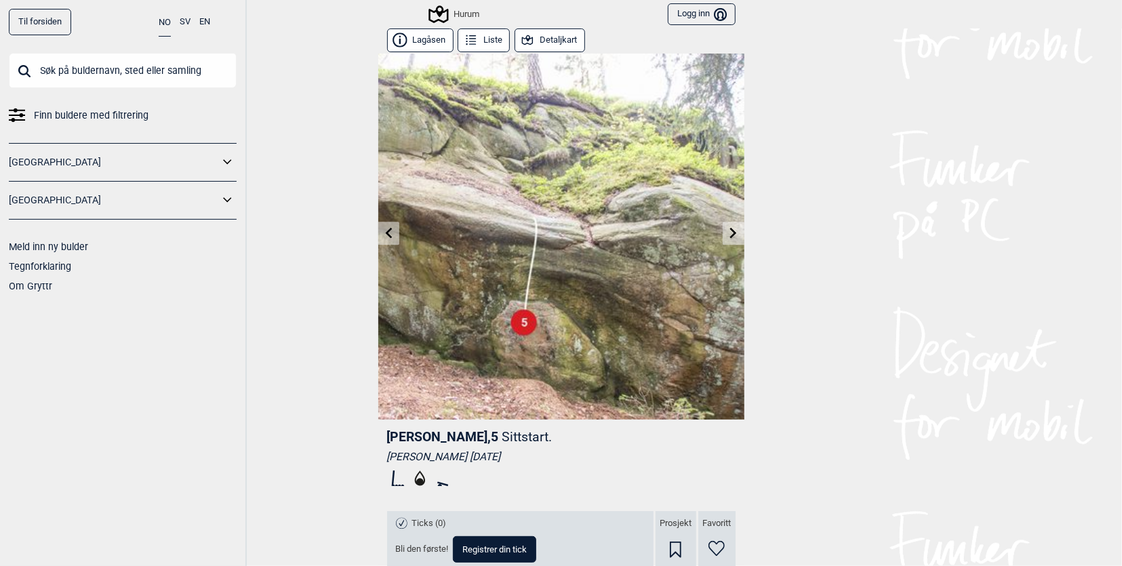
click at [385, 234] on icon at bounding box center [388, 232] width 7 height 11
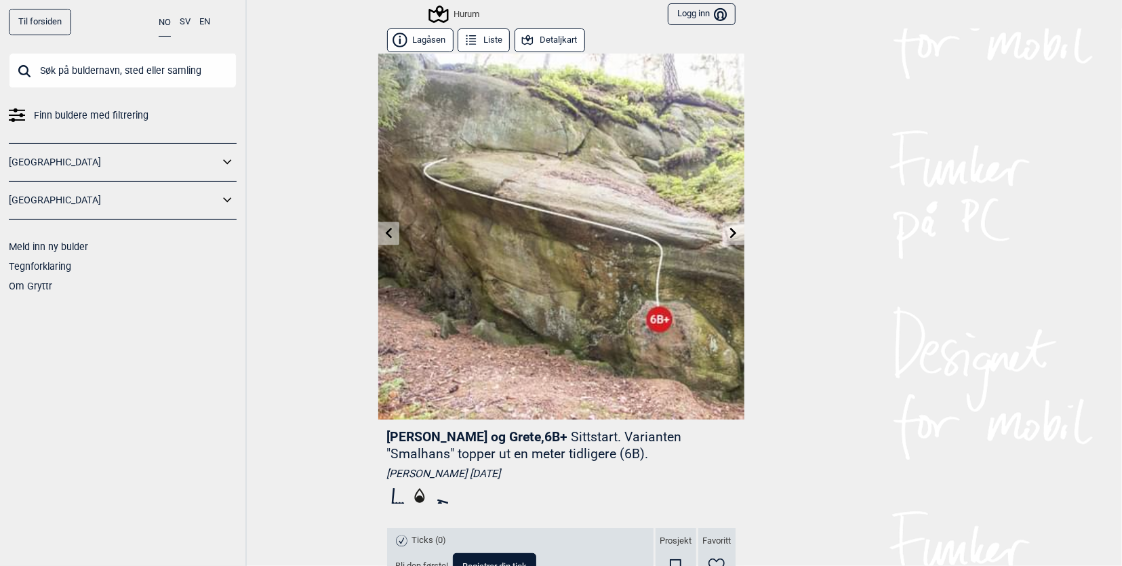
click at [385, 234] on icon at bounding box center [388, 232] width 7 height 11
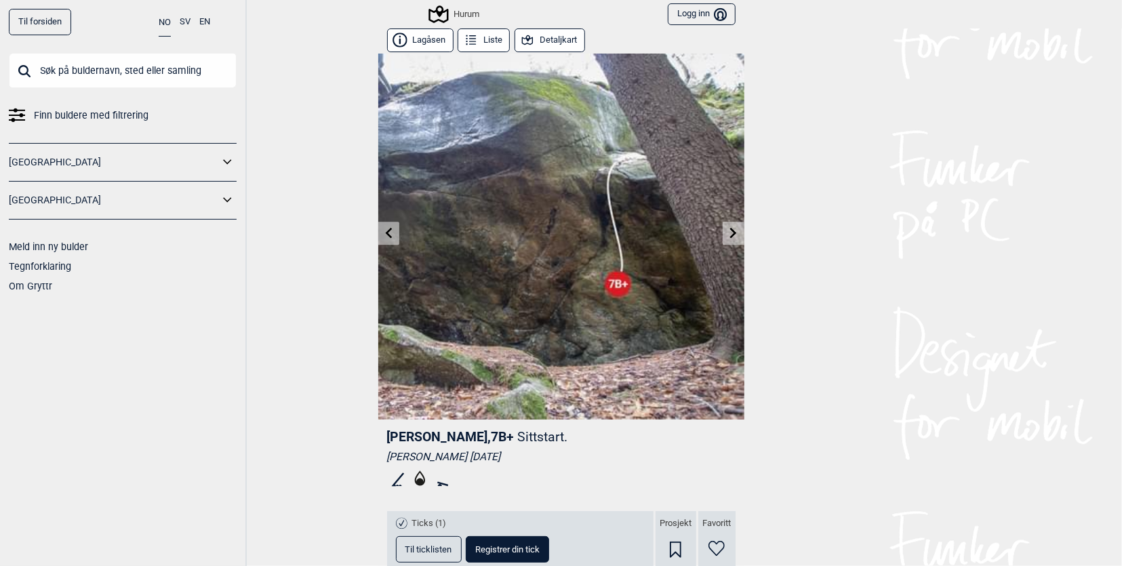
click at [385, 234] on icon at bounding box center [388, 232] width 7 height 11
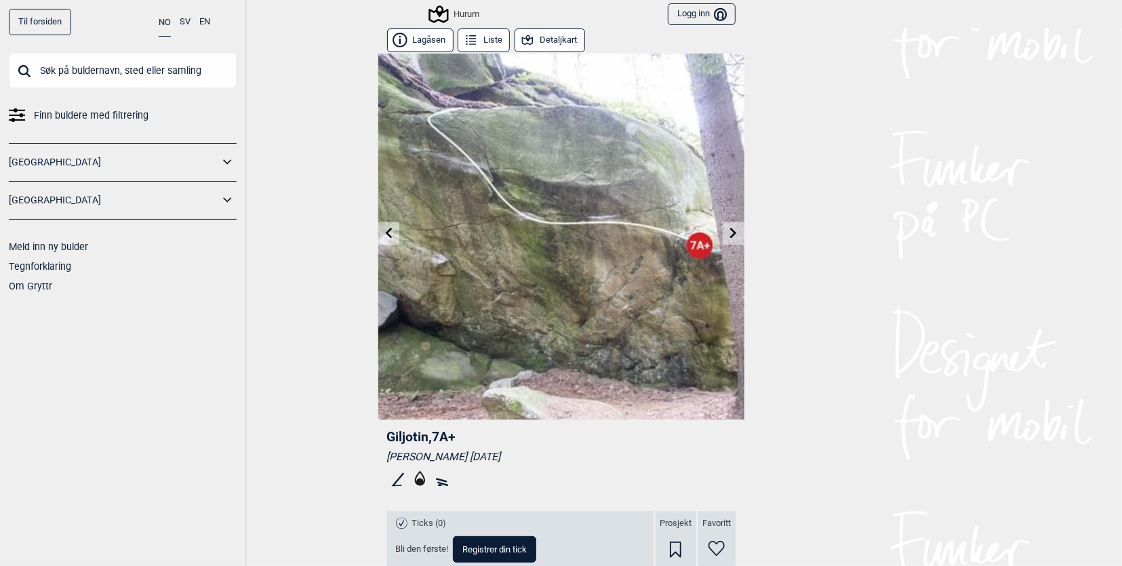
click at [385, 234] on icon at bounding box center [388, 232] width 7 height 11
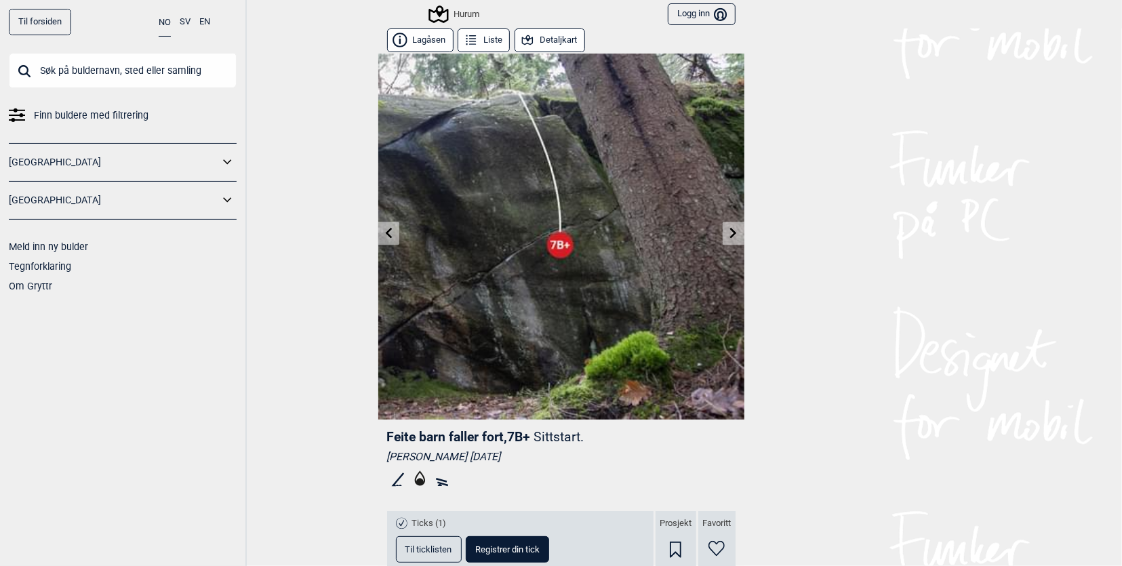
click at [734, 237] on link at bounding box center [733, 233] width 21 height 22
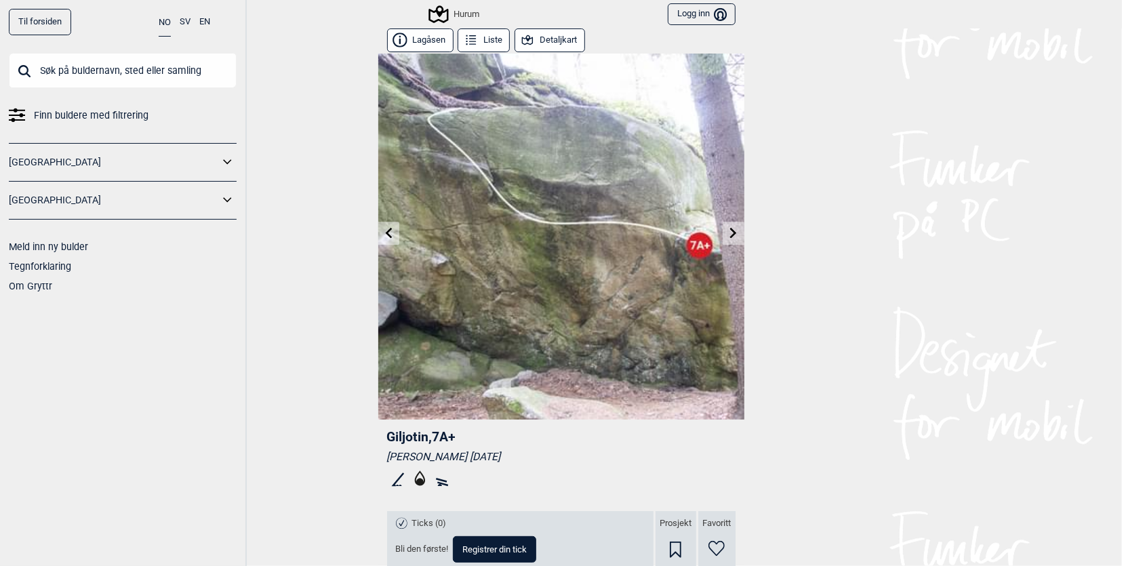
click at [385, 235] on icon at bounding box center [388, 232] width 7 height 11
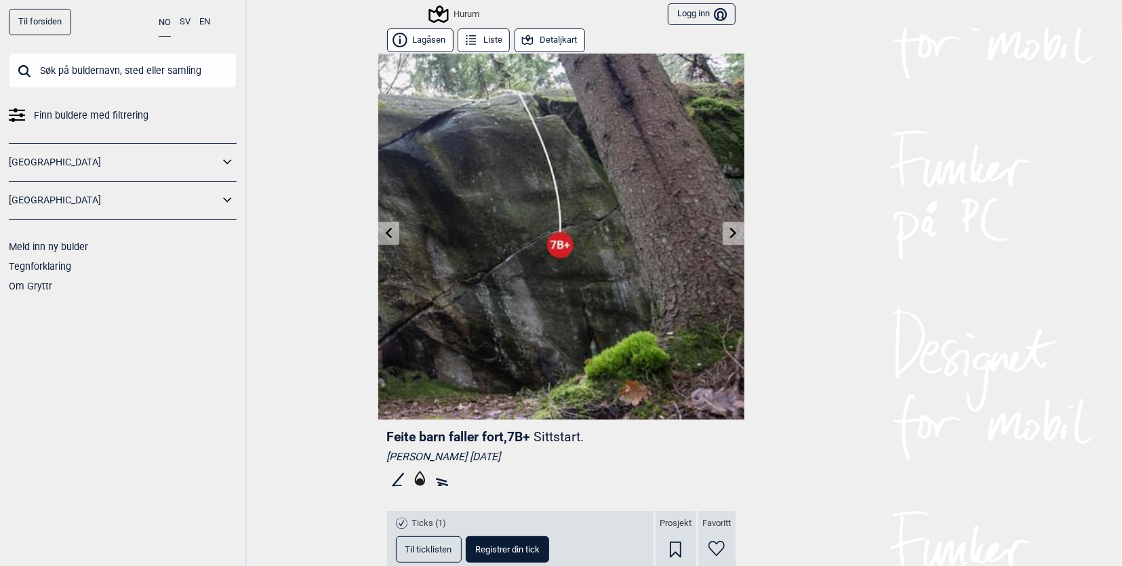
click at [385, 235] on icon at bounding box center [388, 232] width 7 height 11
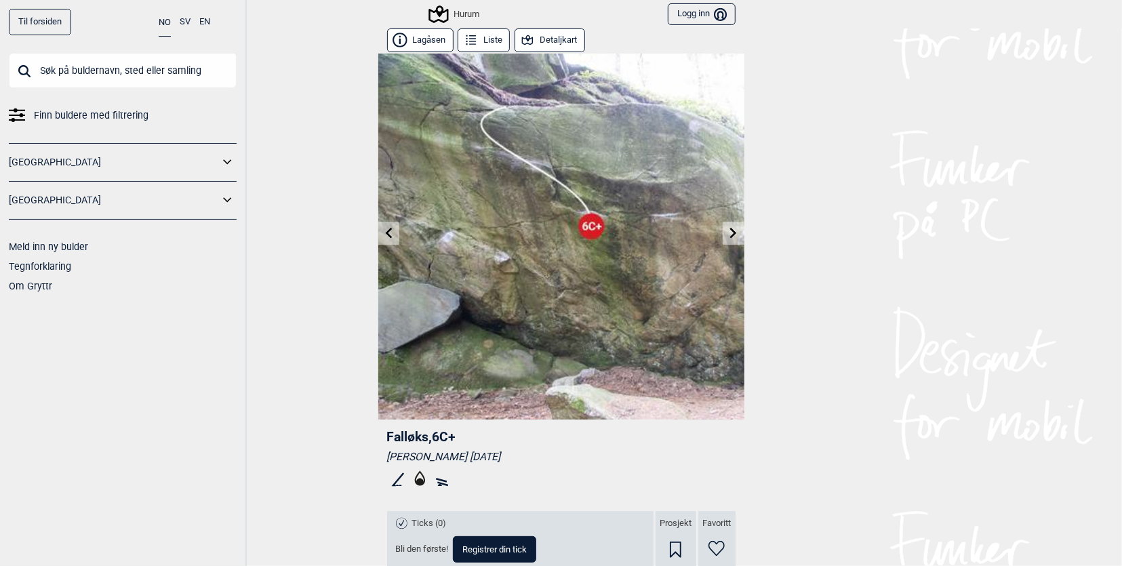
click at [385, 233] on icon at bounding box center [388, 232] width 11 height 11
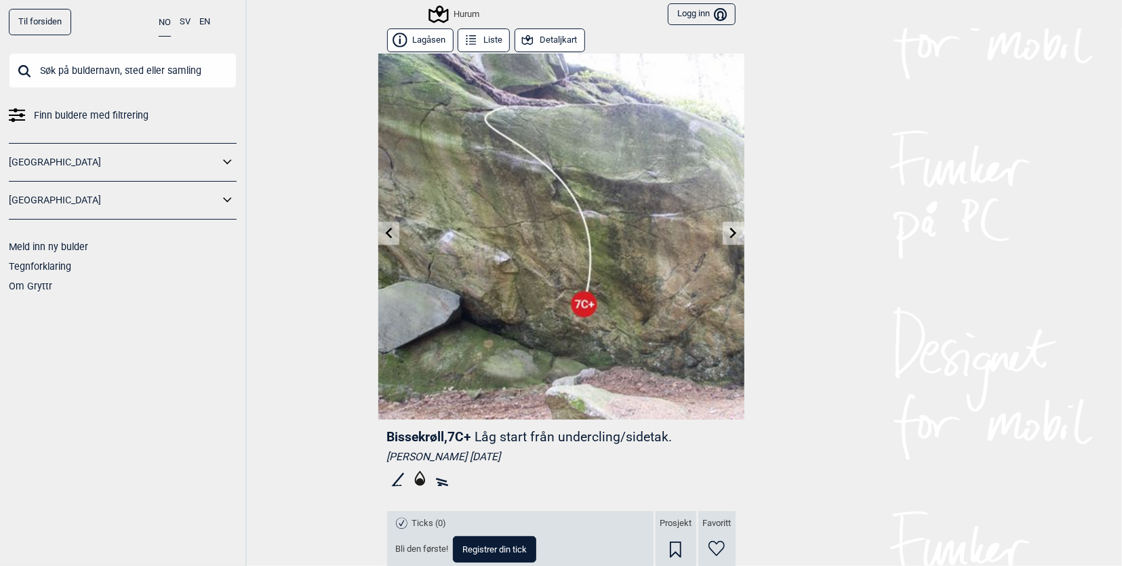
click at [385, 234] on icon at bounding box center [388, 232] width 11 height 11
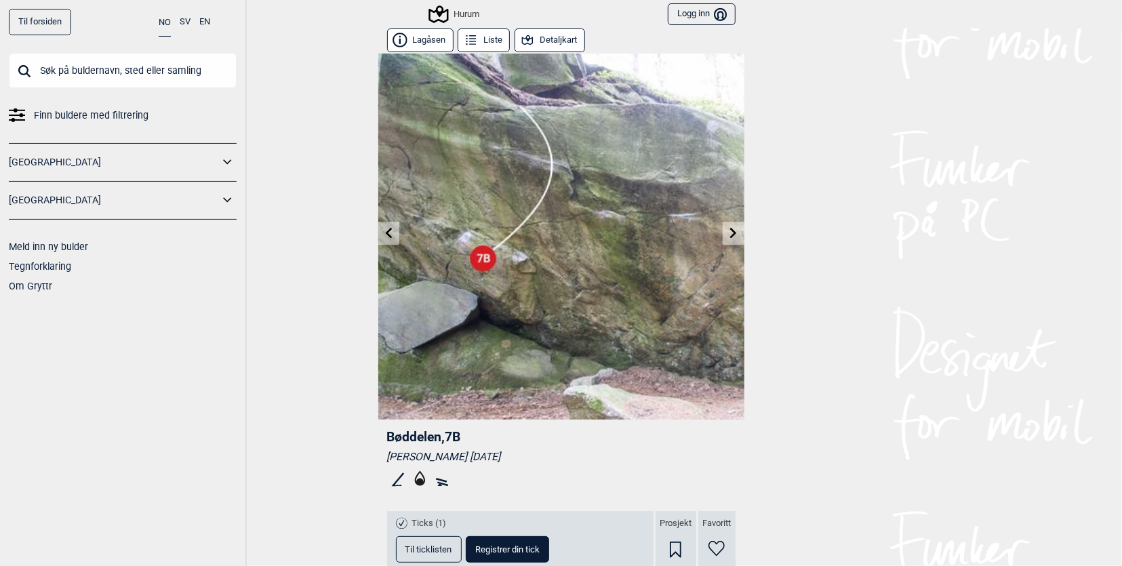
click at [385, 234] on icon at bounding box center [388, 232] width 11 height 11
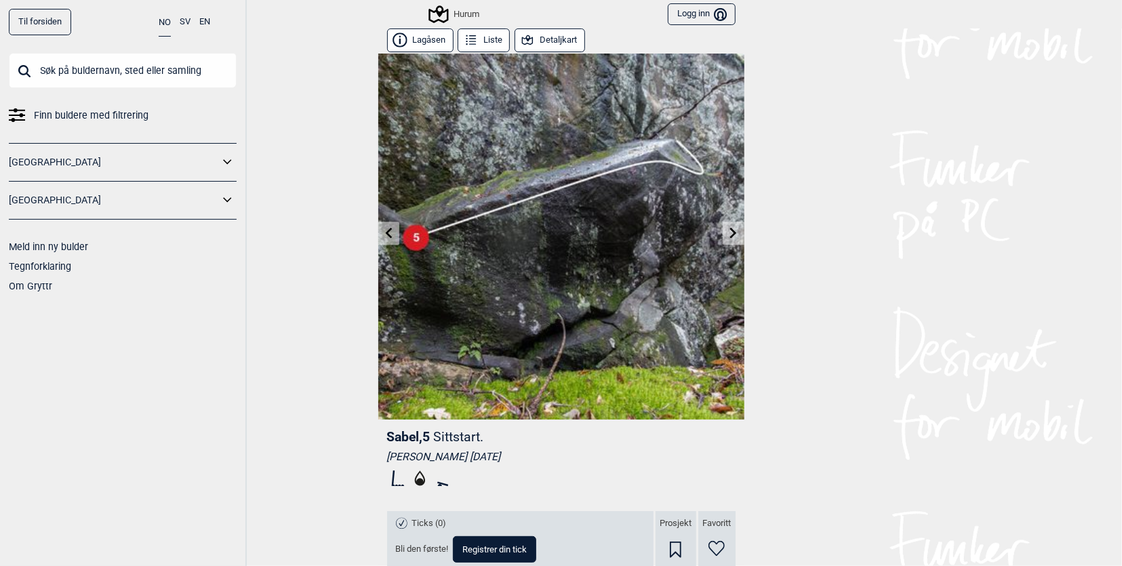
click at [385, 234] on icon at bounding box center [388, 232] width 11 height 11
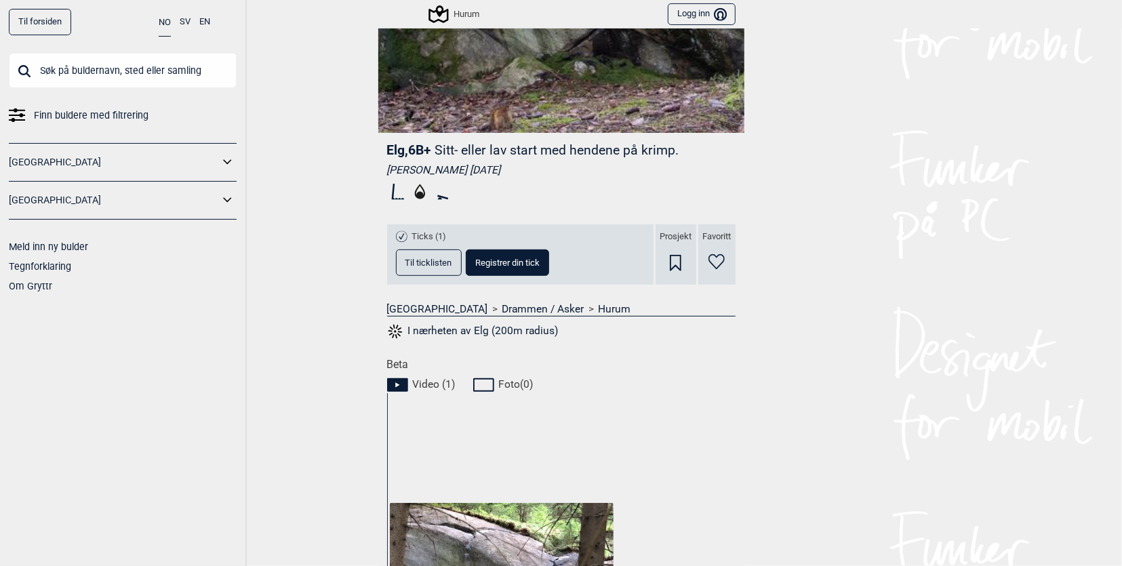
scroll to position [663, 0]
